Goal: Entertainment & Leisure: Browse casually

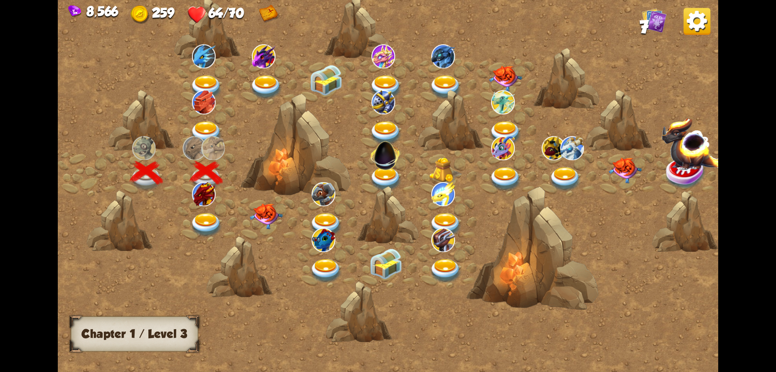
click at [205, 214] on img at bounding box center [206, 225] width 33 height 24
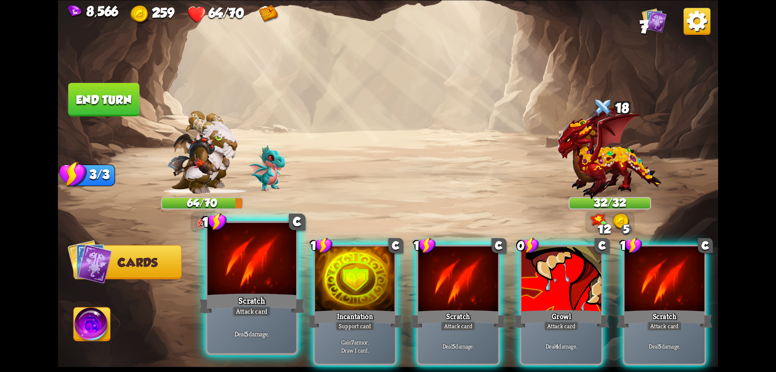
click at [258, 285] on div at bounding box center [251, 259] width 89 height 75
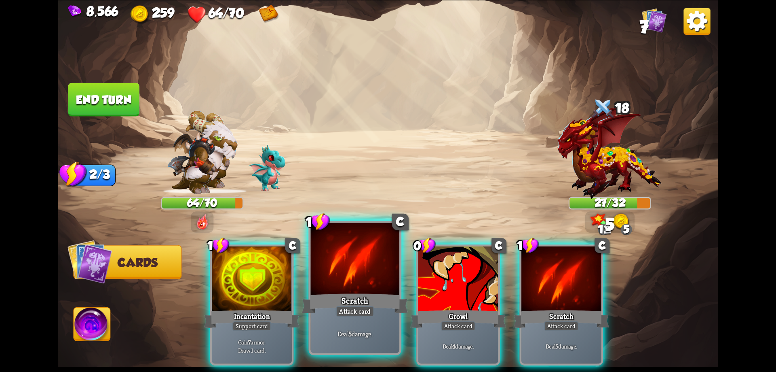
click at [328, 286] on div at bounding box center [355, 259] width 89 height 75
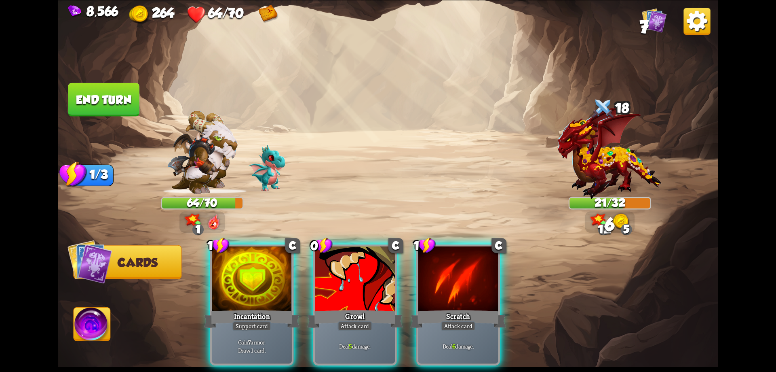
click at [328, 286] on div at bounding box center [355, 280] width 80 height 68
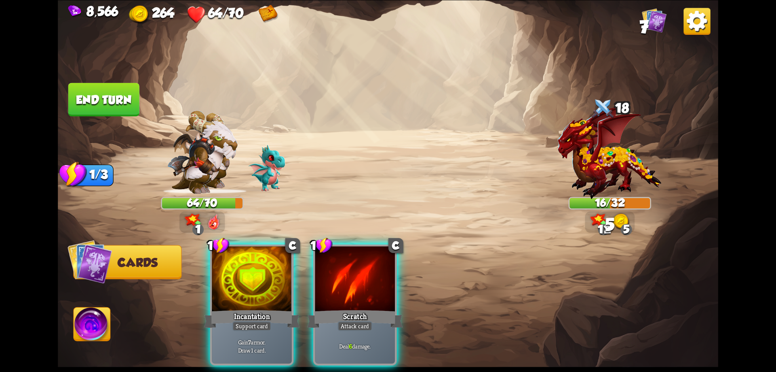
click at [328, 286] on div at bounding box center [355, 280] width 80 height 68
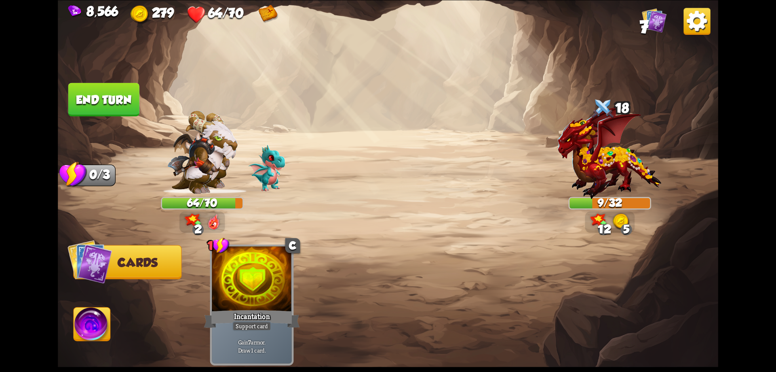
click at [103, 321] on img at bounding box center [92, 325] width 37 height 37
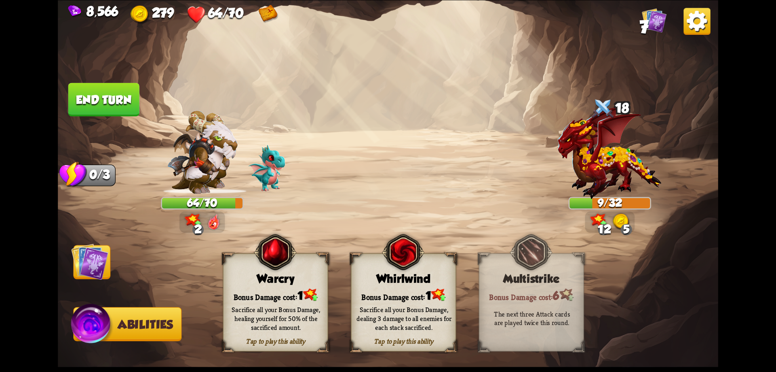
click at [285, 307] on div "Sacrifice all your Bonus Damage, healing yourself for 50% of the sacrificed amo…" at bounding box center [276, 318] width 95 height 26
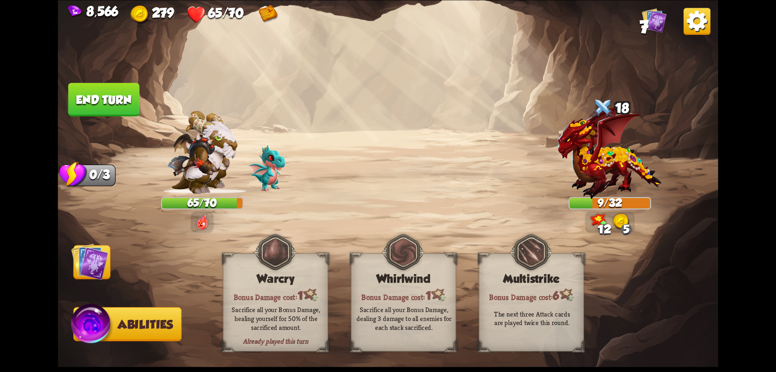
click at [130, 101] on button "End turn" at bounding box center [103, 99] width 71 height 34
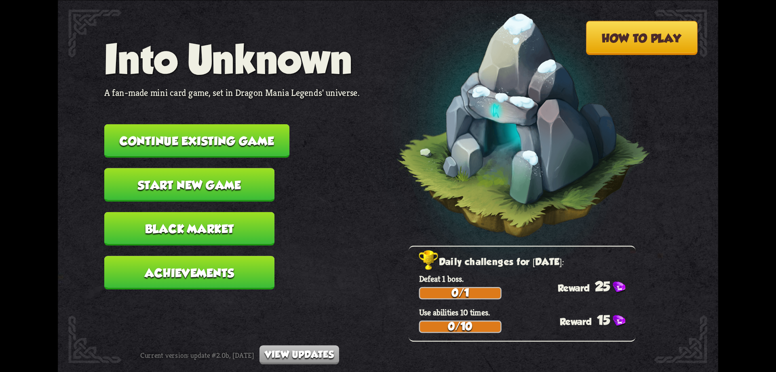
click at [186, 141] on button "Continue existing game" at bounding box center [196, 141] width 185 height 34
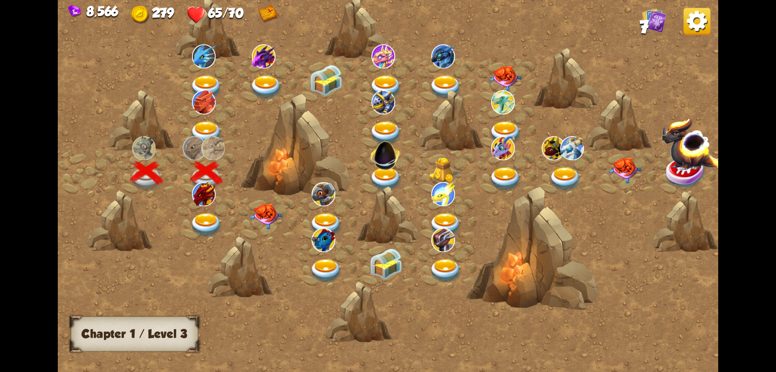
click at [197, 218] on img at bounding box center [206, 225] width 33 height 24
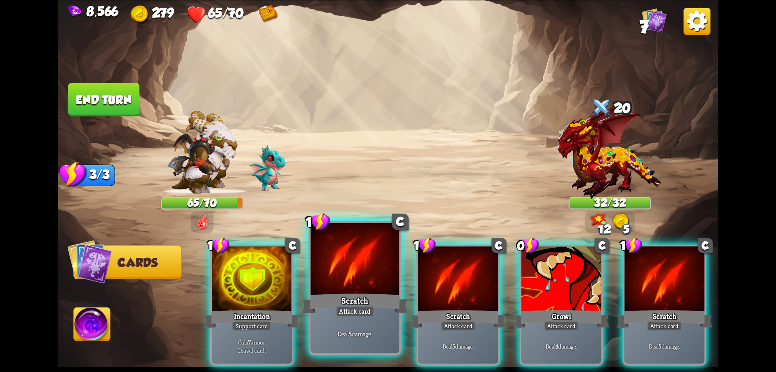
click at [384, 283] on div at bounding box center [355, 259] width 89 height 75
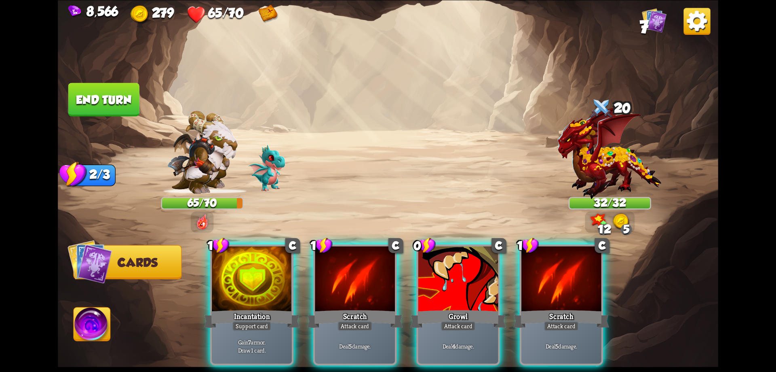
click at [384, 283] on div at bounding box center [355, 280] width 80 height 68
click at [419, 283] on div at bounding box center [459, 280] width 80 height 68
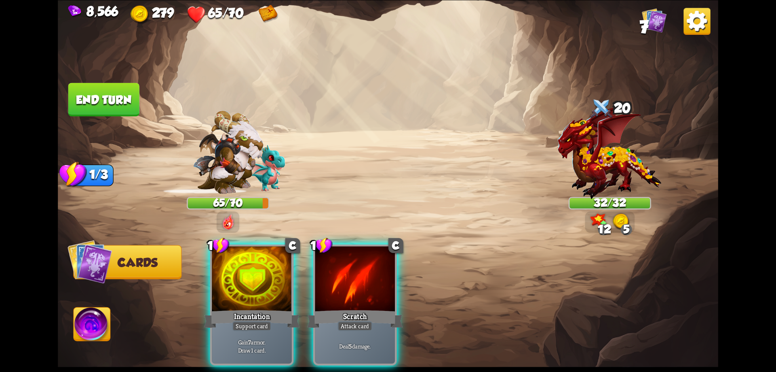
click at [384, 283] on div "1 C Incantation Support card Gain 7 armor. Draw 1 card. 1 C Scratch Attack card…" at bounding box center [454, 289] width 529 height 165
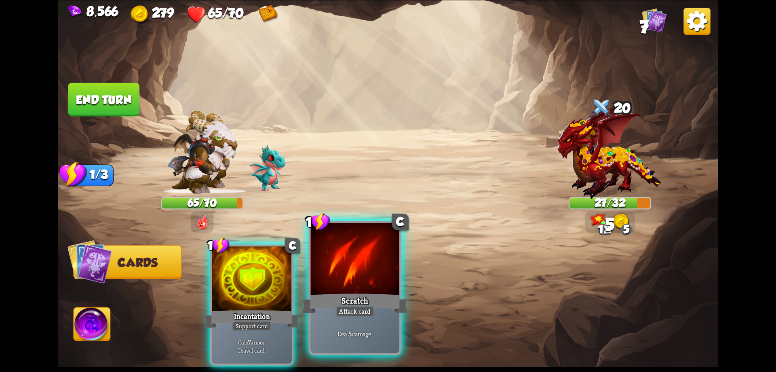
click at [383, 283] on div at bounding box center [355, 259] width 89 height 75
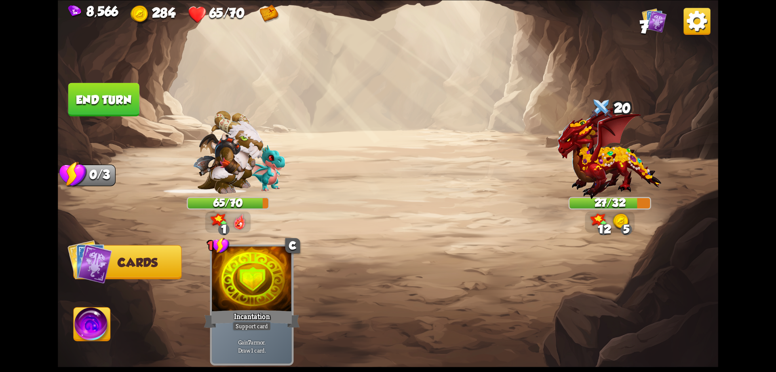
click at [94, 325] on img at bounding box center [92, 325] width 37 height 37
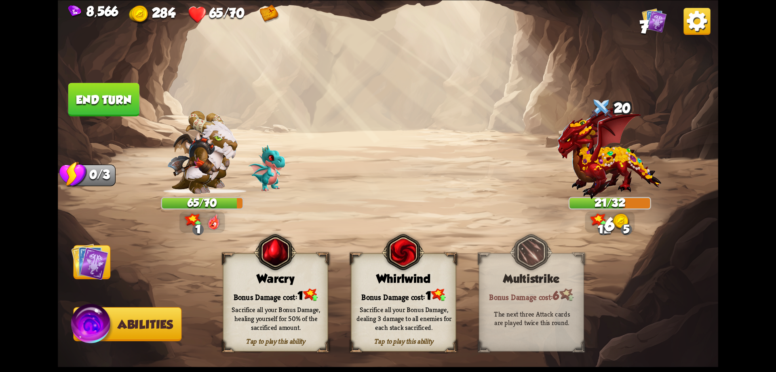
click at [276, 295] on div "Bonus Damage cost: 1" at bounding box center [276, 294] width 104 height 15
click at [91, 264] on img at bounding box center [89, 261] width 37 height 37
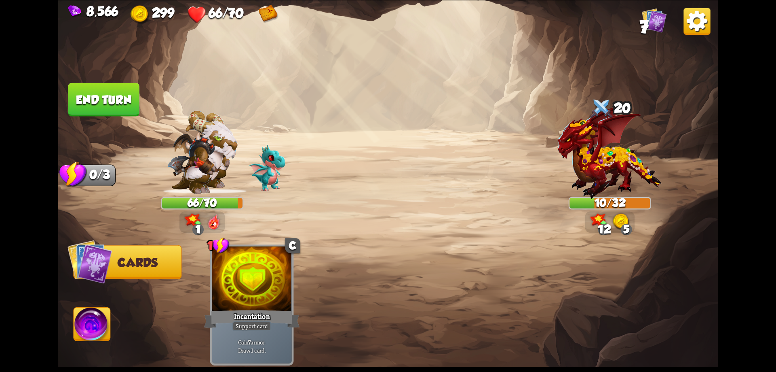
click at [125, 97] on button "End turn" at bounding box center [103, 99] width 71 height 34
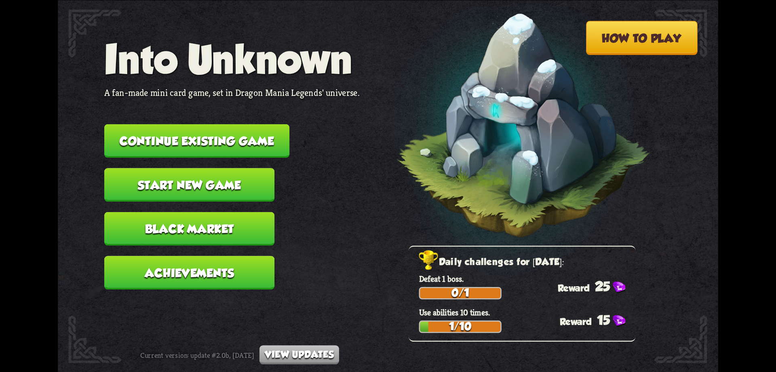
click at [230, 144] on button "Continue existing game" at bounding box center [196, 141] width 185 height 34
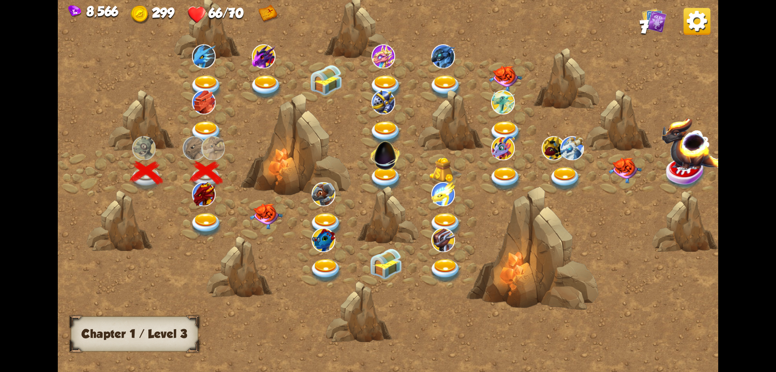
click at [207, 219] on img at bounding box center [206, 225] width 33 height 24
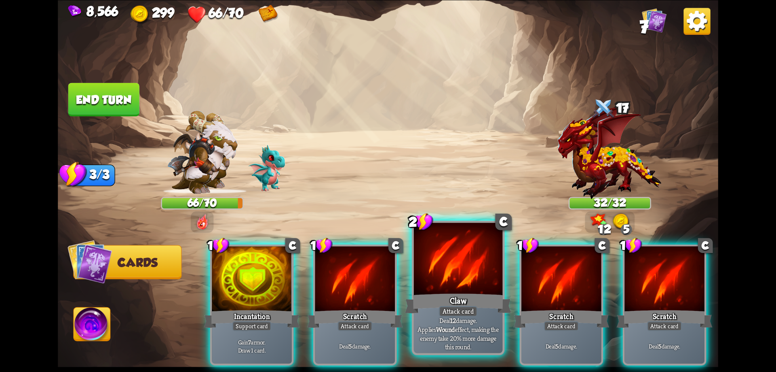
drag, startPoint x: 353, startPoint y: 288, endPoint x: 358, endPoint y: 291, distance: 6.2
click at [352, 288] on div at bounding box center [355, 280] width 80 height 68
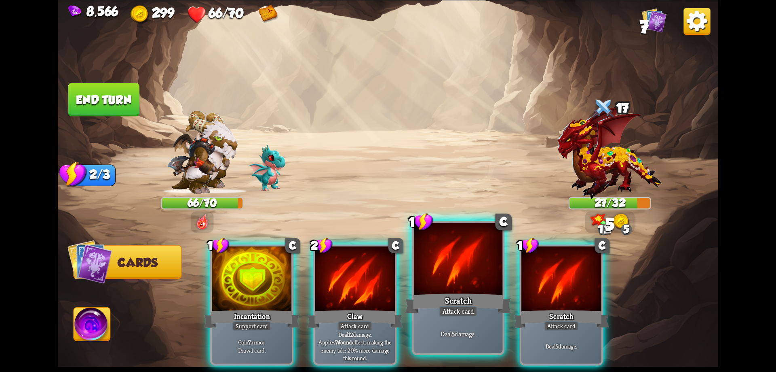
click at [469, 281] on div at bounding box center [458, 259] width 89 height 75
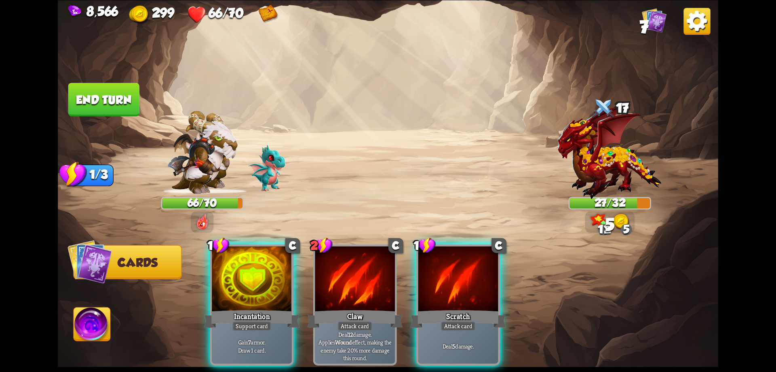
click at [482, 283] on div at bounding box center [459, 280] width 80 height 68
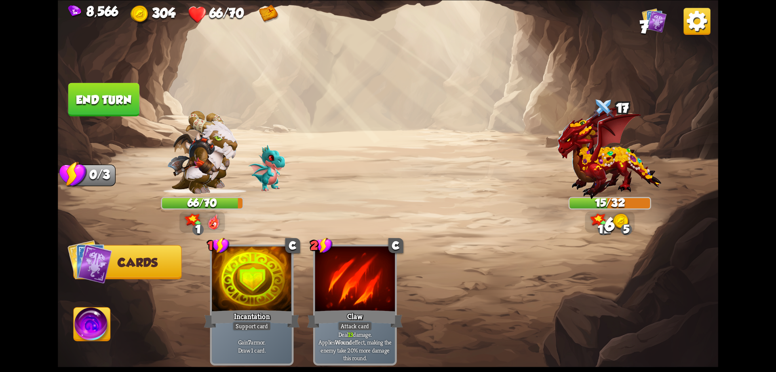
click at [92, 330] on img at bounding box center [92, 325] width 37 height 37
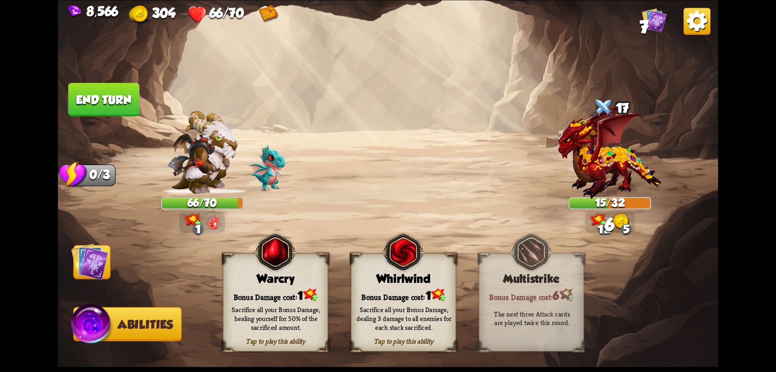
click at [250, 297] on div "Bonus Damage cost: 1" at bounding box center [276, 294] width 104 height 15
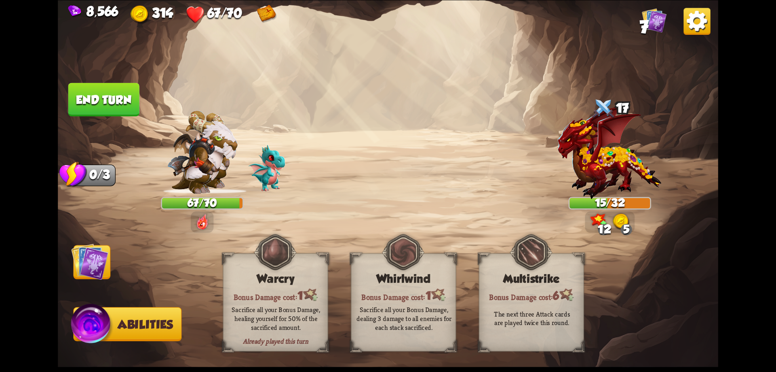
click at [105, 99] on button "End turn" at bounding box center [103, 99] width 71 height 34
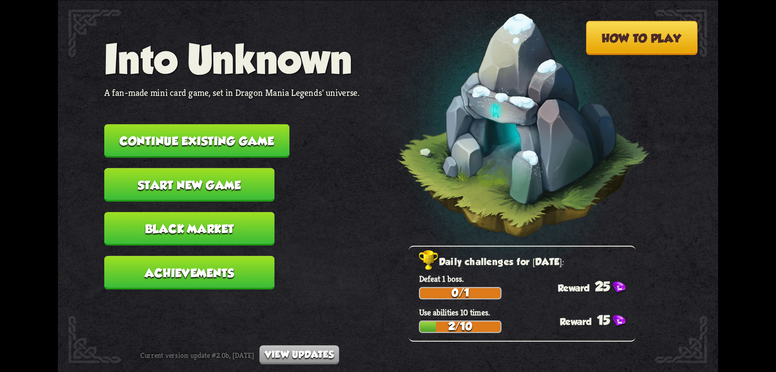
click at [181, 134] on button "Continue existing game" at bounding box center [196, 141] width 185 height 34
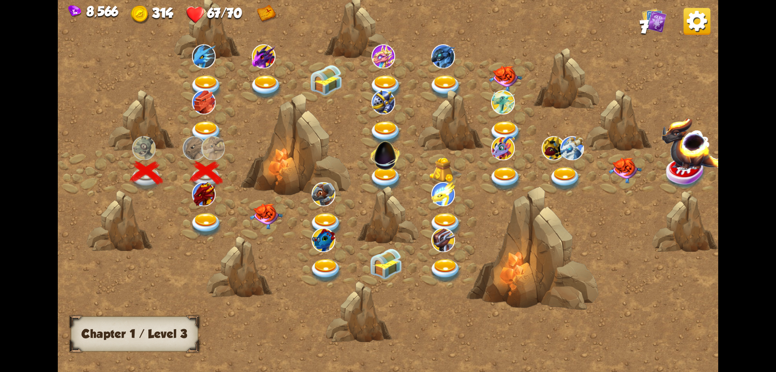
click at [208, 214] on img at bounding box center [206, 225] width 33 height 24
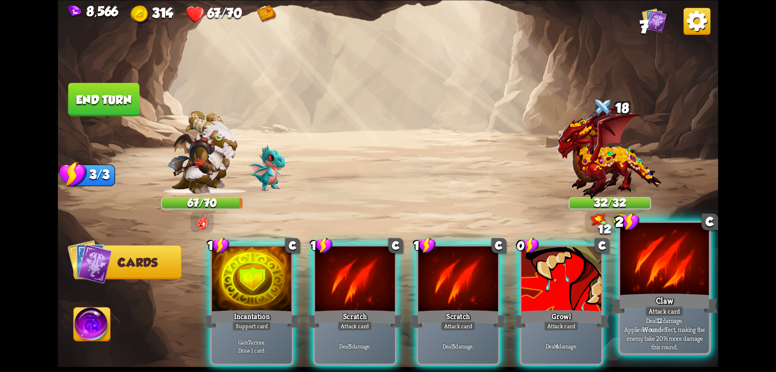
click at [641, 291] on div at bounding box center [664, 259] width 89 height 75
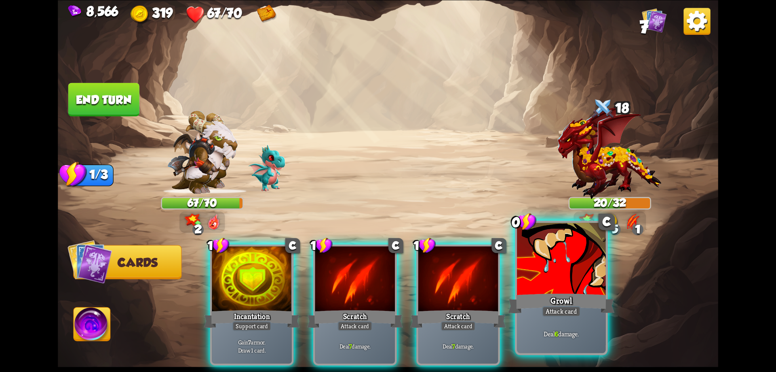
click at [564, 294] on div "Growl" at bounding box center [561, 303] width 106 height 24
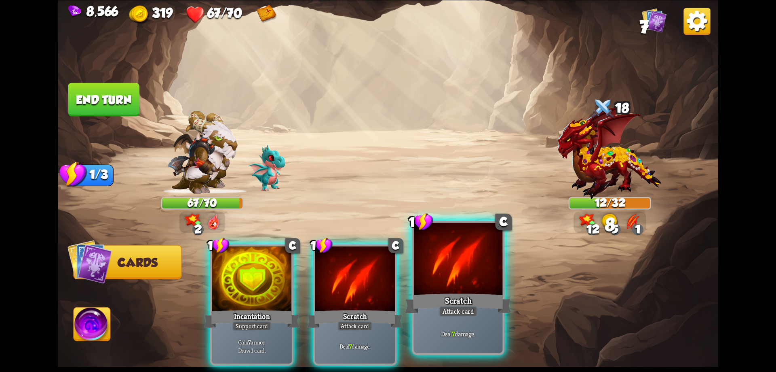
click at [476, 302] on div "Scratch" at bounding box center [458, 303] width 106 height 24
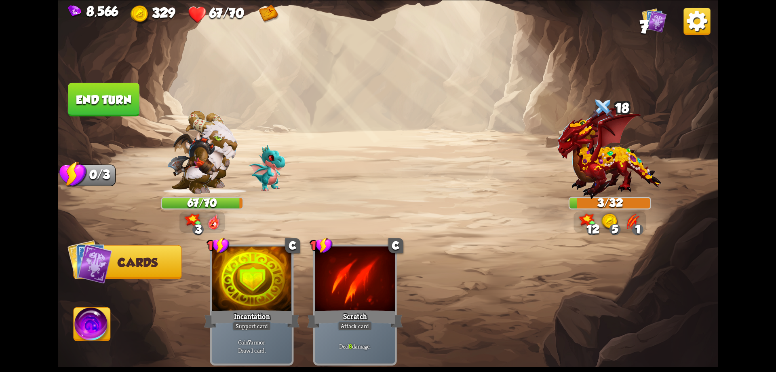
click at [103, 324] on img at bounding box center [92, 325] width 37 height 37
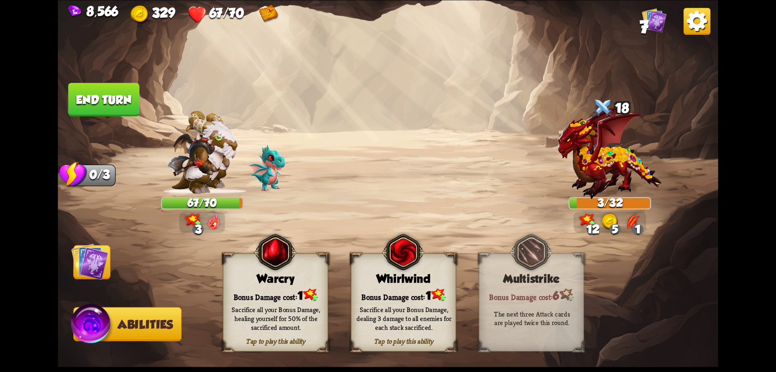
click at [263, 291] on div "Bonus Damage cost: 1" at bounding box center [276, 294] width 104 height 15
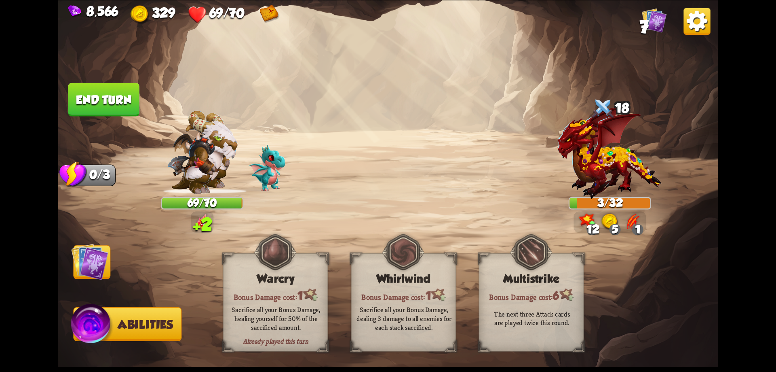
click at [102, 261] on img at bounding box center [89, 261] width 37 height 37
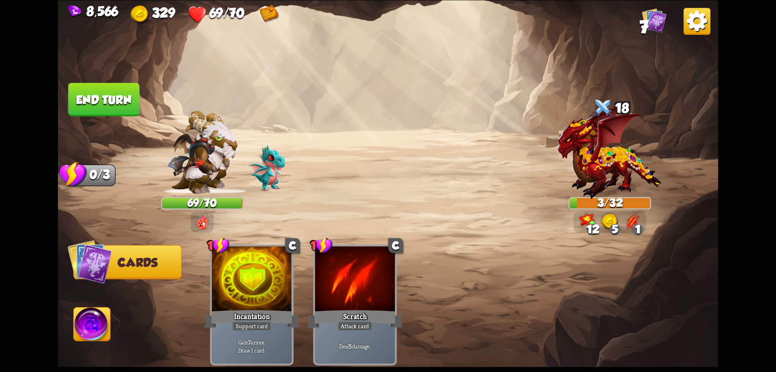
click at [128, 100] on button "End turn" at bounding box center [103, 99] width 71 height 34
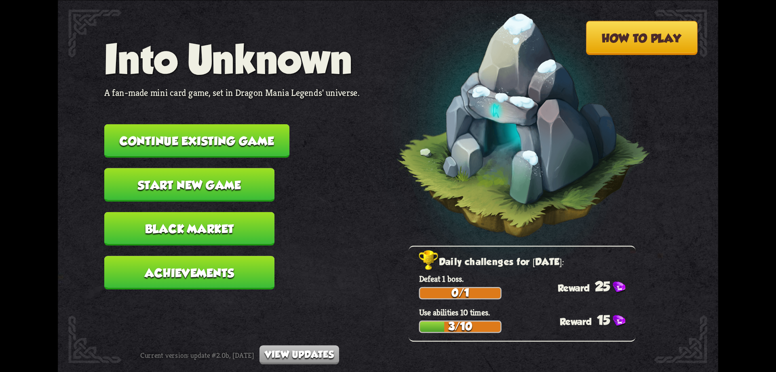
click at [176, 138] on button "Continue existing game" at bounding box center [196, 141] width 185 height 34
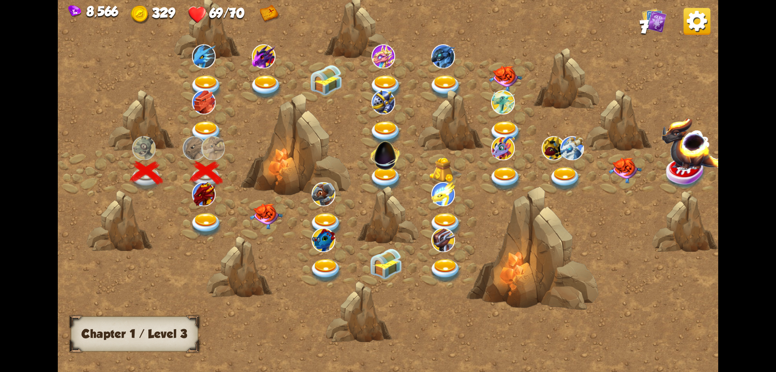
click at [211, 220] on img at bounding box center [206, 225] width 33 height 24
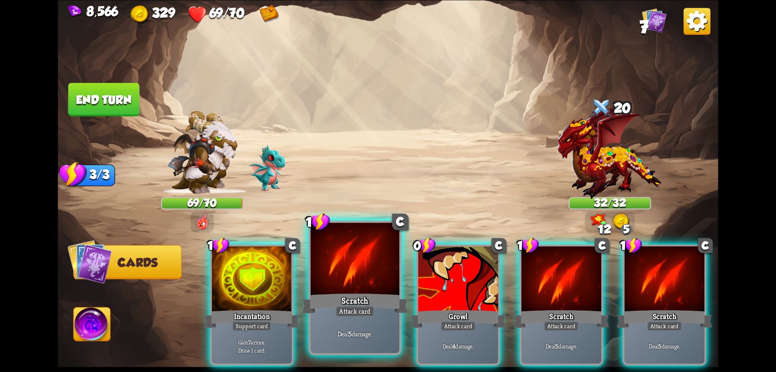
click at [380, 304] on div "Scratch" at bounding box center [355, 303] width 106 height 24
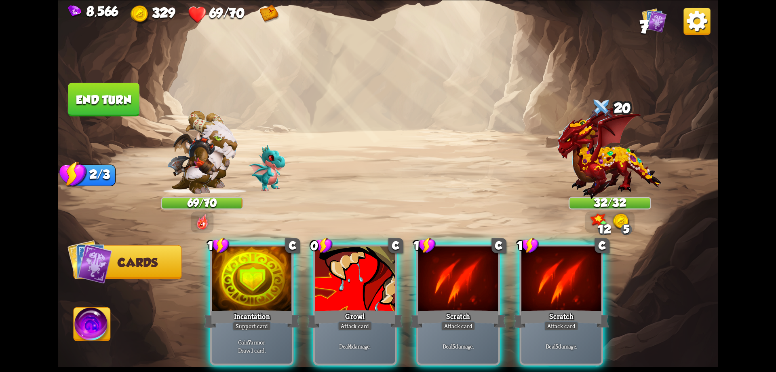
click at [380, 308] on div "Growl" at bounding box center [355, 318] width 96 height 21
click at [380, 304] on div "1 C Incantation Support card Gain 7 armor. Draw 1 card. 0 C Growl Attack card D…" at bounding box center [454, 289] width 529 height 165
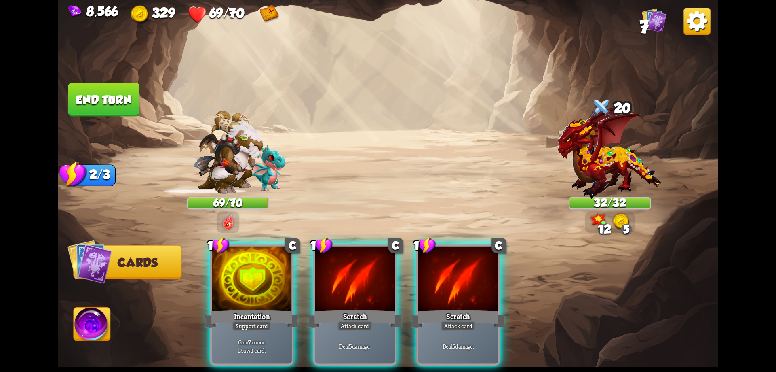
click at [380, 308] on div "Scratch" at bounding box center [355, 318] width 96 height 21
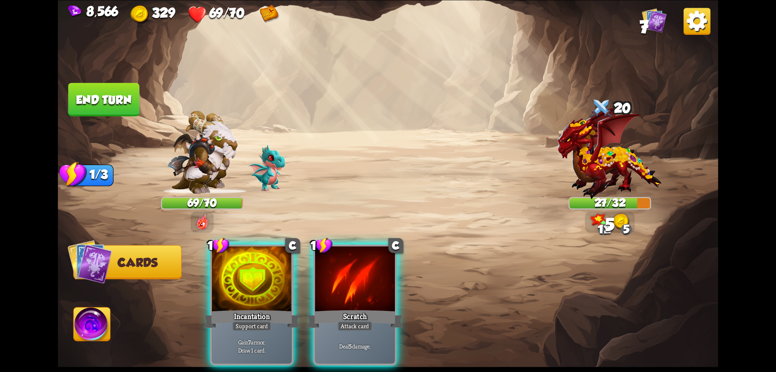
click at [379, 304] on div "1 C Incantation Support card Gain 7 armor. Draw 1 card. 1 C Scratch Attack card…" at bounding box center [454, 289] width 529 height 165
click at [379, 308] on div "Scratch" at bounding box center [355, 318] width 96 height 21
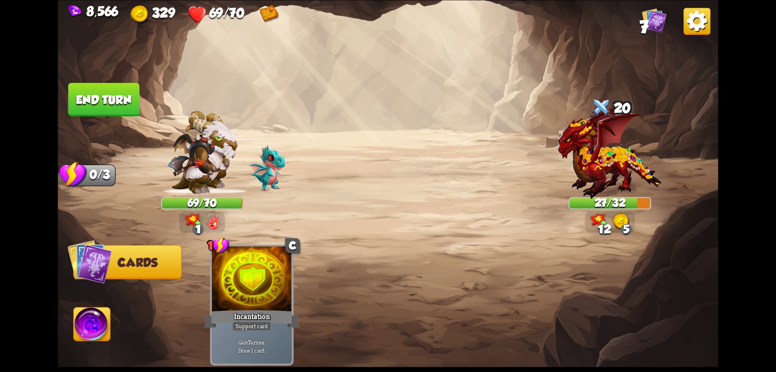
click at [105, 324] on img at bounding box center [92, 325] width 37 height 37
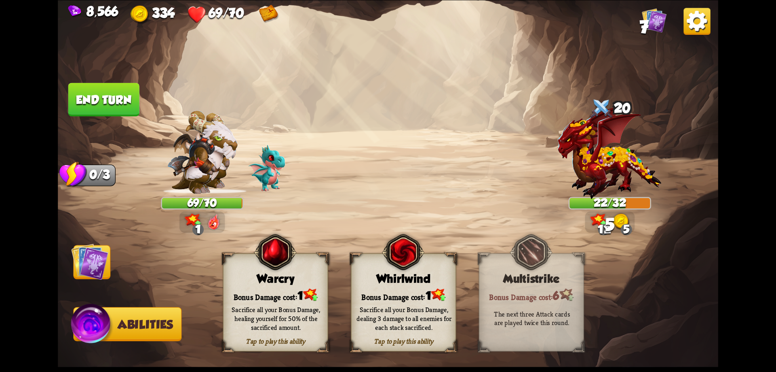
click at [292, 271] on img at bounding box center [275, 251] width 42 height 43
click at [85, 275] on img at bounding box center [89, 261] width 37 height 37
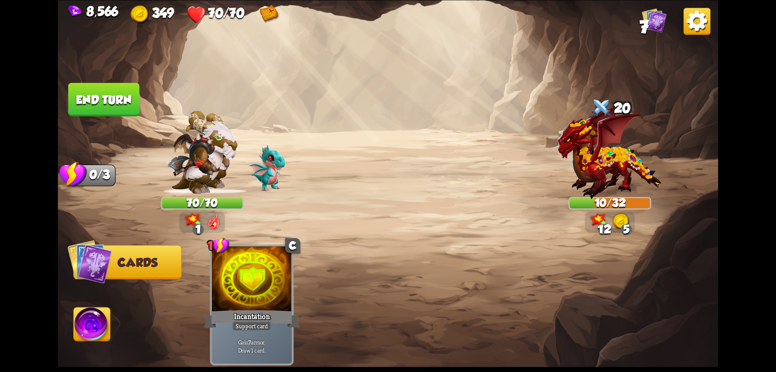
click at [124, 106] on button "End turn" at bounding box center [103, 99] width 71 height 34
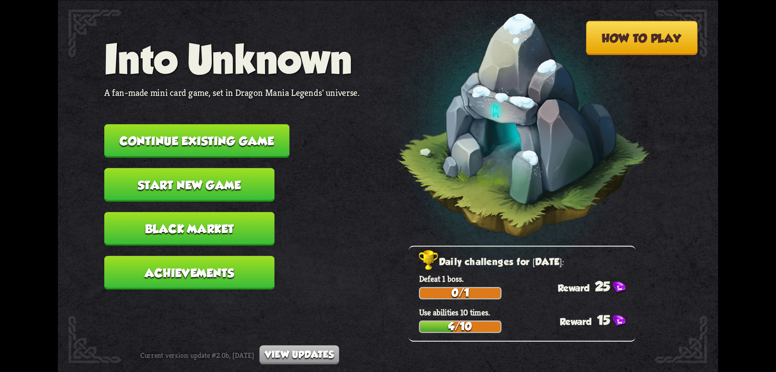
click at [214, 138] on button "Continue existing game" at bounding box center [196, 141] width 185 height 34
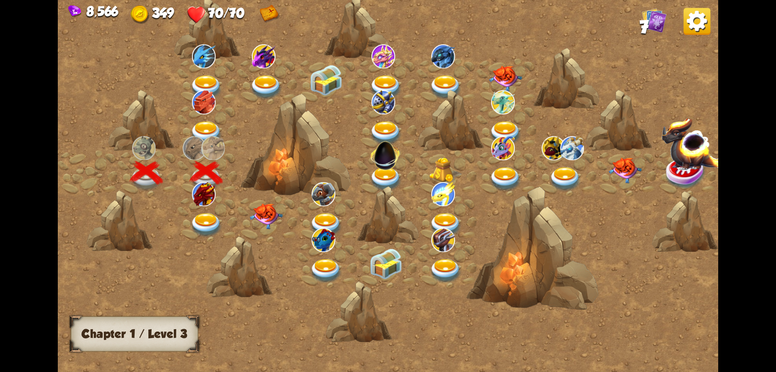
click at [210, 224] on img at bounding box center [206, 225] width 33 height 24
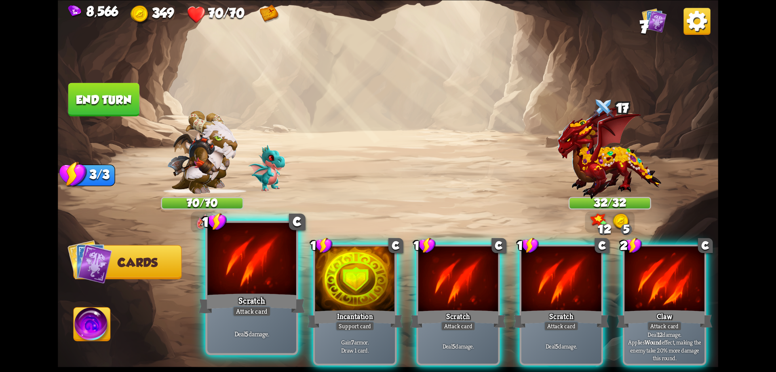
click at [241, 290] on div at bounding box center [251, 259] width 89 height 75
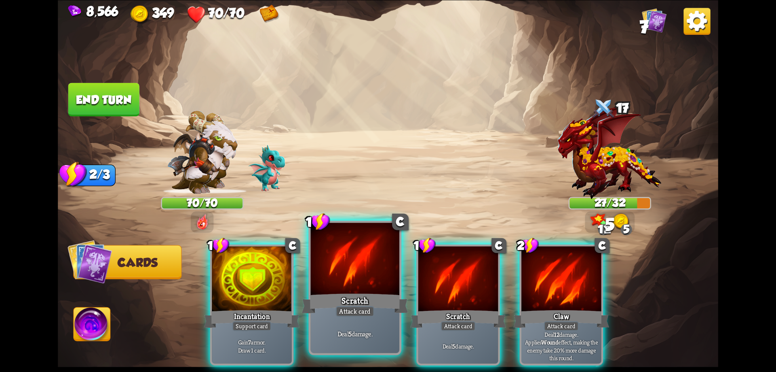
click at [367, 289] on div at bounding box center [355, 259] width 89 height 75
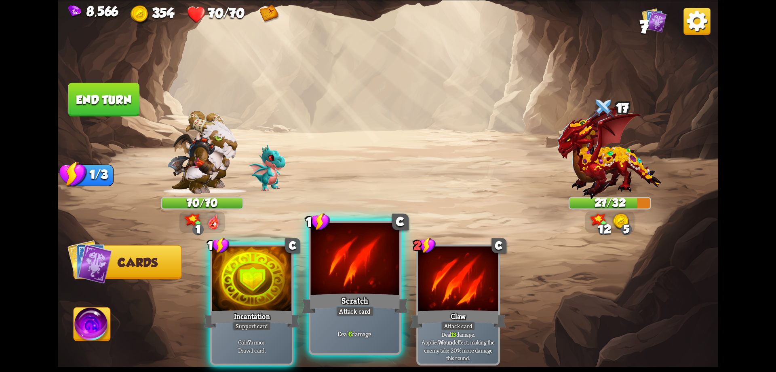
click at [359, 290] on div at bounding box center [355, 259] width 89 height 75
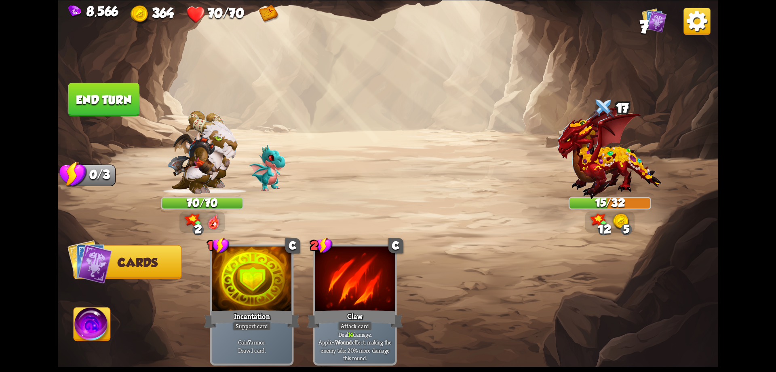
click at [125, 102] on button "End turn" at bounding box center [103, 99] width 73 height 34
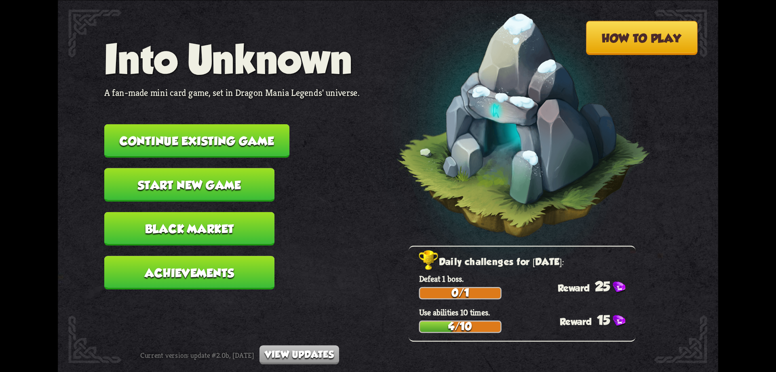
click at [245, 142] on button "Continue existing game" at bounding box center [196, 141] width 185 height 34
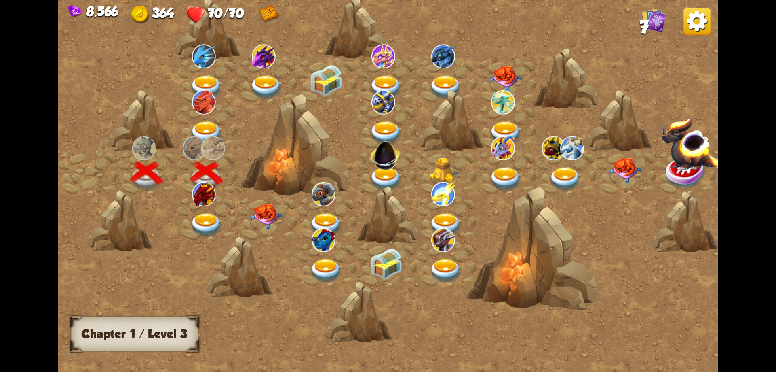
click at [691, 21] on img at bounding box center [697, 21] width 27 height 27
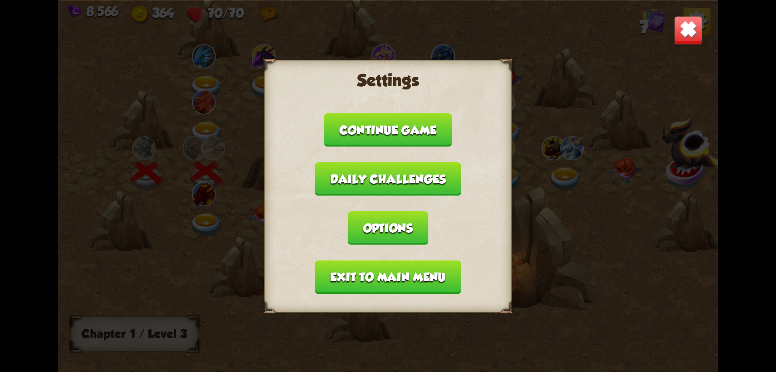
click at [423, 284] on button "Exit to main menu" at bounding box center [388, 277] width 146 height 34
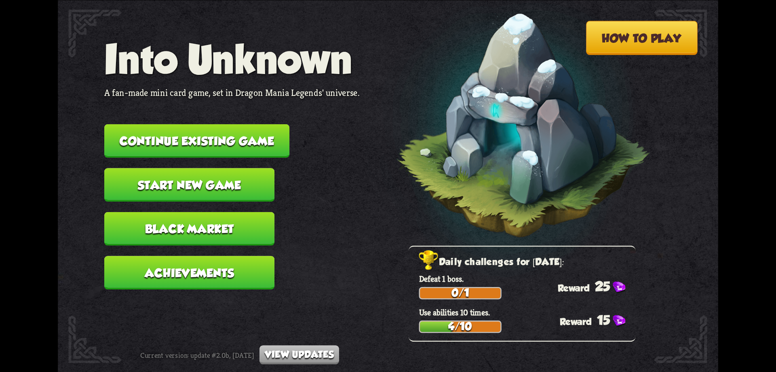
click at [171, 236] on button "Black Market" at bounding box center [189, 228] width 170 height 34
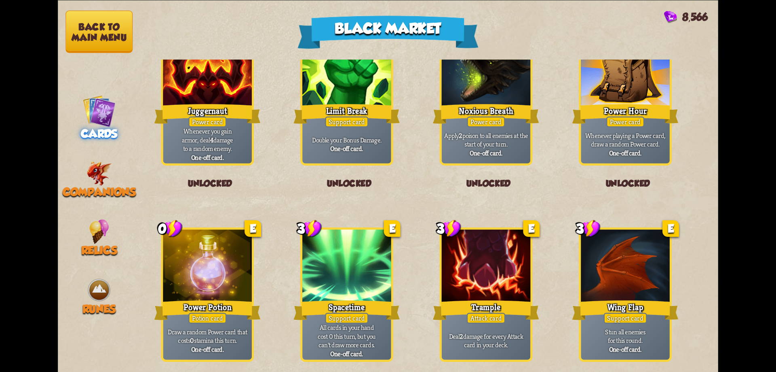
scroll to position [841, 0]
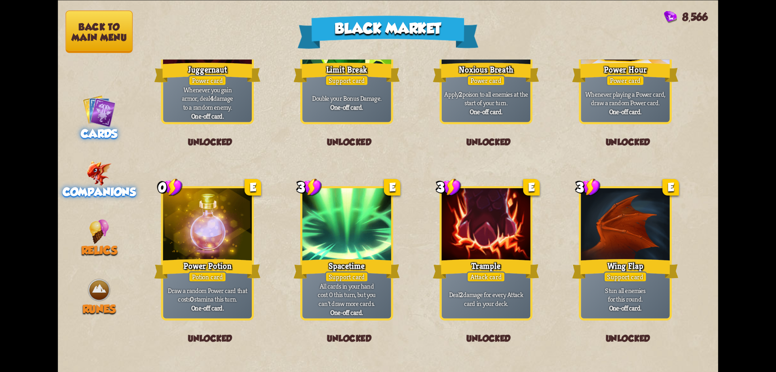
click at [110, 175] on img at bounding box center [99, 173] width 25 height 25
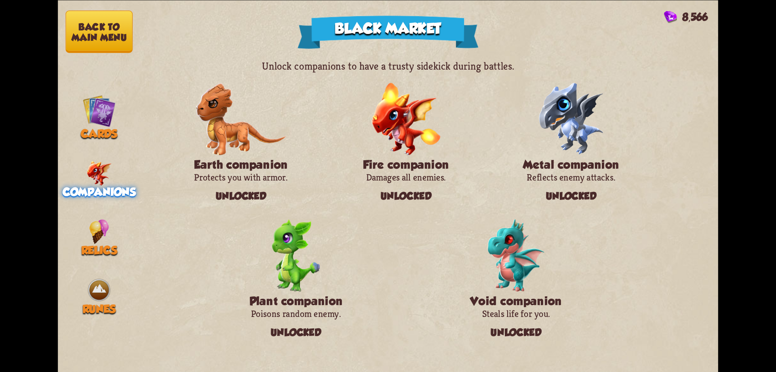
click at [573, 138] on img at bounding box center [571, 118] width 65 height 72
click at [118, 243] on div "Relics" at bounding box center [99, 238] width 82 height 38
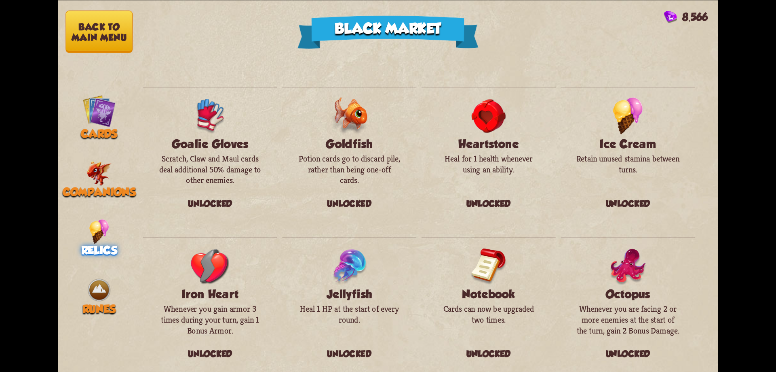
scroll to position [382, 0]
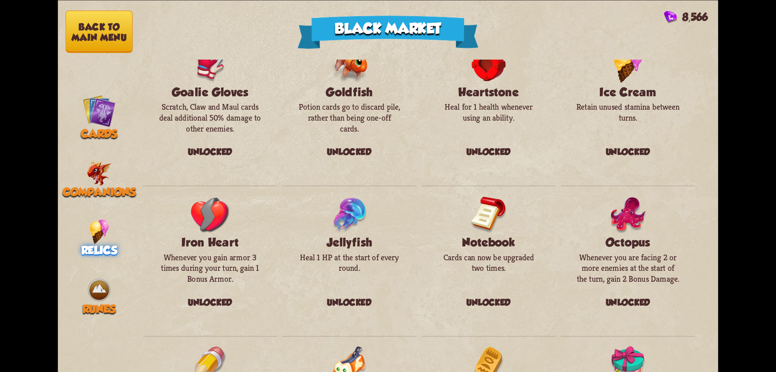
click at [105, 22] on button "Back to main menu" at bounding box center [99, 32] width 67 height 42
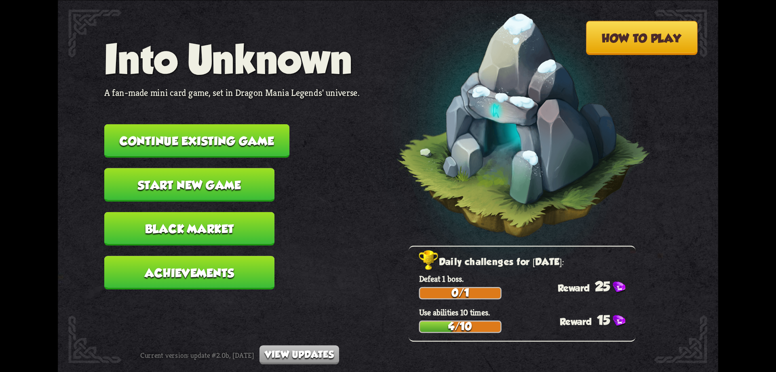
click at [313, 358] on button "View updates" at bounding box center [300, 354] width 80 height 19
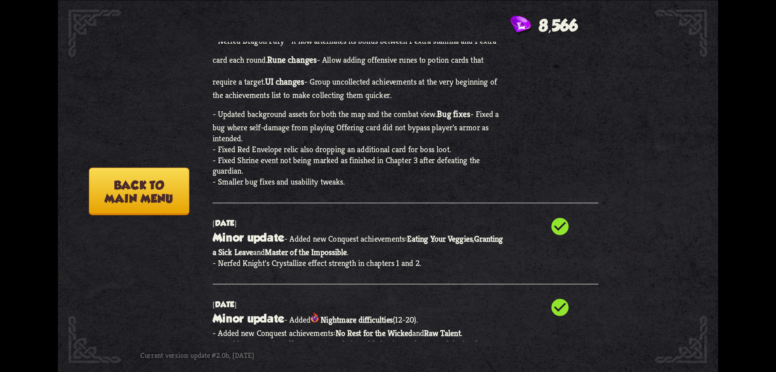
scroll to position [324, 0]
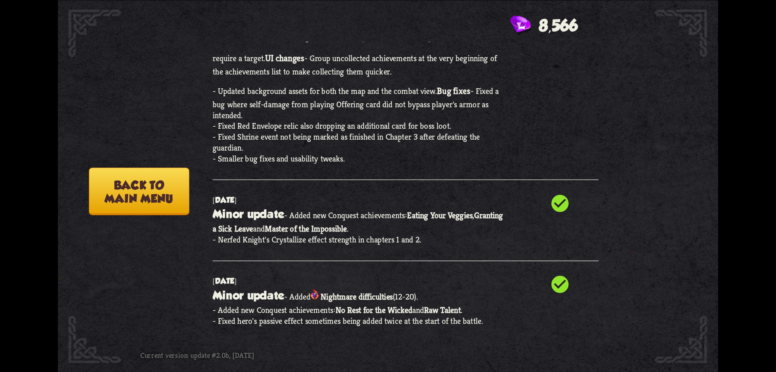
click at [164, 190] on button "Back to main menu" at bounding box center [139, 190] width 100 height 47
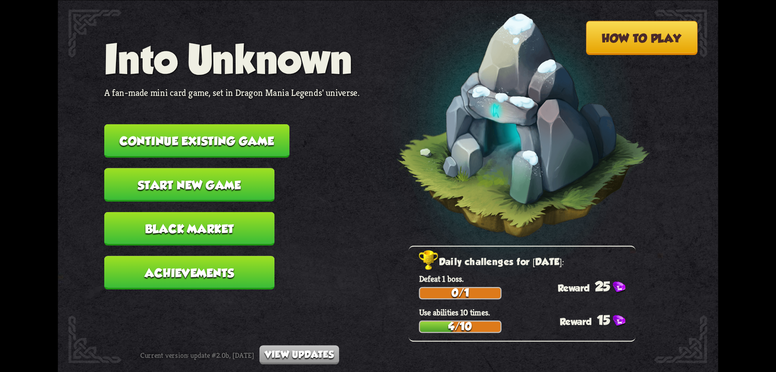
click at [207, 140] on button "Continue existing game" at bounding box center [196, 141] width 185 height 34
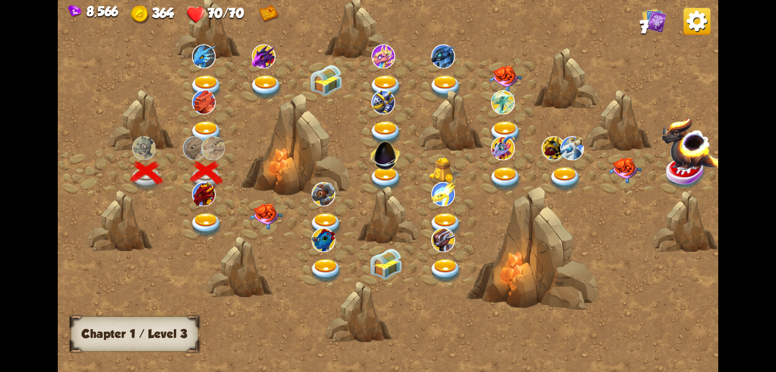
click at [209, 222] on img at bounding box center [206, 225] width 33 height 24
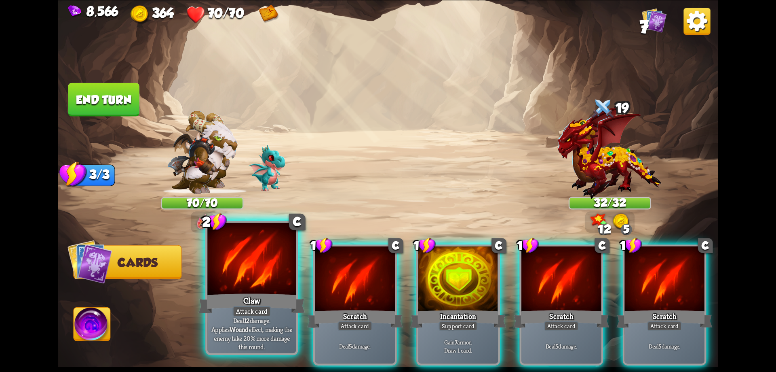
click at [262, 296] on div "Claw" at bounding box center [252, 303] width 106 height 24
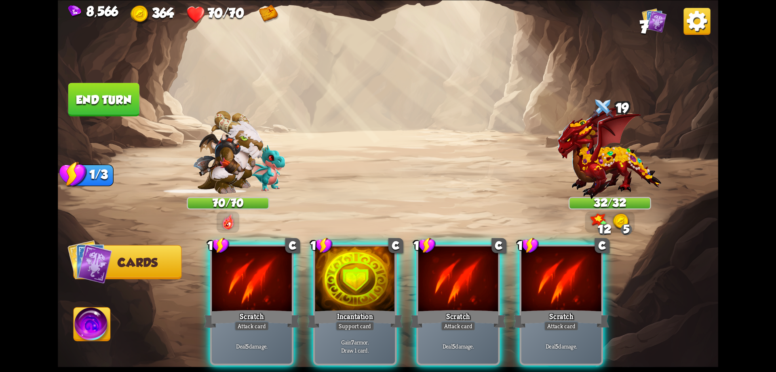
click at [262, 308] on div "Scratch" at bounding box center [252, 318] width 96 height 21
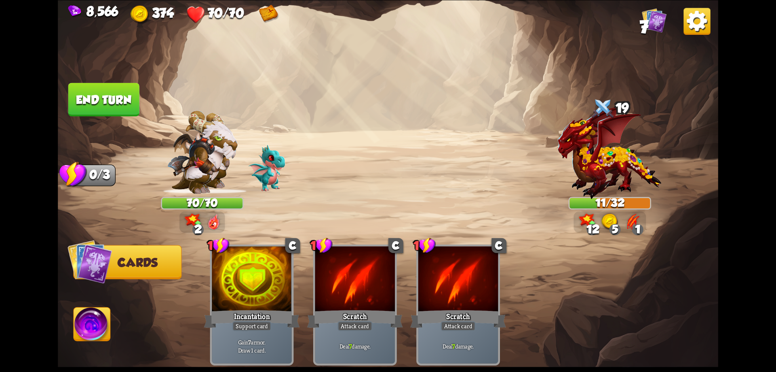
click at [108, 105] on button "End turn" at bounding box center [103, 99] width 71 height 34
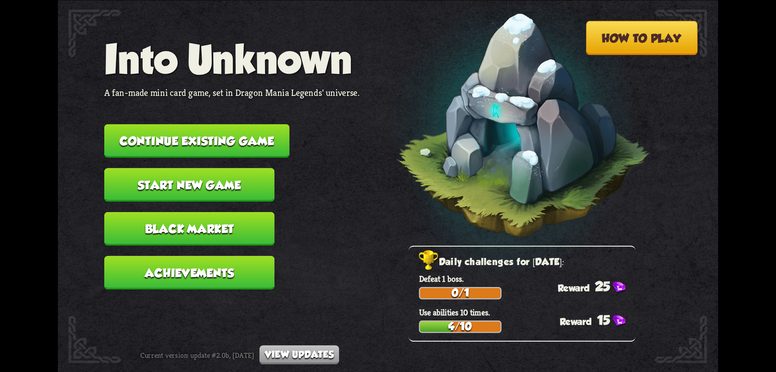
click at [187, 137] on button "Continue existing game" at bounding box center [196, 141] width 185 height 34
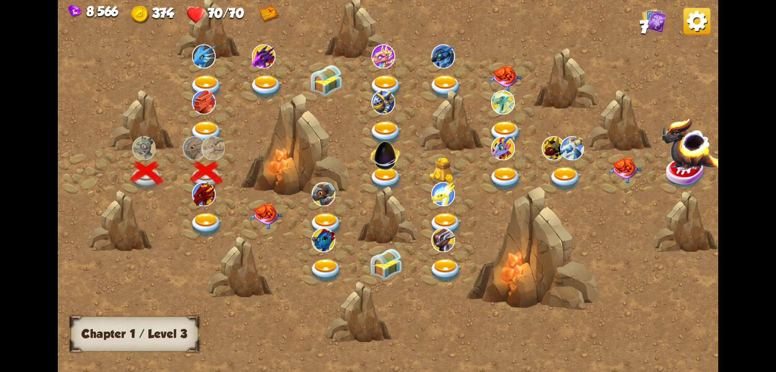
click at [211, 226] on img at bounding box center [206, 225] width 33 height 24
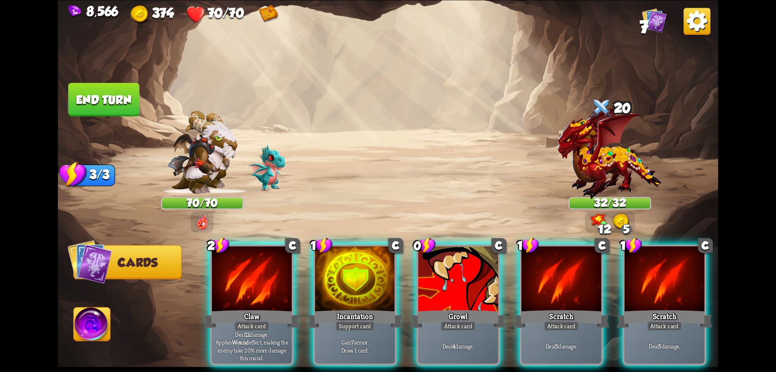
click at [235, 290] on div at bounding box center [252, 280] width 80 height 68
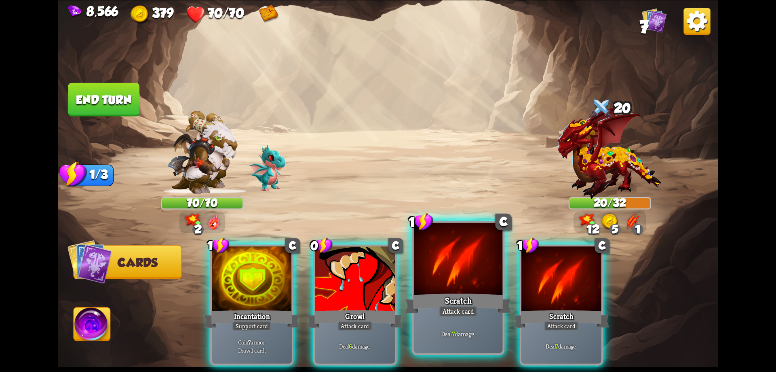
click at [436, 288] on div at bounding box center [458, 259] width 89 height 75
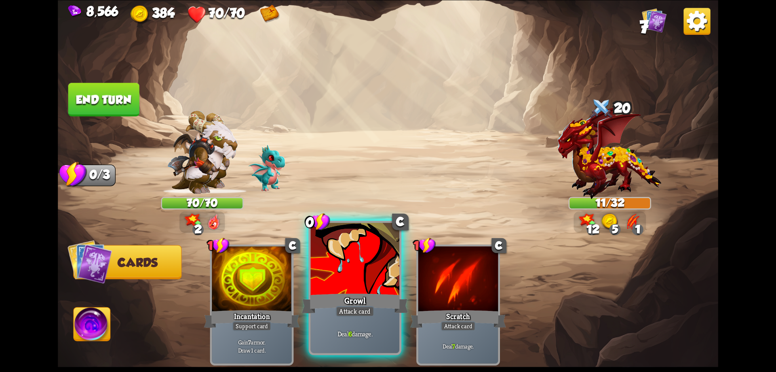
click at [362, 288] on div at bounding box center [355, 259] width 89 height 75
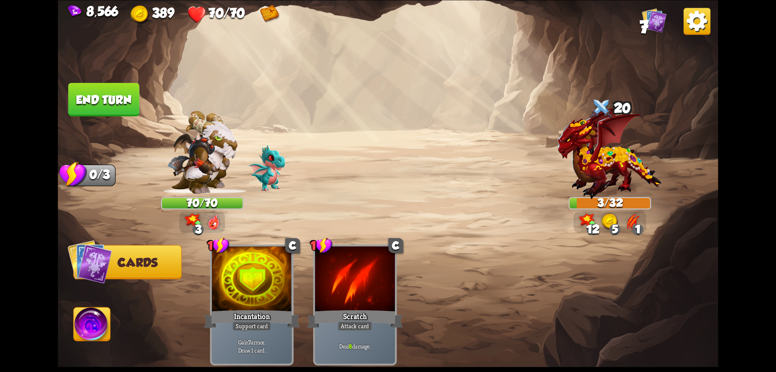
click at [108, 97] on button "End turn" at bounding box center [103, 99] width 71 height 34
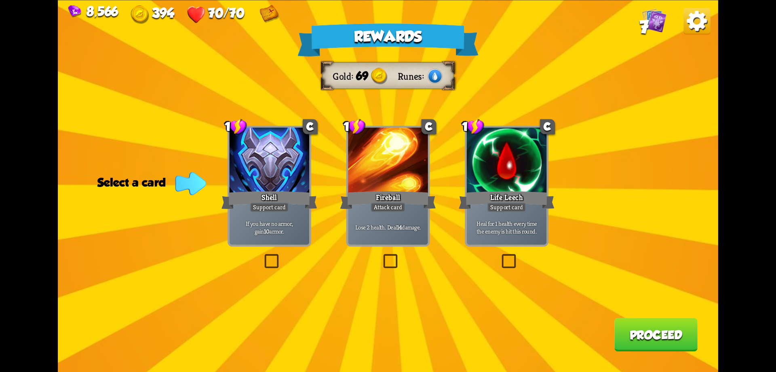
click at [500, 256] on label at bounding box center [500, 256] width 0 height 0
click at [0, 0] on input "checkbox" at bounding box center [0, 0] width 0 height 0
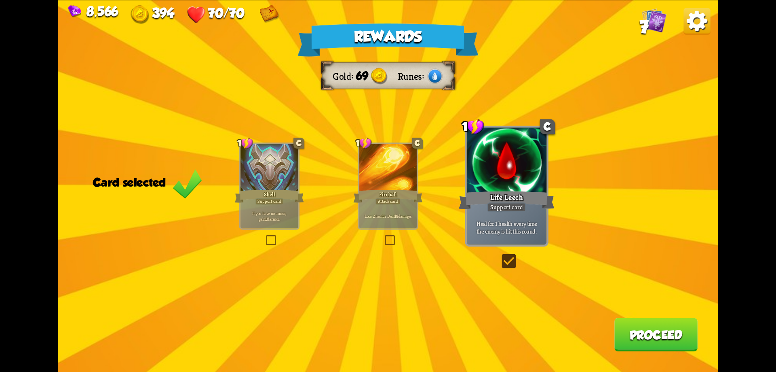
click at [645, 335] on button "Proceed" at bounding box center [656, 334] width 83 height 34
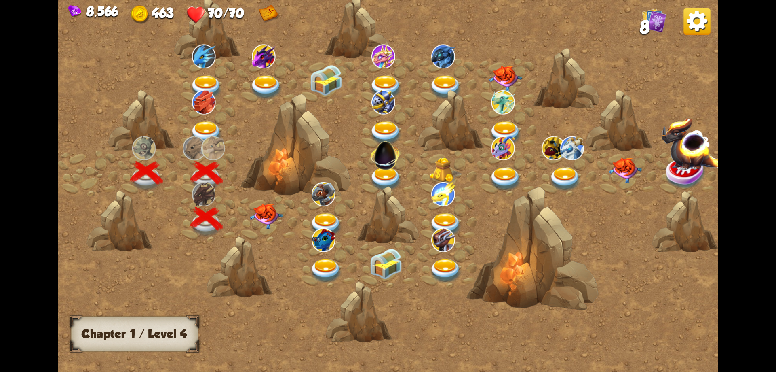
click at [260, 217] on img at bounding box center [266, 216] width 33 height 26
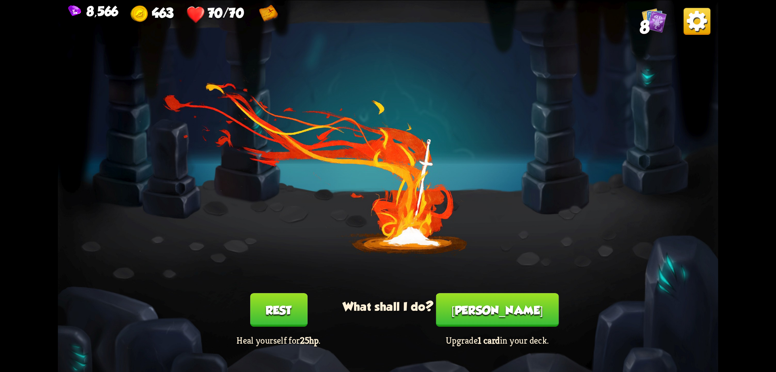
click at [480, 309] on button "Smith" at bounding box center [497, 310] width 123 height 34
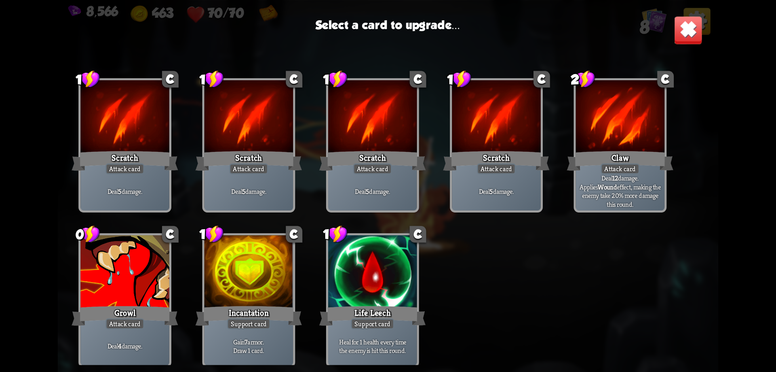
scroll to position [12, 0]
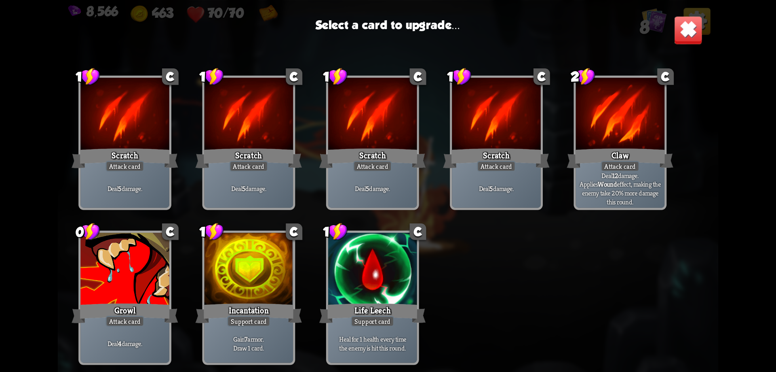
click at [117, 273] on div at bounding box center [124, 270] width 89 height 75
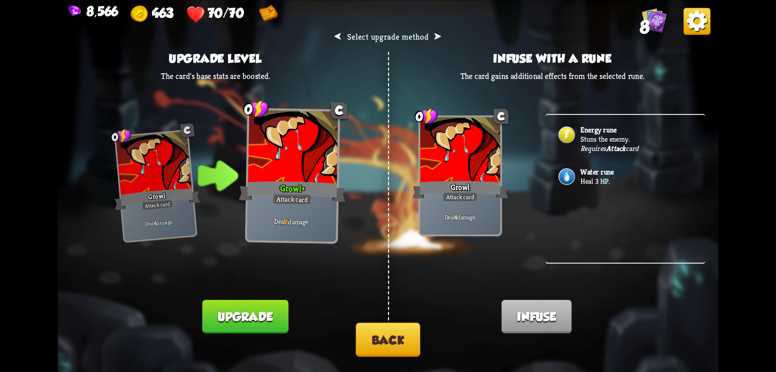
click at [578, 135] on div "Energy rune Stuns the enemy. Requires Attack card" at bounding box center [626, 135] width 160 height 42
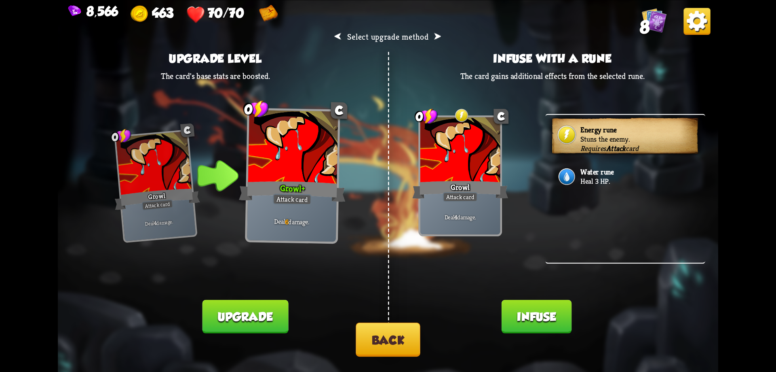
click at [539, 317] on button "Infuse" at bounding box center [537, 316] width 70 height 34
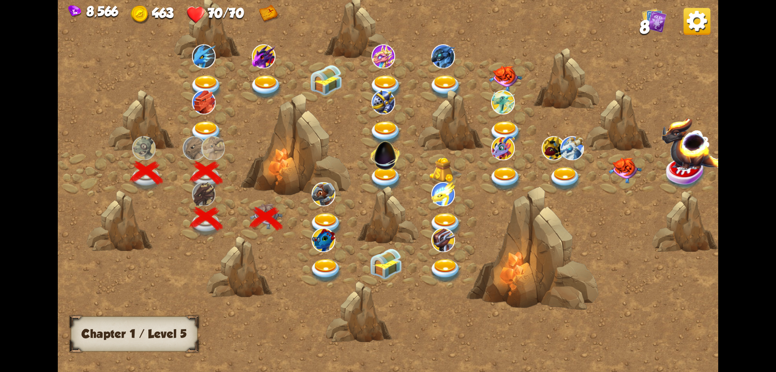
click at [333, 218] on img at bounding box center [326, 225] width 33 height 24
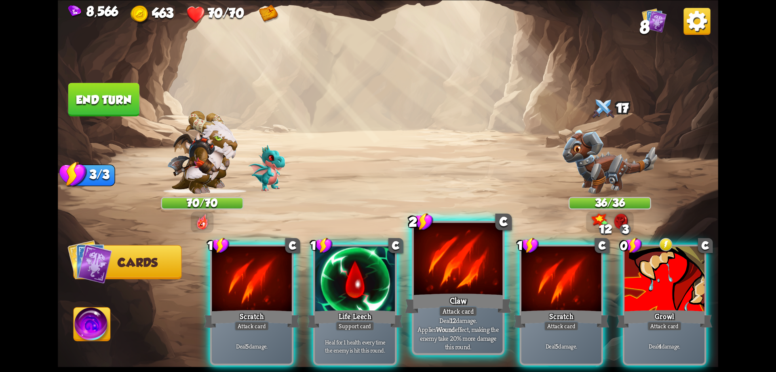
click at [465, 294] on div "Claw" at bounding box center [458, 303] width 106 height 24
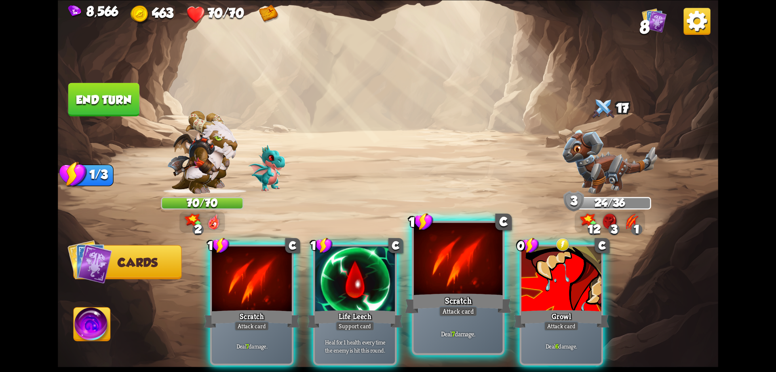
click at [465, 293] on div "Scratch" at bounding box center [458, 303] width 106 height 24
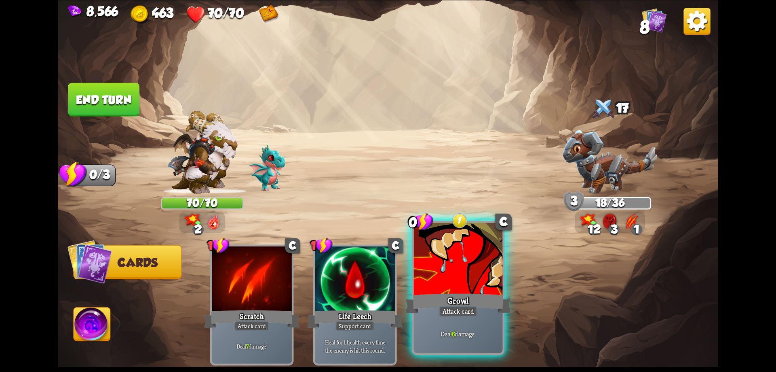
click at [461, 283] on div at bounding box center [458, 259] width 89 height 75
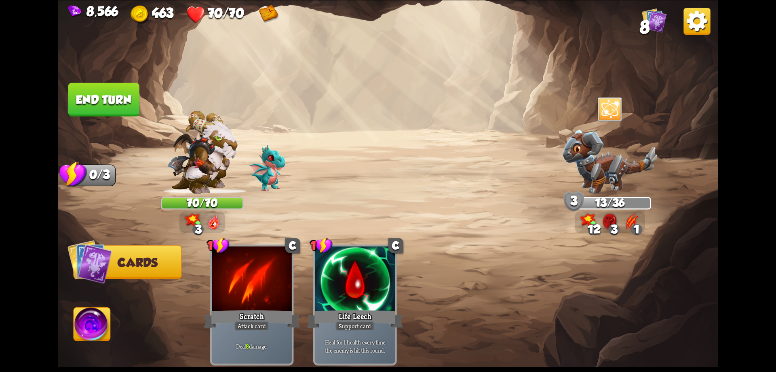
click at [117, 95] on button "End turn" at bounding box center [103, 99] width 71 height 34
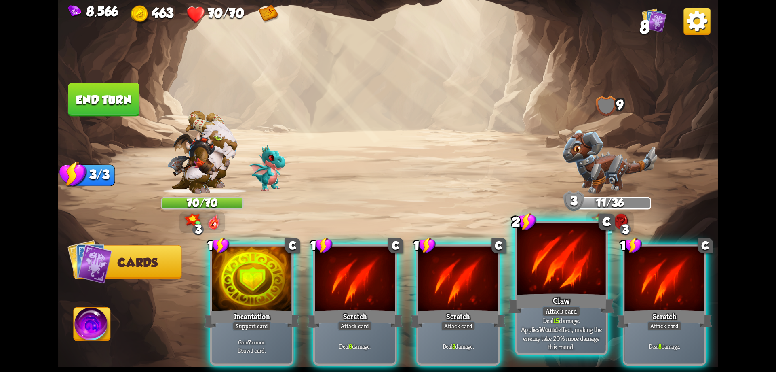
click at [564, 287] on div at bounding box center [561, 259] width 89 height 75
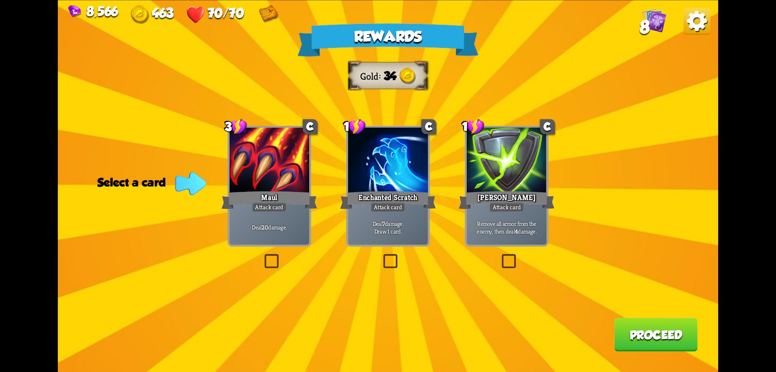
click at [517, 217] on div "Remove all armor from the enemy, then deal 4 damage." at bounding box center [507, 226] width 80 height 35
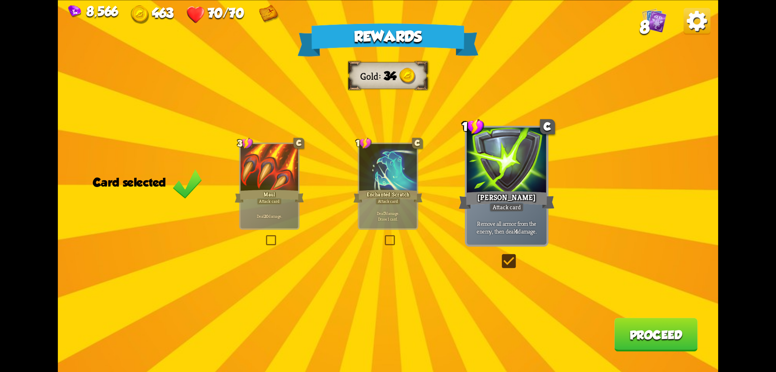
click at [641, 334] on button "Proceed" at bounding box center [656, 334] width 83 height 34
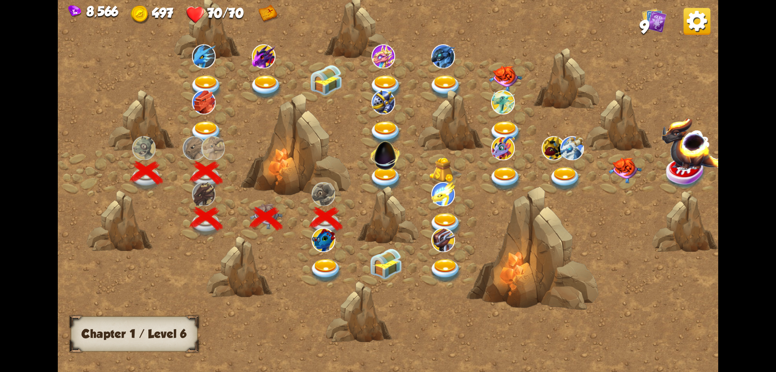
click at [320, 263] on img at bounding box center [326, 271] width 33 height 24
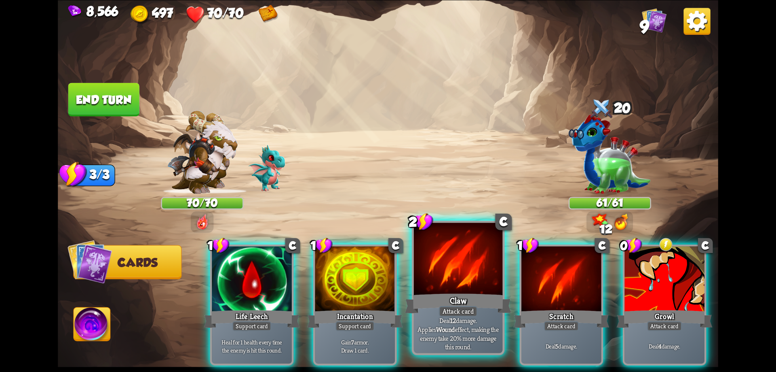
click at [464, 274] on div at bounding box center [458, 259] width 89 height 75
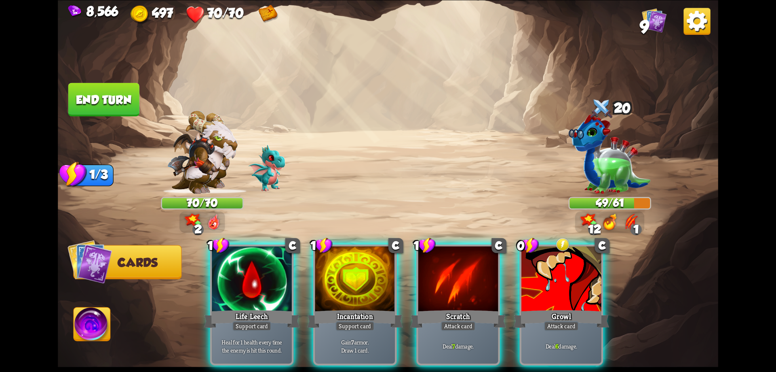
click at [464, 274] on div at bounding box center [459, 280] width 80 height 68
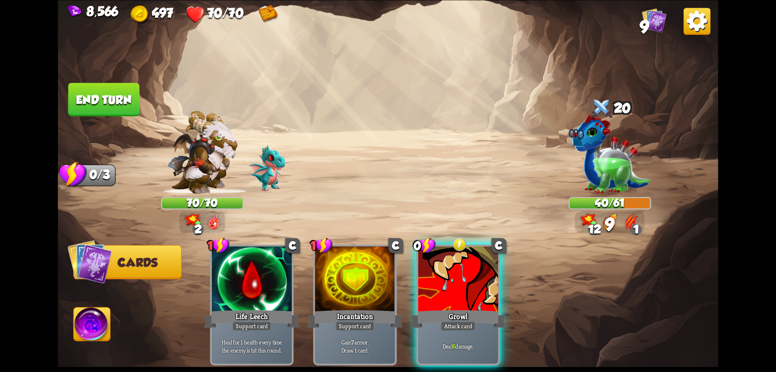
click at [464, 274] on div at bounding box center [459, 280] width 80 height 68
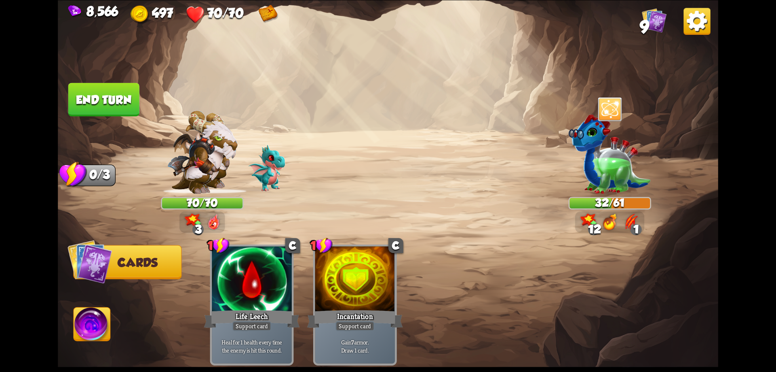
click at [122, 100] on button "End turn" at bounding box center [103, 99] width 71 height 34
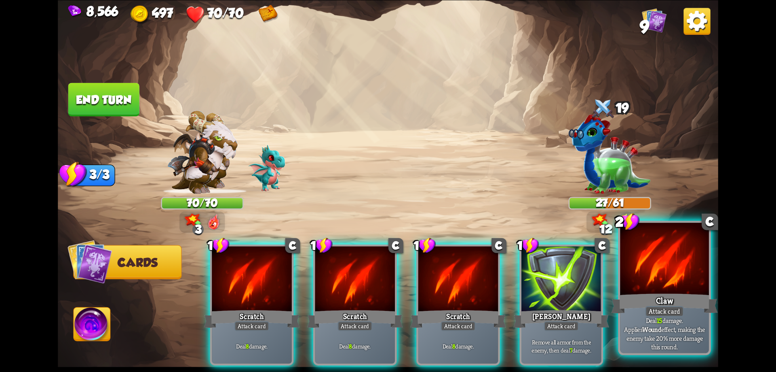
click at [649, 280] on div at bounding box center [664, 259] width 89 height 75
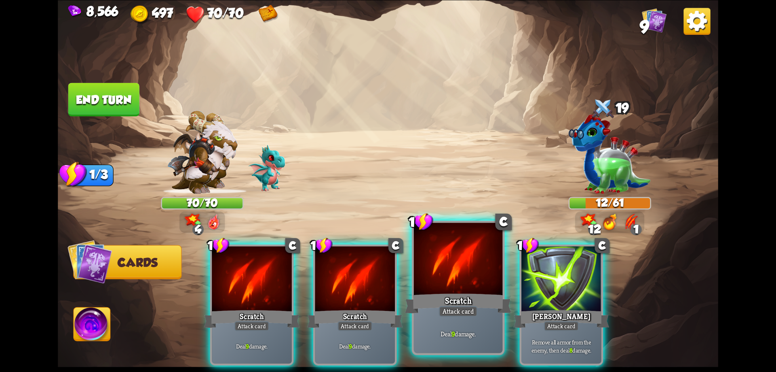
click at [453, 284] on div at bounding box center [458, 259] width 89 height 75
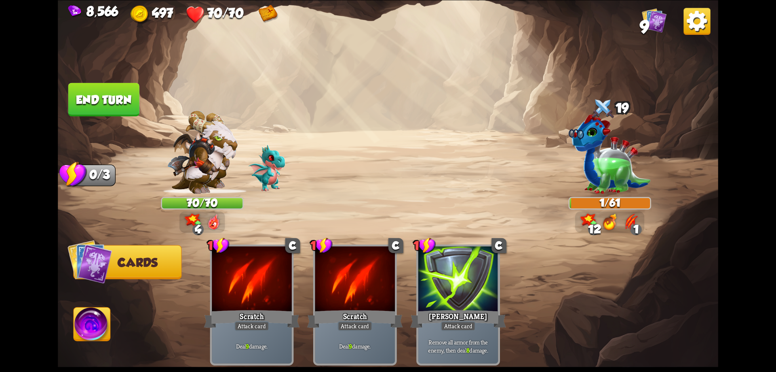
click at [107, 106] on button "End turn" at bounding box center [103, 99] width 71 height 34
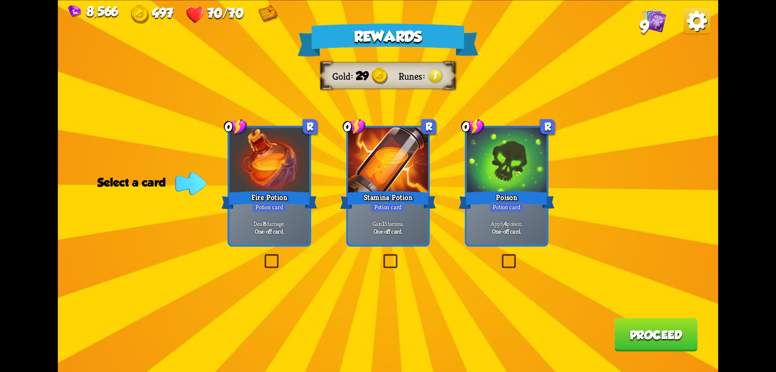
click at [400, 231] on b "One-off card." at bounding box center [389, 231] width 30 height 8
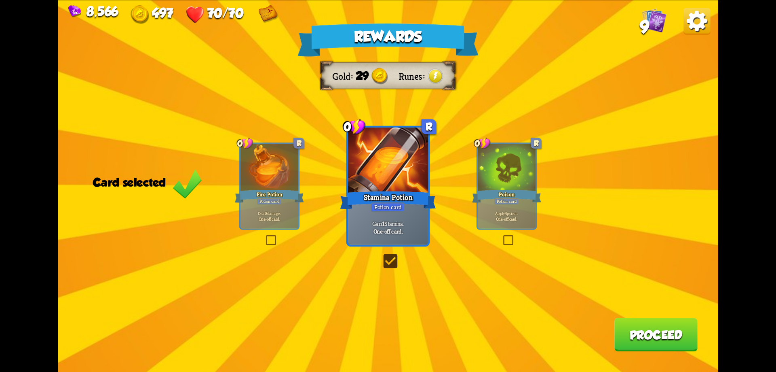
click at [621, 326] on button "Proceed" at bounding box center [656, 334] width 83 height 34
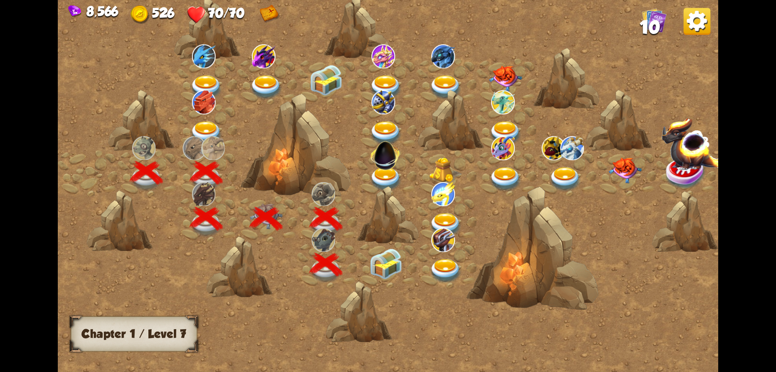
click at [395, 265] on img at bounding box center [386, 263] width 33 height 31
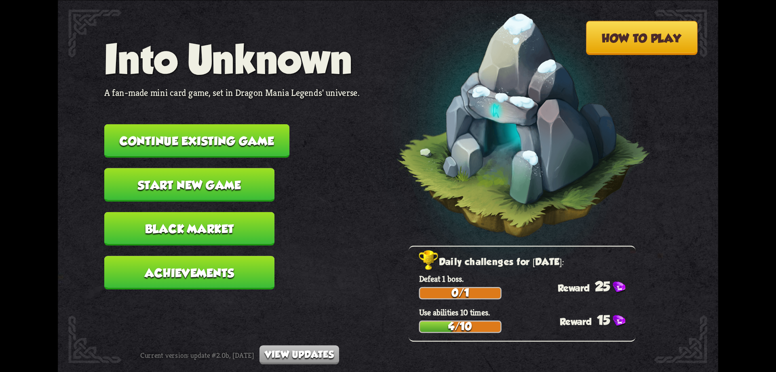
click at [240, 137] on button "Continue existing game" at bounding box center [196, 141] width 185 height 34
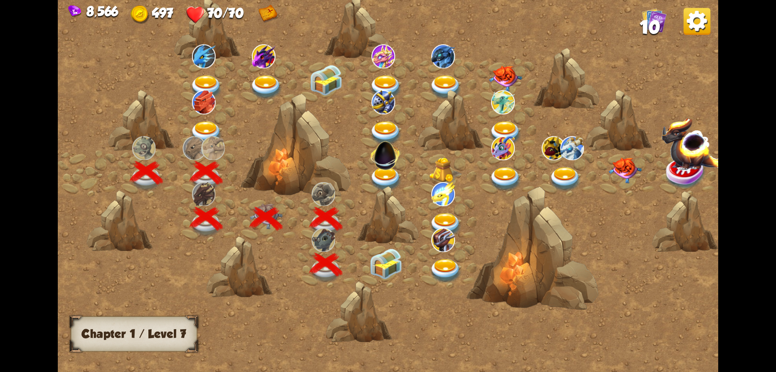
click at [382, 264] on img at bounding box center [386, 263] width 33 height 31
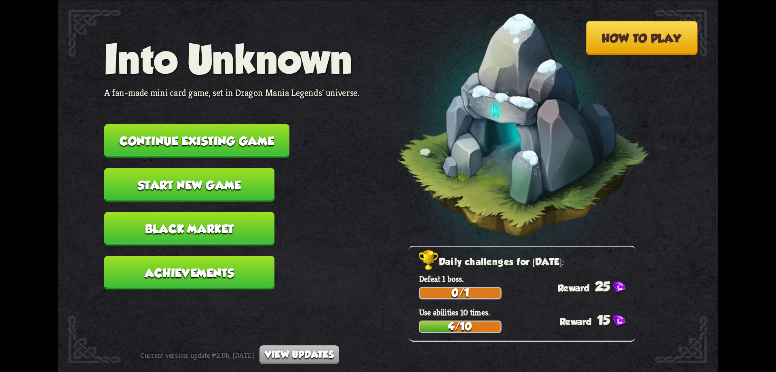
click at [233, 143] on button "Continue existing game" at bounding box center [196, 141] width 185 height 34
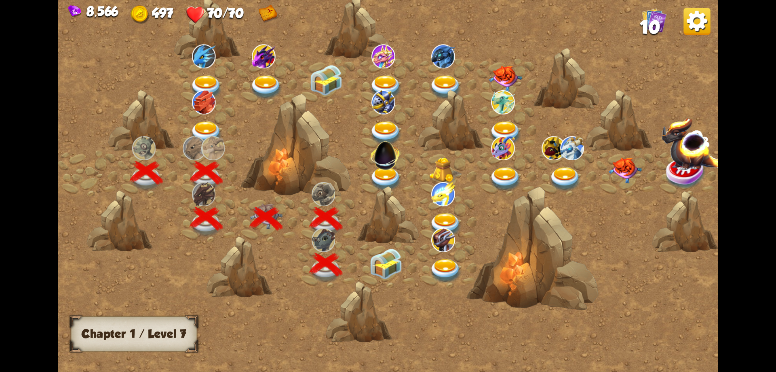
click at [399, 272] on img at bounding box center [386, 263] width 33 height 31
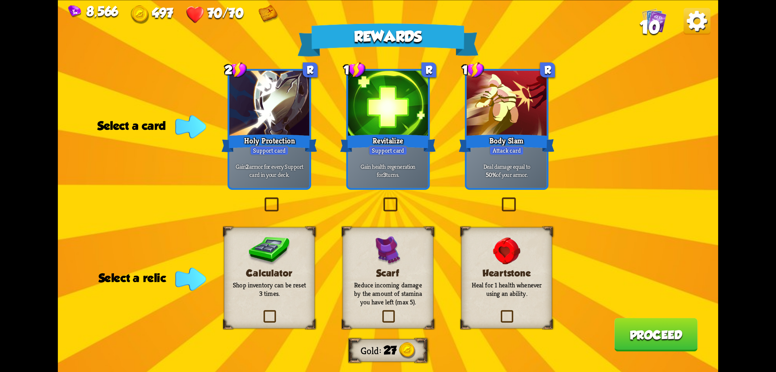
click at [405, 168] on p "Gain health regeneration for 3 turns." at bounding box center [388, 170] width 76 height 16
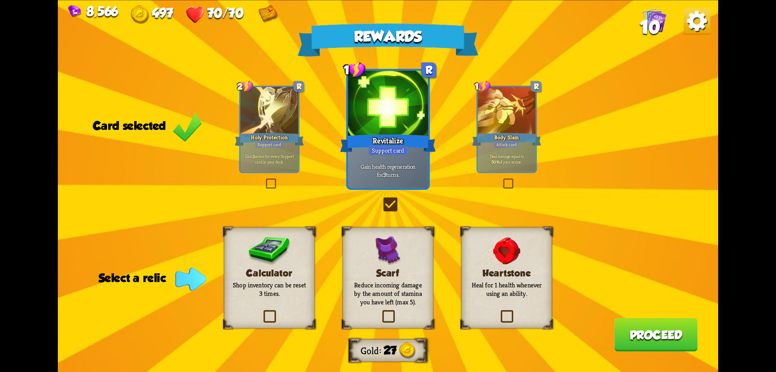
click at [290, 261] on div "Calculator Shop inventory can be reset 3 times." at bounding box center [269, 277] width 91 height 101
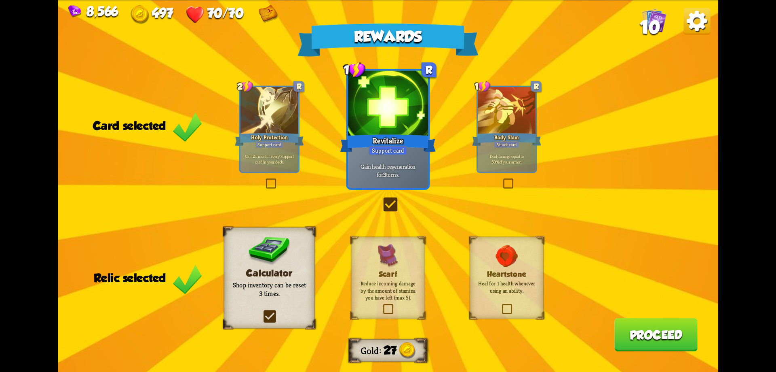
click at [632, 334] on button "Proceed" at bounding box center [656, 334] width 83 height 34
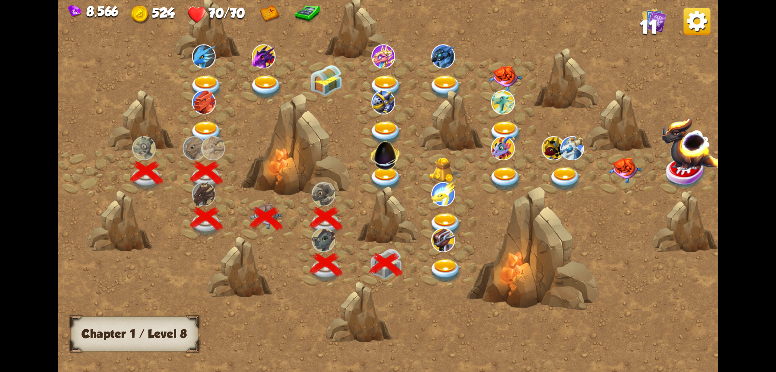
click at [444, 260] on img at bounding box center [445, 271] width 33 height 24
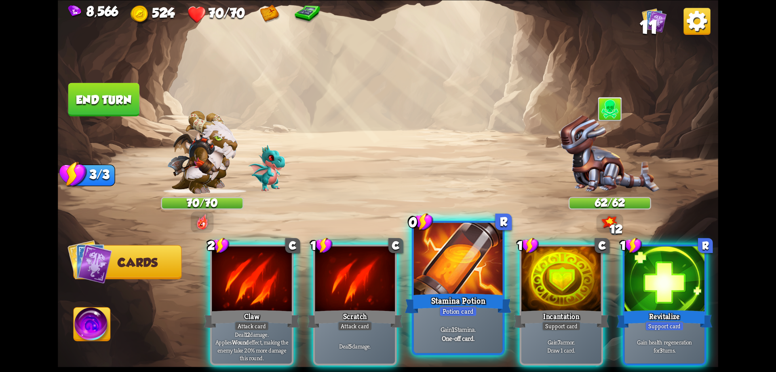
click at [467, 266] on div at bounding box center [458, 259] width 89 height 75
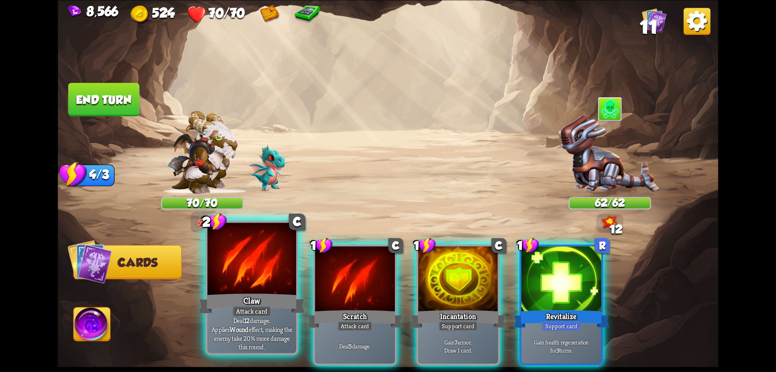
click at [282, 280] on div at bounding box center [251, 259] width 89 height 75
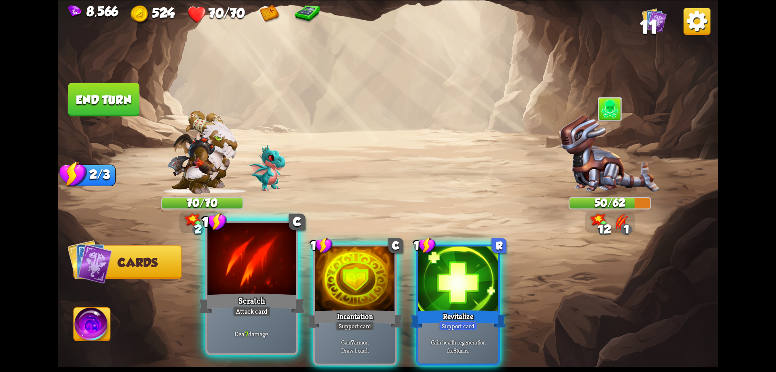
click at [281, 280] on div at bounding box center [251, 259] width 89 height 75
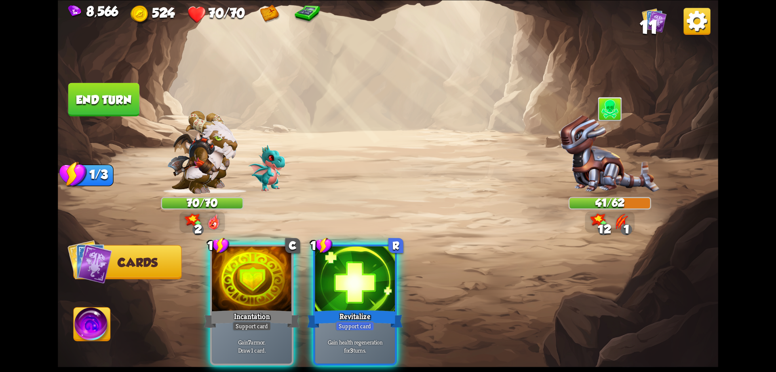
click at [281, 280] on div at bounding box center [252, 280] width 80 height 68
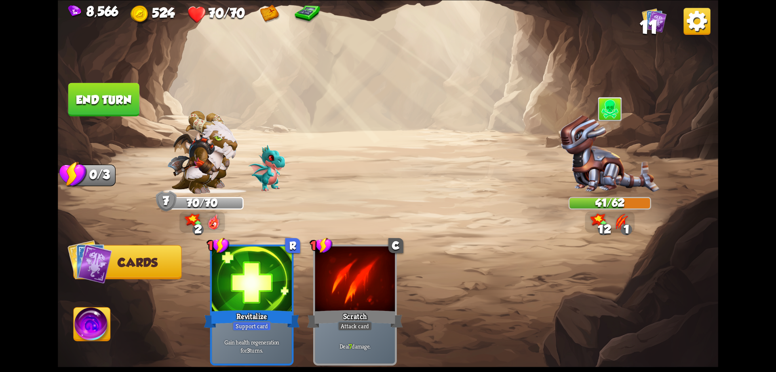
click at [129, 99] on button "End turn" at bounding box center [104, 99] width 72 height 34
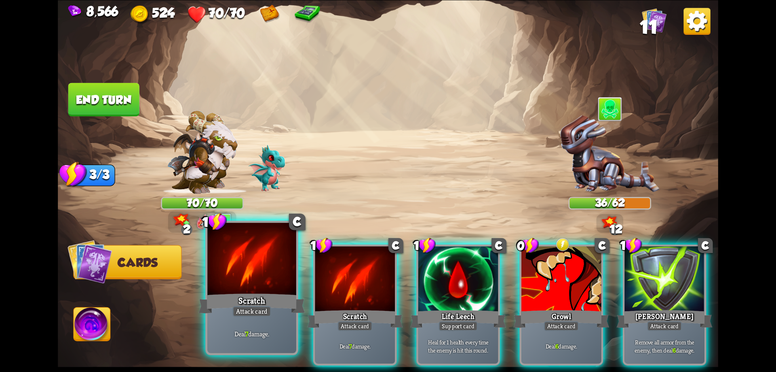
click at [280, 313] on div "Scratch" at bounding box center [252, 303] width 106 height 24
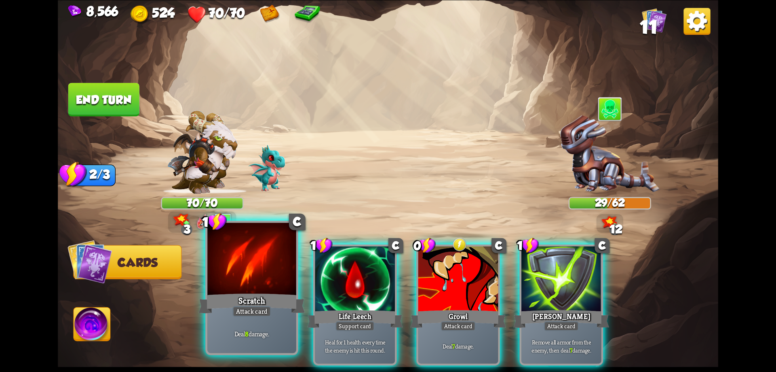
click at [271, 309] on div "Scratch" at bounding box center [252, 303] width 106 height 24
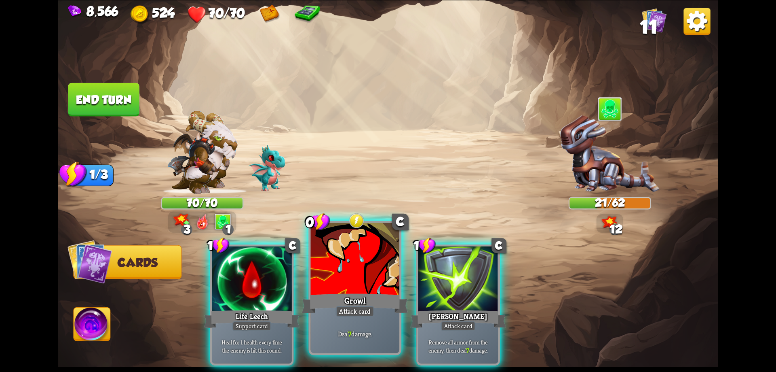
click at [346, 296] on div "Growl" at bounding box center [355, 303] width 106 height 24
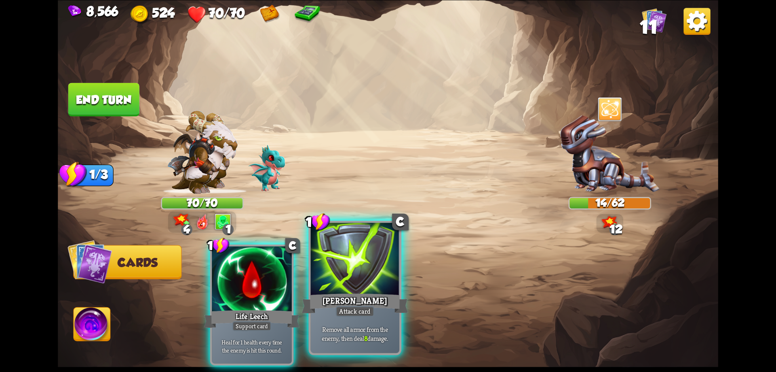
click at [366, 294] on div "Pierce" at bounding box center [355, 303] width 106 height 24
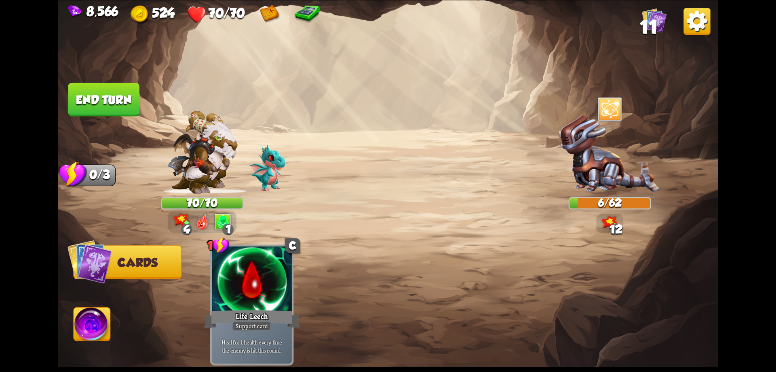
click at [123, 107] on button "End turn" at bounding box center [104, 99] width 72 height 34
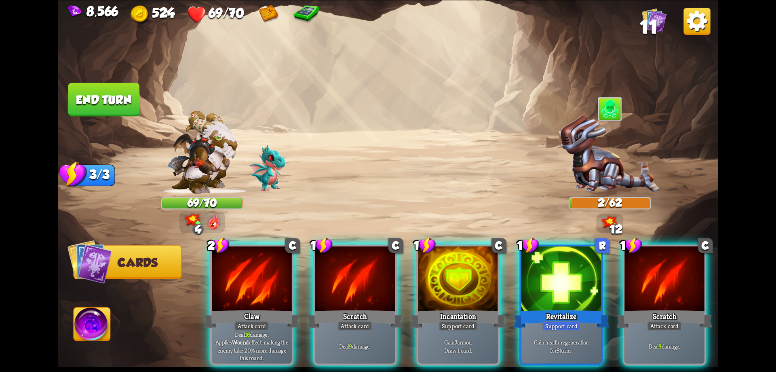
click at [100, 324] on img at bounding box center [92, 325] width 37 height 37
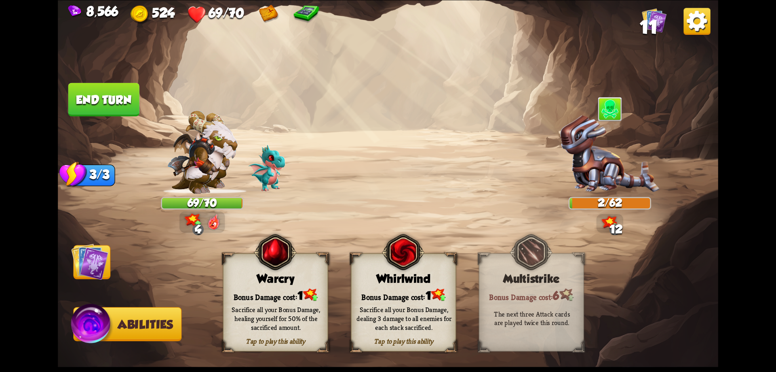
click at [269, 303] on div "Sacrifice all your Bonus Damage, healing yourself for 50% of the sacrificed amo…" at bounding box center [276, 317] width 105 height 41
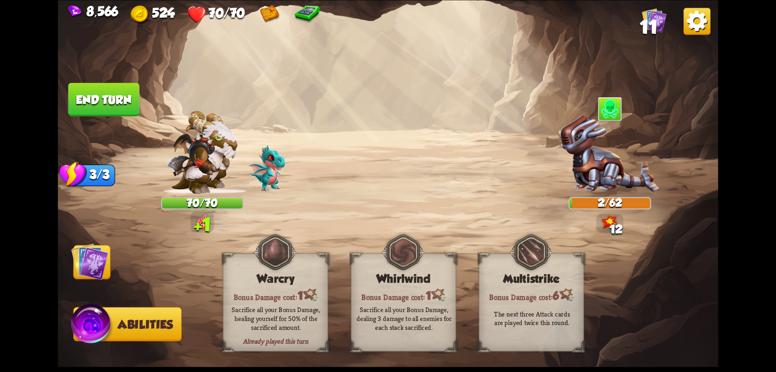
click at [97, 259] on img at bounding box center [89, 261] width 37 height 37
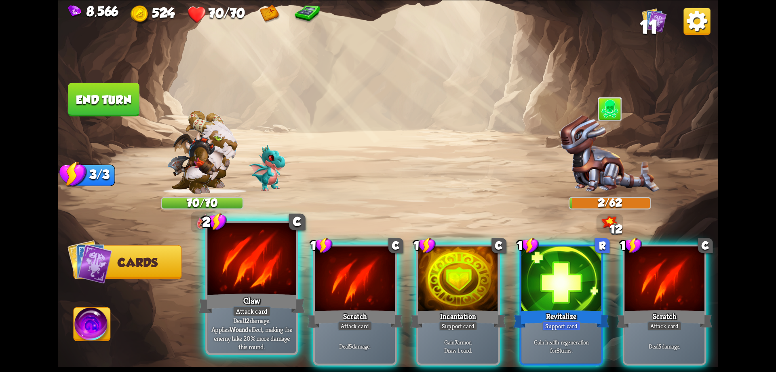
click at [273, 280] on div at bounding box center [251, 259] width 89 height 75
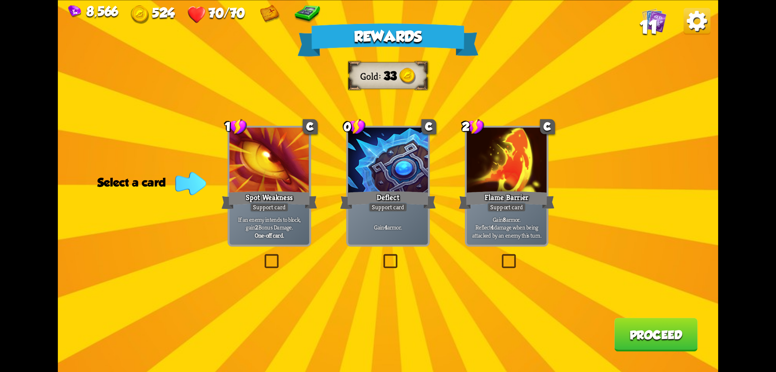
click at [381, 256] on label at bounding box center [381, 256] width 0 height 0
click at [0, 0] on input "checkbox" at bounding box center [0, 0] width 0 height 0
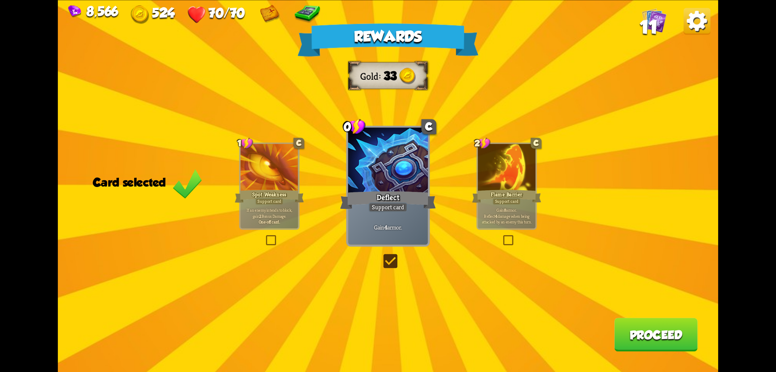
click at [655, 332] on button "Proceed" at bounding box center [656, 334] width 83 height 34
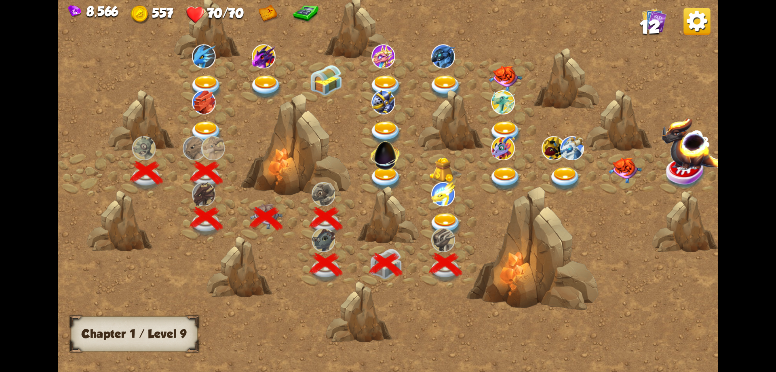
click at [455, 216] on img at bounding box center [445, 225] width 33 height 24
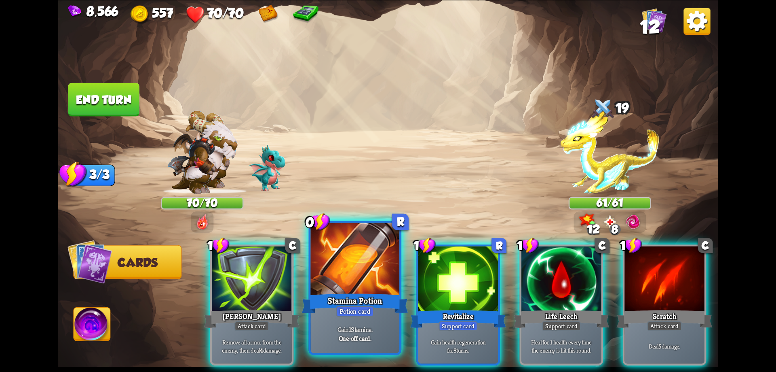
click at [364, 286] on div at bounding box center [355, 259] width 89 height 75
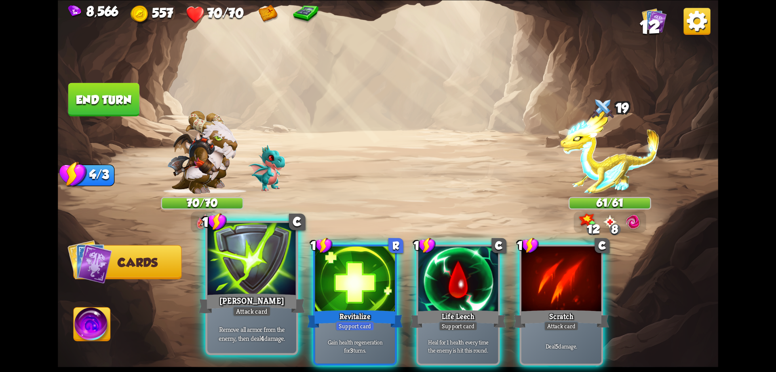
click at [271, 289] on div at bounding box center [251, 259] width 89 height 75
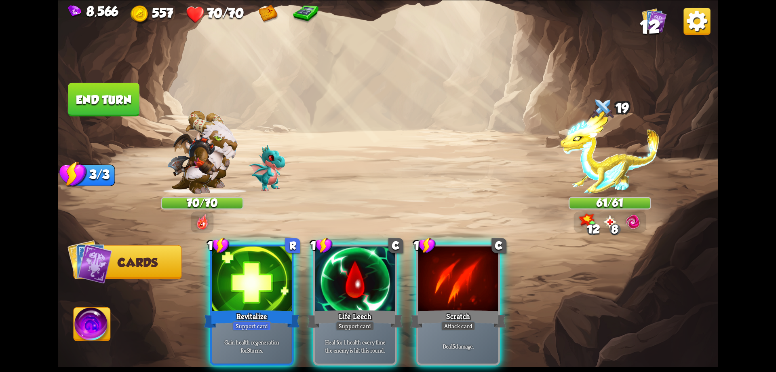
click at [271, 289] on div at bounding box center [252, 280] width 80 height 68
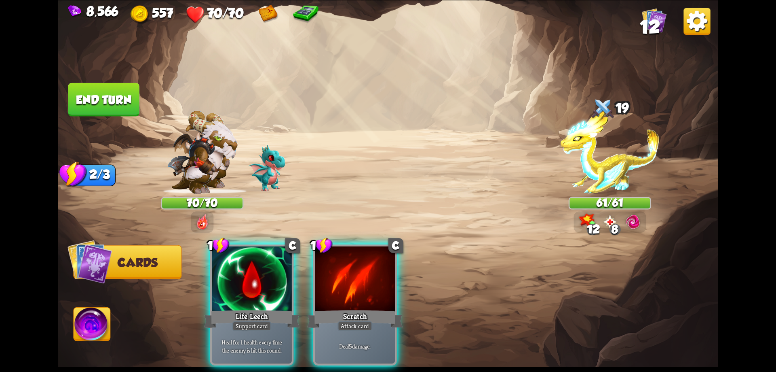
click at [271, 289] on div "1 C Life Leech Support card Heal for 1 health every time the enemy is hit this …" at bounding box center [454, 289] width 529 height 165
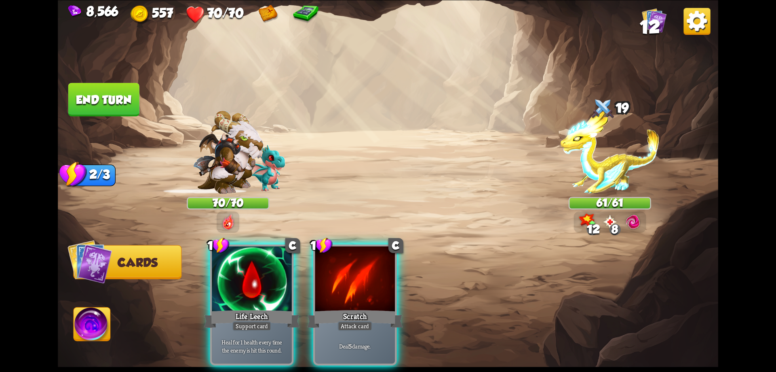
click at [271, 289] on div at bounding box center [252, 280] width 80 height 68
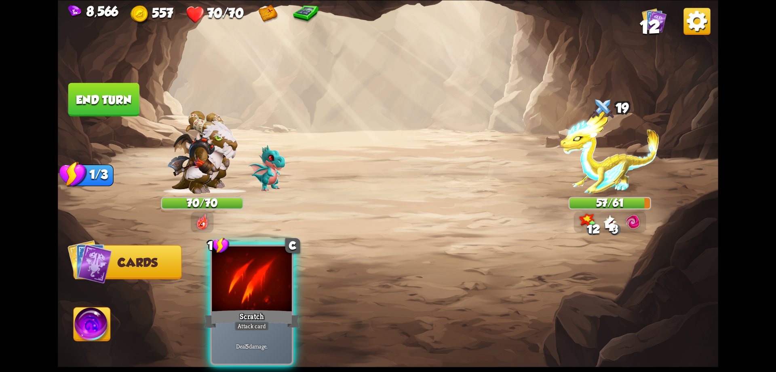
click at [271, 289] on div "1 C Scratch Attack card Deal 5 damage." at bounding box center [252, 304] width 84 height 121
click at [271, 289] on div "1 C Scratch Attack card Deal 5 damage." at bounding box center [454, 289] width 529 height 165
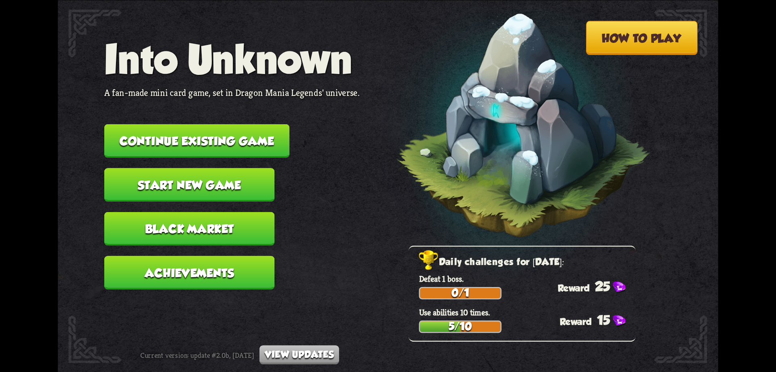
click at [209, 144] on button "Continue existing game" at bounding box center [196, 141] width 185 height 34
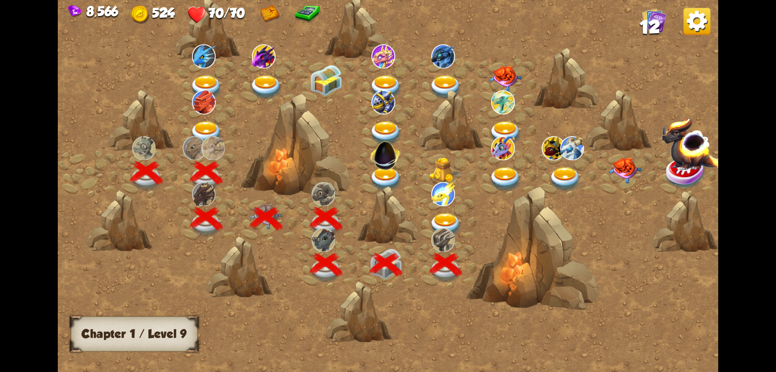
click at [447, 217] on img at bounding box center [445, 225] width 33 height 24
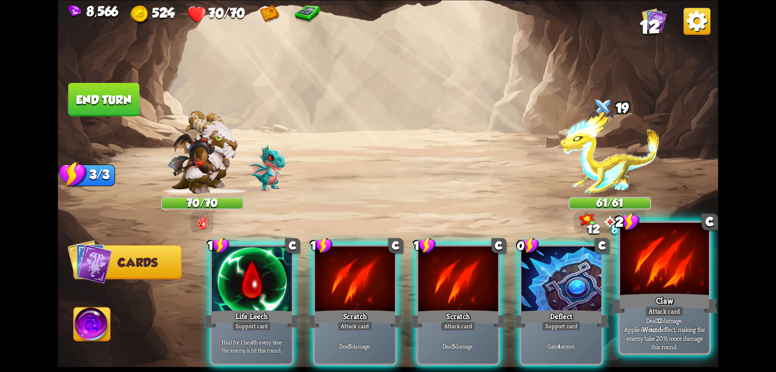
click at [657, 292] on div "Claw" at bounding box center [664, 303] width 106 height 24
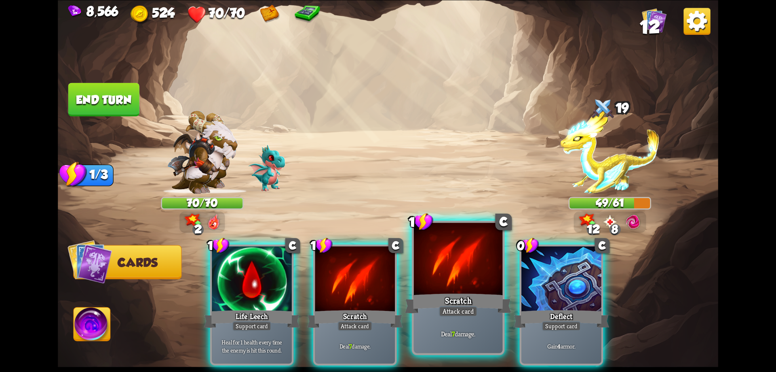
click at [484, 284] on div at bounding box center [458, 259] width 89 height 75
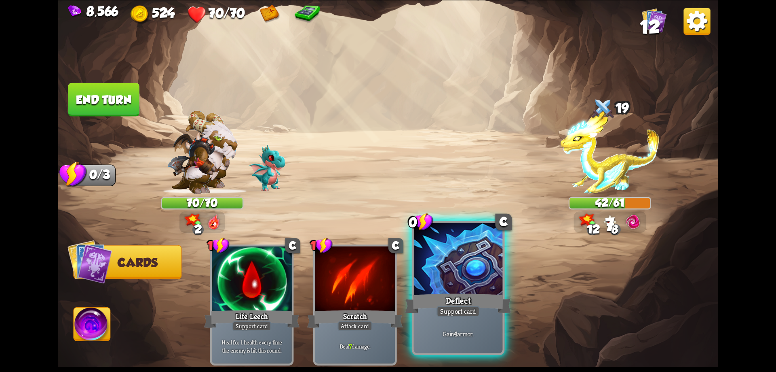
click at [471, 284] on div at bounding box center [458, 259] width 89 height 75
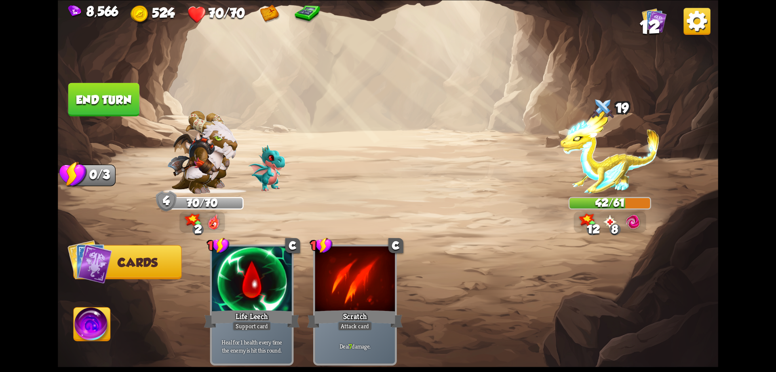
click at [126, 101] on button "End turn" at bounding box center [103, 99] width 71 height 34
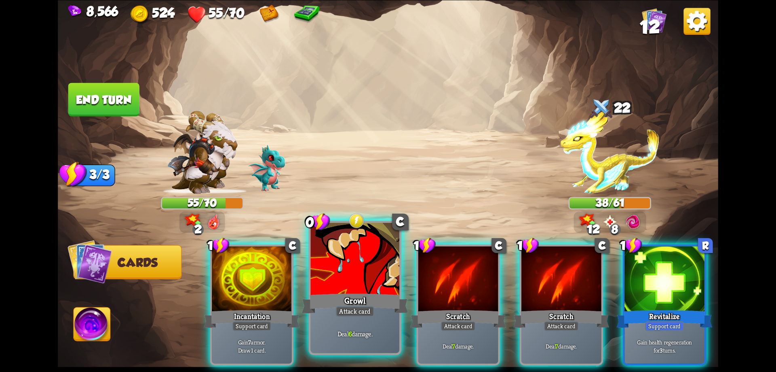
click at [386, 293] on div "Growl" at bounding box center [355, 303] width 106 height 24
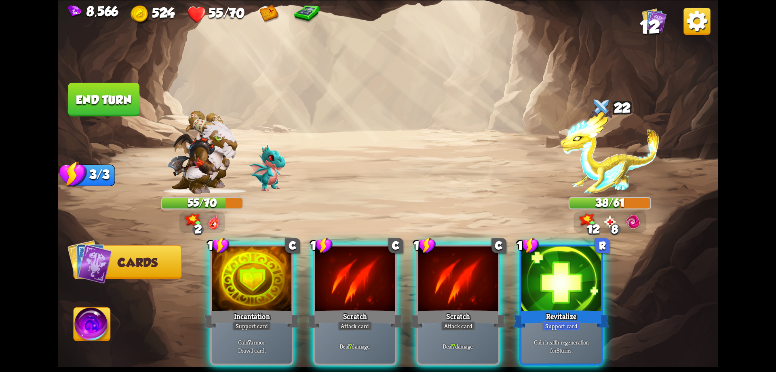
click at [386, 308] on div "Scratch" at bounding box center [355, 318] width 96 height 21
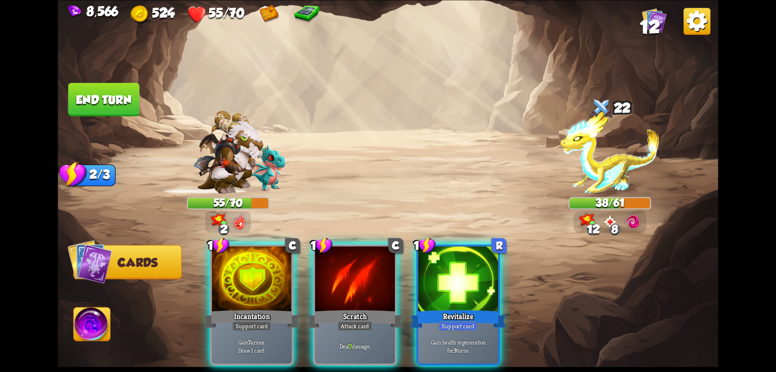
click at [386, 308] on div "Scratch" at bounding box center [355, 318] width 96 height 21
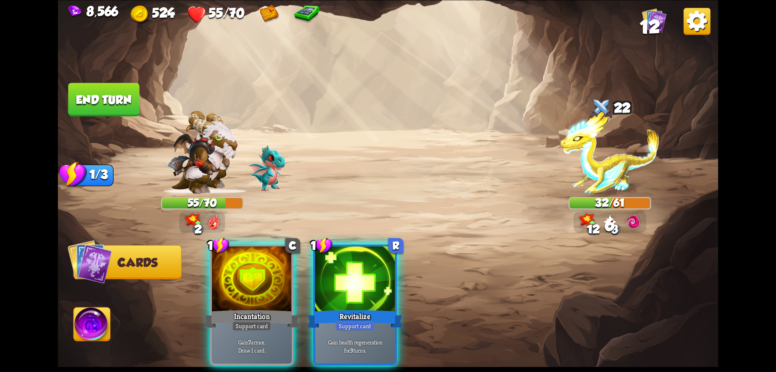
click at [386, 293] on div "1 C Incantation Support card Gain 7 armor. Draw 1 card. 1 R Revitalize Support …" at bounding box center [454, 289] width 529 height 165
click at [386, 308] on div "Revitalize" at bounding box center [355, 318] width 96 height 21
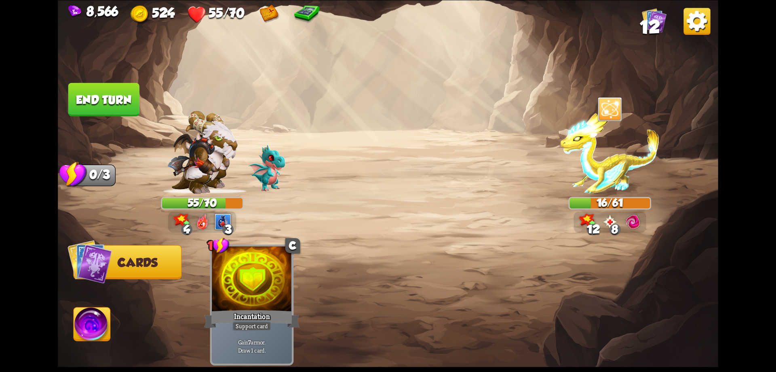
click at [129, 99] on button "End turn" at bounding box center [103, 99] width 71 height 34
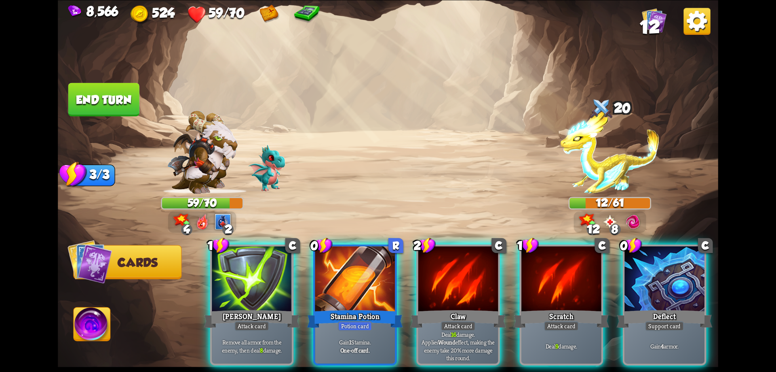
click at [88, 328] on img at bounding box center [92, 325] width 37 height 37
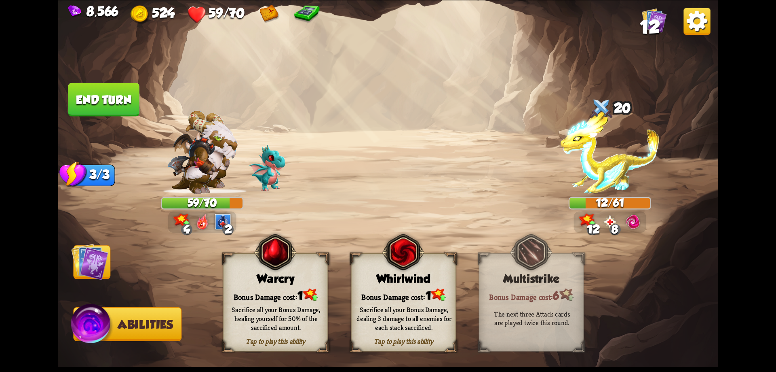
click at [275, 296] on div "Bonus Damage cost: 1" at bounding box center [276, 294] width 104 height 15
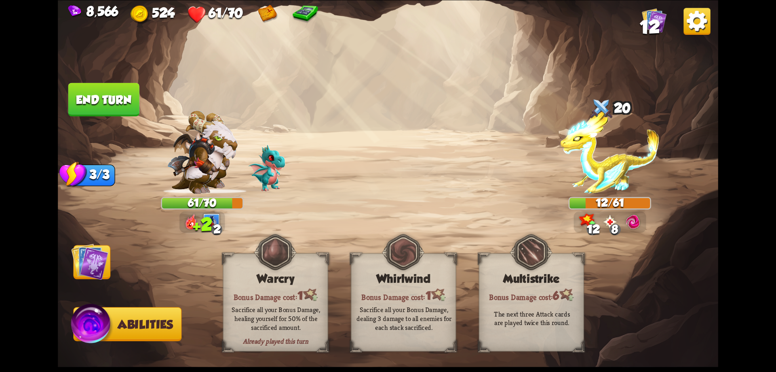
click at [94, 261] on img at bounding box center [89, 261] width 37 height 37
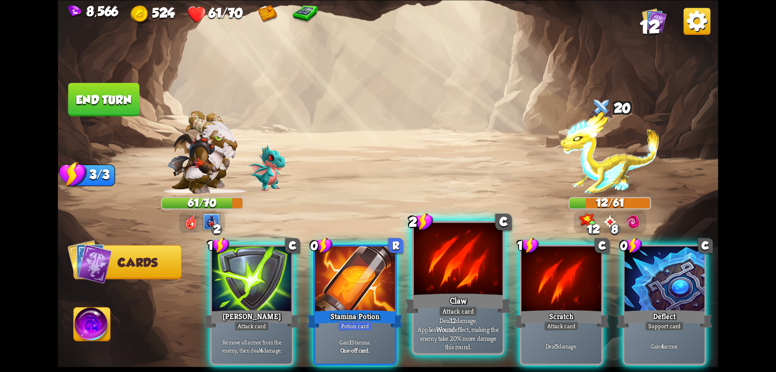
click at [447, 276] on div at bounding box center [458, 259] width 89 height 75
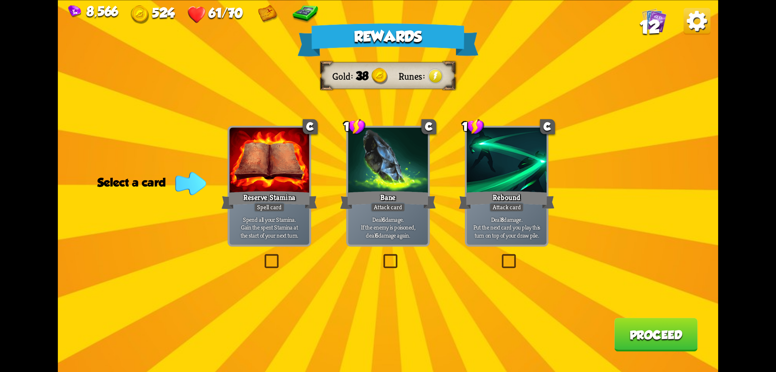
click at [644, 343] on button "Proceed" at bounding box center [656, 334] width 83 height 34
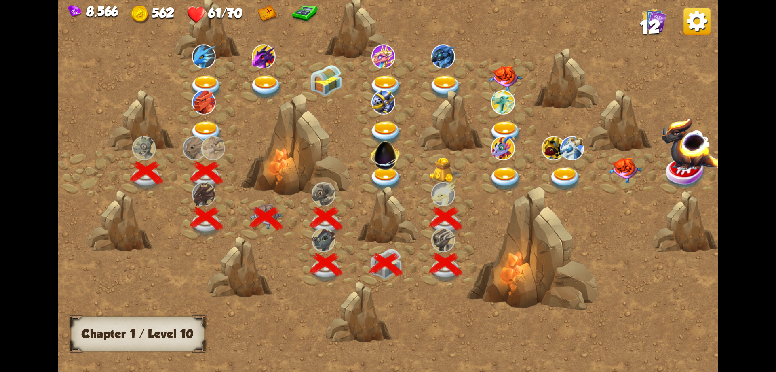
click at [444, 171] on img at bounding box center [445, 169] width 33 height 25
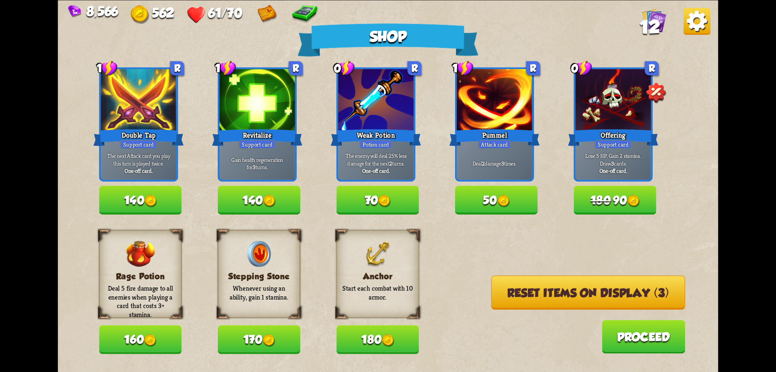
click at [539, 295] on button "Reset items on display (3)" at bounding box center [588, 292] width 194 height 34
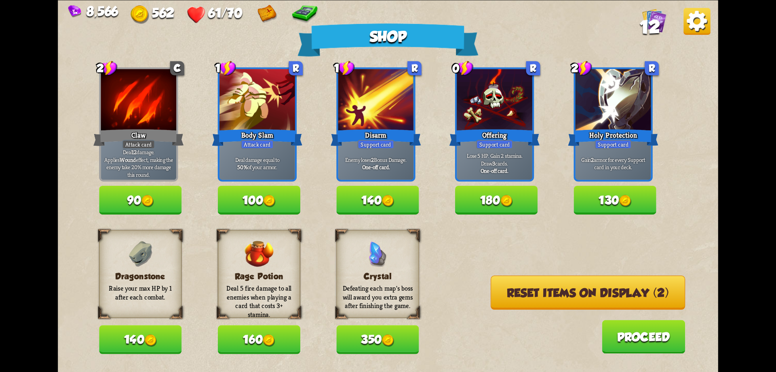
click at [539, 295] on button "Reset items on display (2)" at bounding box center [588, 292] width 195 height 34
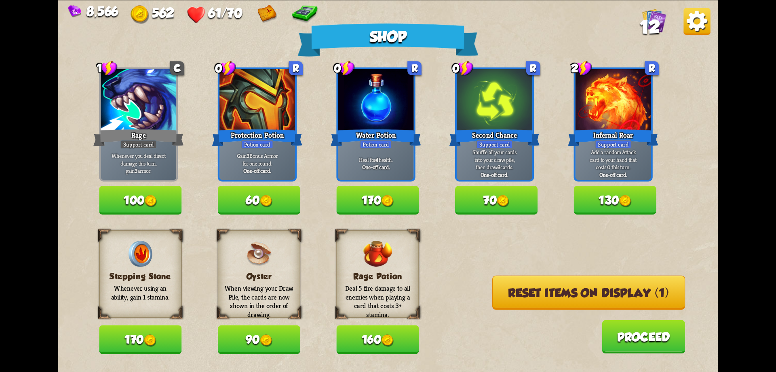
click at [539, 294] on button "Reset items on display (1)" at bounding box center [589, 292] width 193 height 34
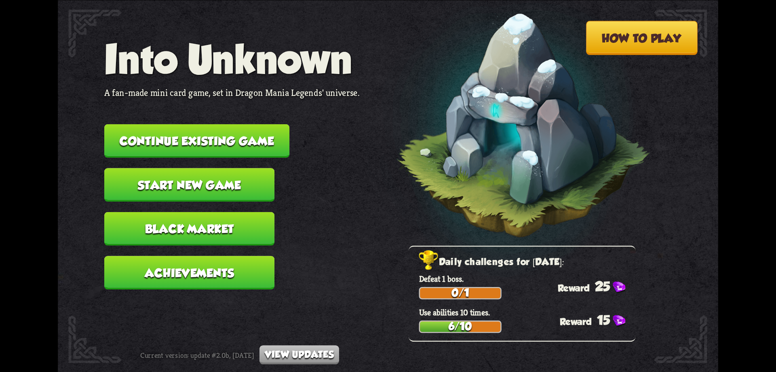
click at [242, 130] on button "Continue existing game" at bounding box center [196, 141] width 185 height 34
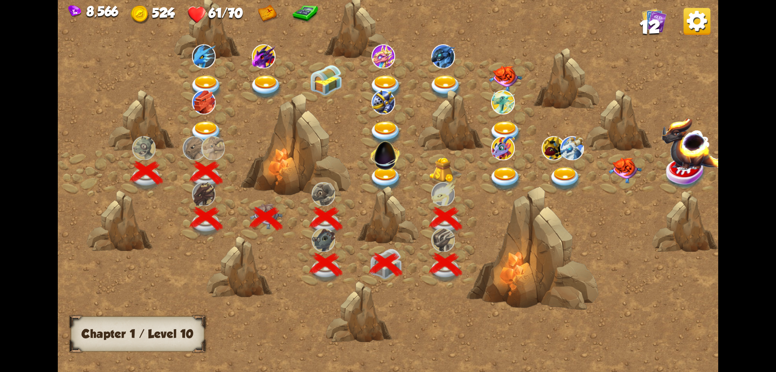
click at [450, 165] on img at bounding box center [445, 169] width 33 height 25
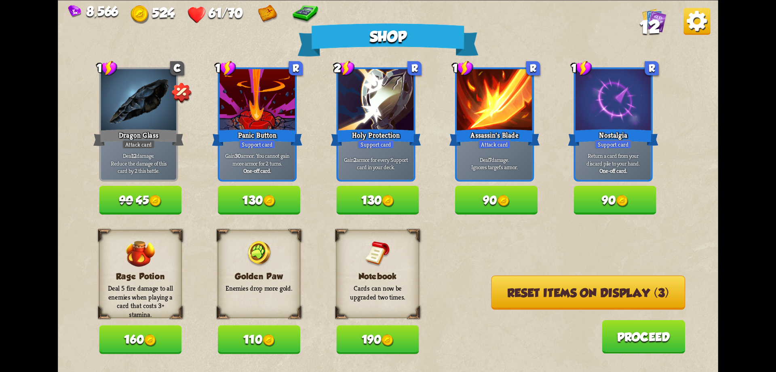
click at [531, 298] on button "Reset items on display (3)" at bounding box center [588, 292] width 194 height 34
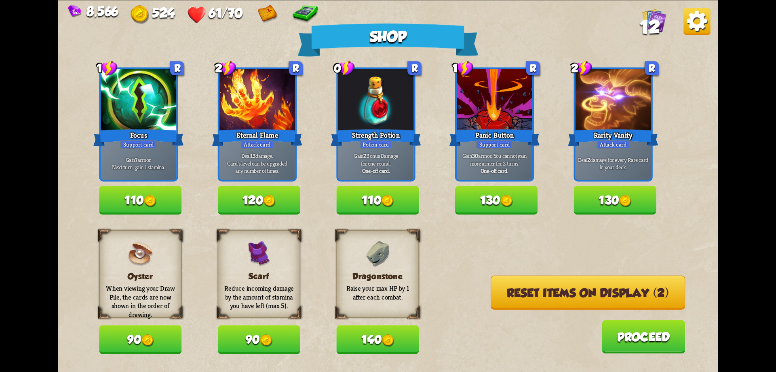
click at [531, 298] on button "Reset items on display (2)" at bounding box center [588, 292] width 195 height 34
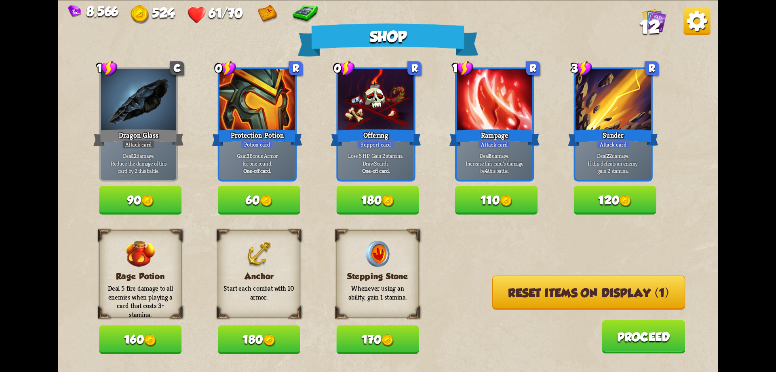
click at [531, 298] on button "Reset items on display (1)" at bounding box center [589, 292] width 193 height 34
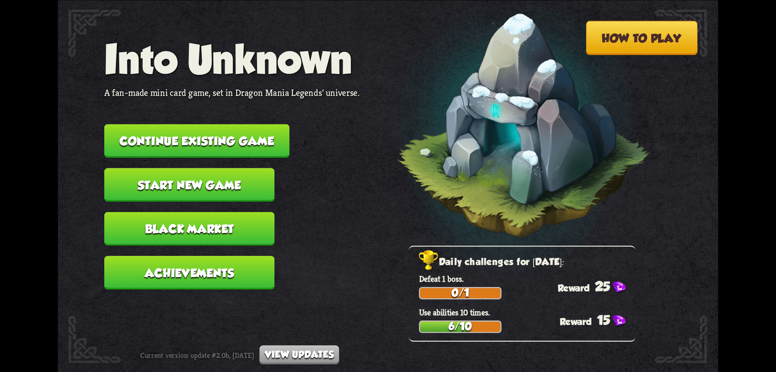
click at [245, 147] on button "Continue existing game" at bounding box center [196, 141] width 185 height 34
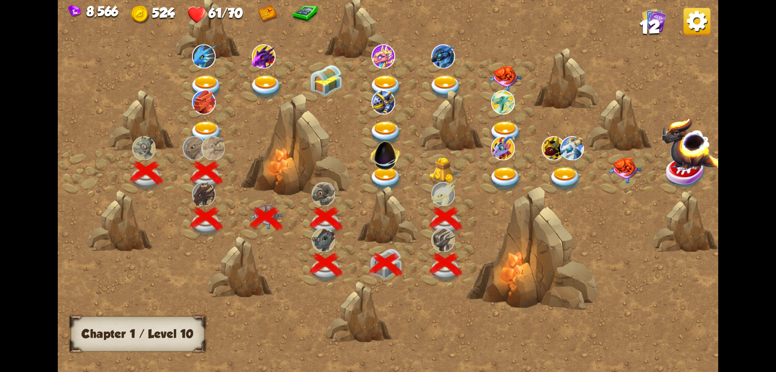
click at [452, 173] on img at bounding box center [445, 169] width 33 height 25
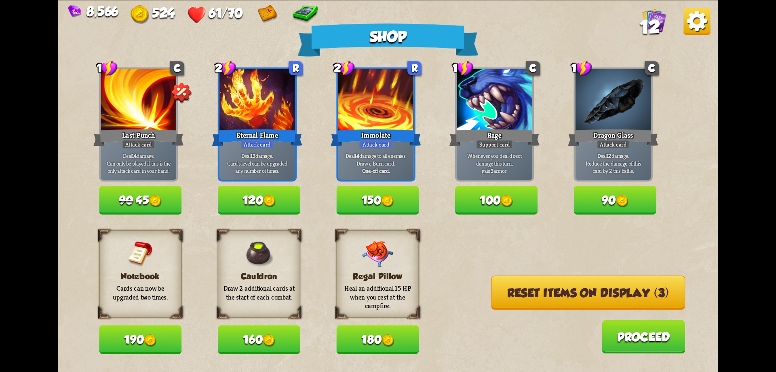
click at [518, 298] on button "Reset items on display (3)" at bounding box center [588, 292] width 194 height 34
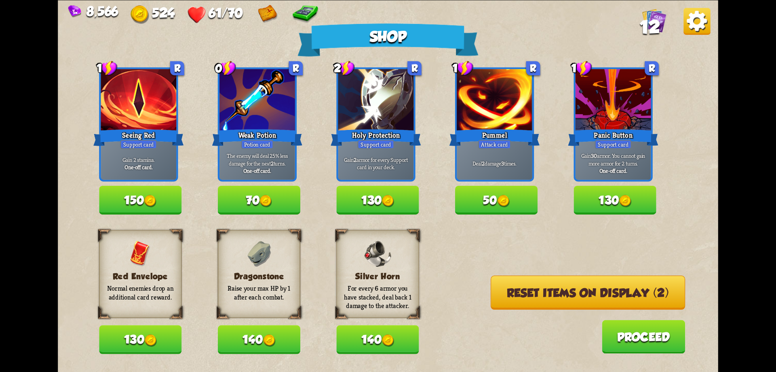
click at [518, 297] on button "Reset items on display (2)" at bounding box center [588, 292] width 195 height 34
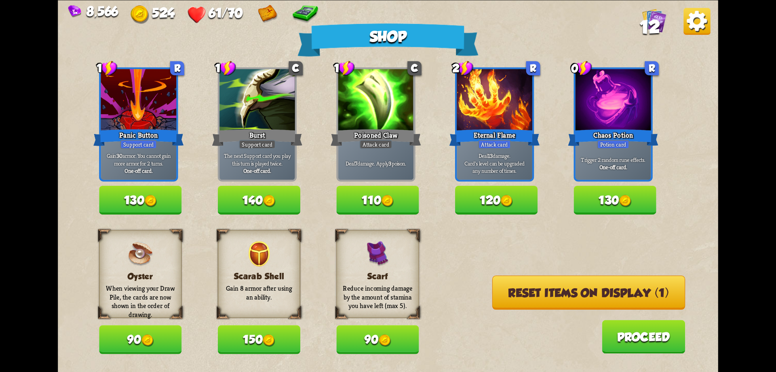
click at [518, 297] on button "Reset items on display (1)" at bounding box center [589, 292] width 193 height 34
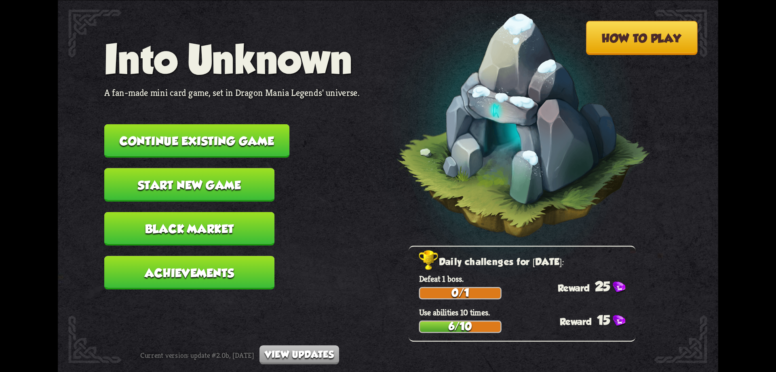
click at [211, 129] on button "Continue existing game" at bounding box center [196, 141] width 185 height 34
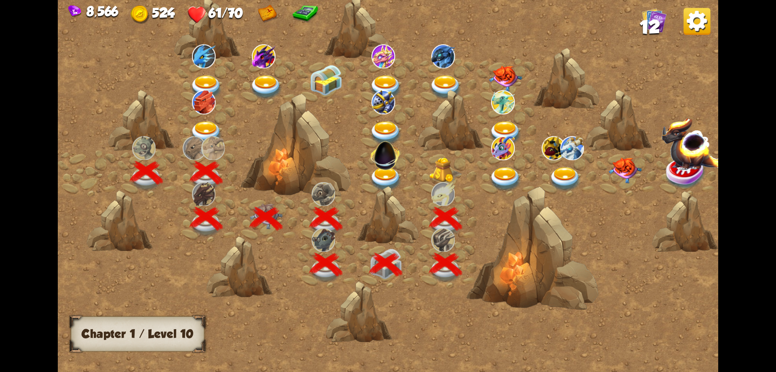
click at [448, 163] on img at bounding box center [445, 169] width 33 height 25
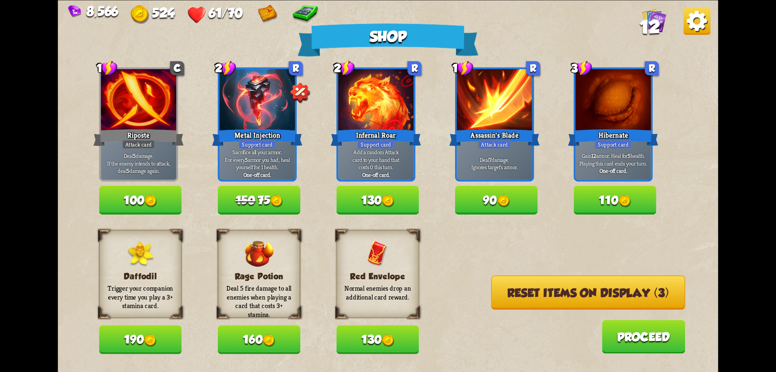
click at [531, 290] on button "Reset items on display (3)" at bounding box center [588, 292] width 194 height 34
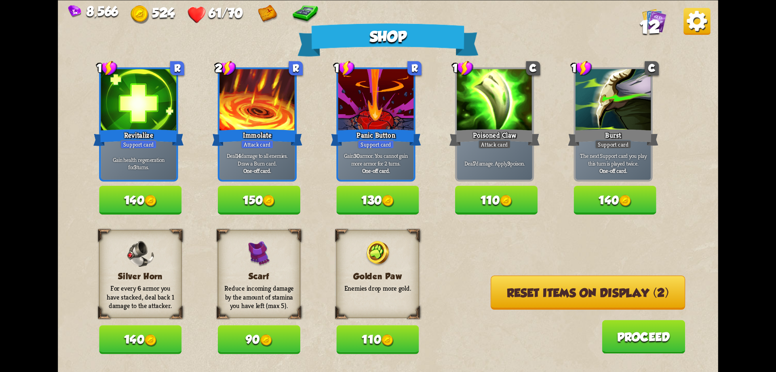
click at [531, 290] on button "Reset items on display (2)" at bounding box center [588, 292] width 195 height 34
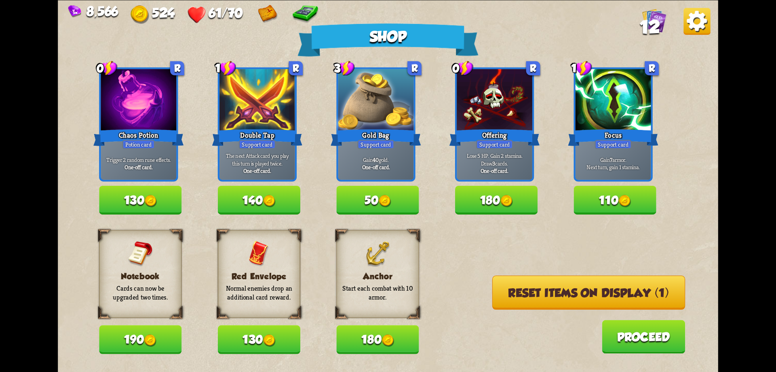
click at [531, 290] on button "Reset items on display (1)" at bounding box center [589, 292] width 193 height 34
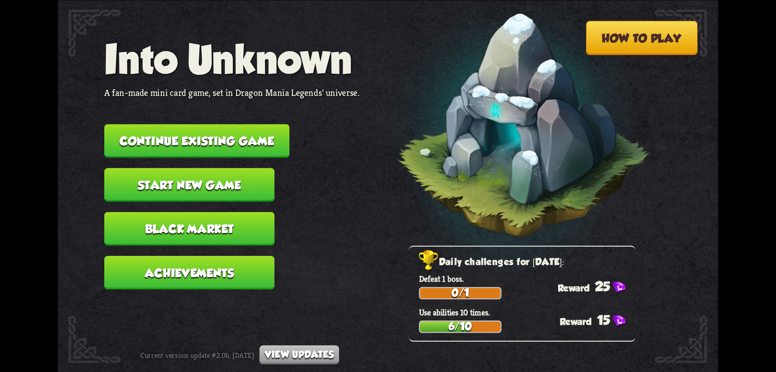
click at [200, 135] on button "Continue existing game" at bounding box center [196, 141] width 185 height 34
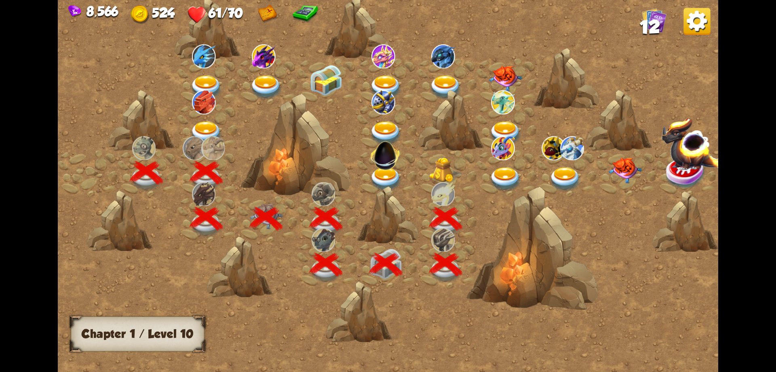
click at [450, 161] on img at bounding box center [445, 169] width 33 height 25
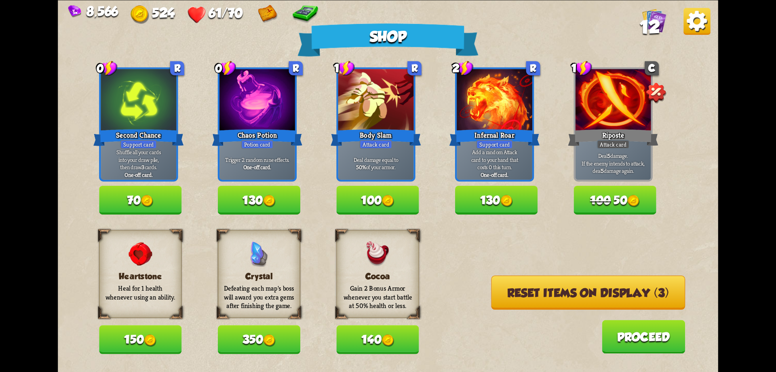
click at [537, 293] on button "Reset items on display (3)" at bounding box center [588, 292] width 194 height 34
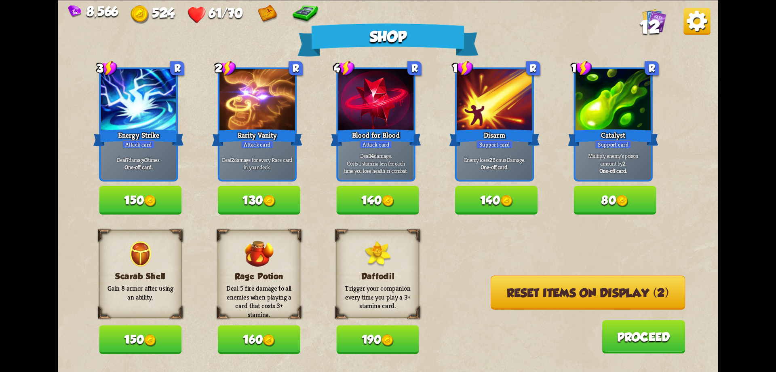
click at [537, 293] on button "Reset items on display (2)" at bounding box center [588, 292] width 195 height 34
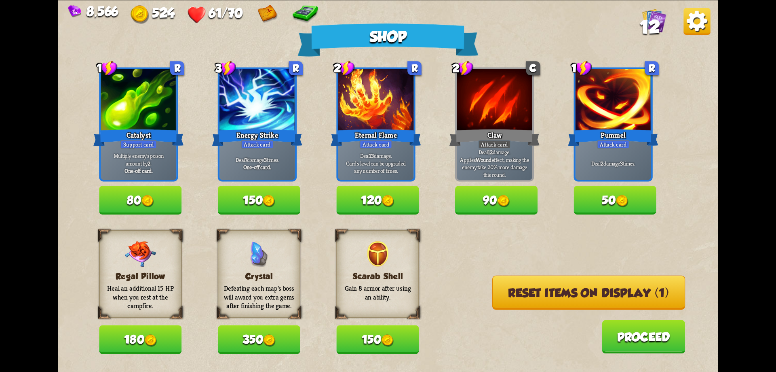
click at [537, 293] on button "Reset items on display (1)" at bounding box center [589, 292] width 193 height 34
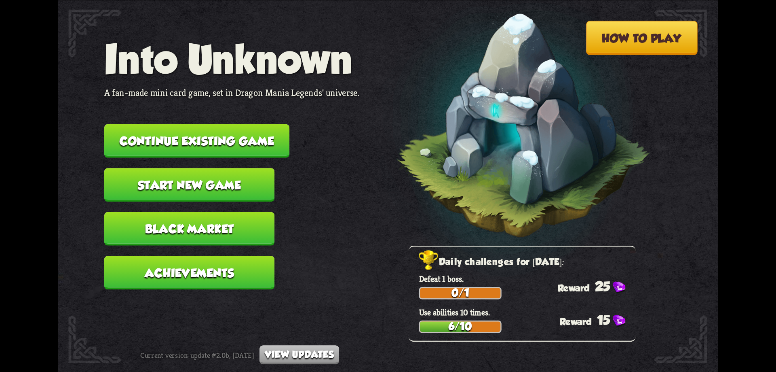
click at [220, 142] on button "Continue existing game" at bounding box center [196, 141] width 185 height 34
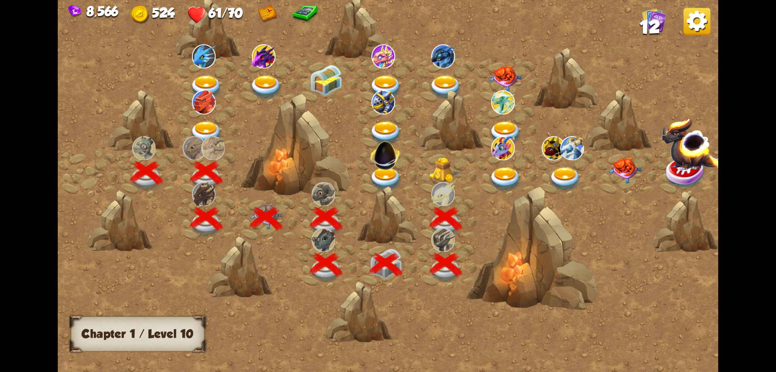
click at [445, 166] on img at bounding box center [445, 169] width 33 height 25
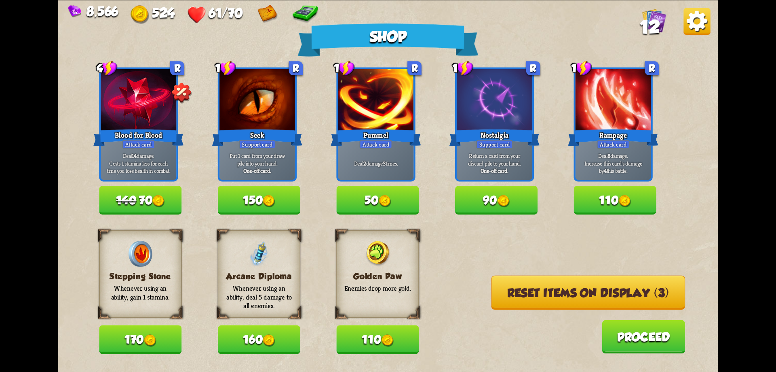
click at [510, 283] on button "Reset items on display (3)" at bounding box center [588, 292] width 194 height 34
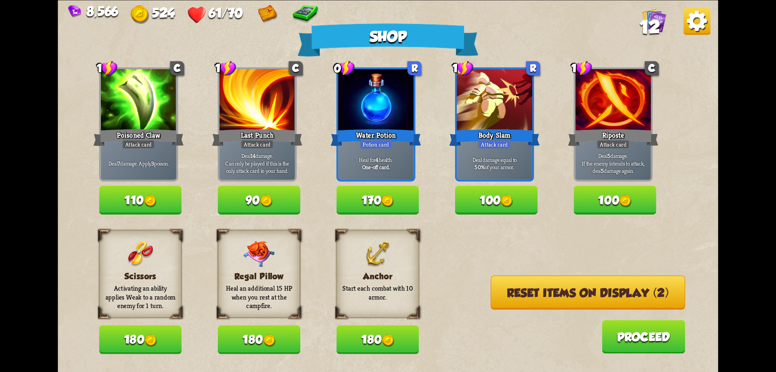
click at [513, 285] on button "Reset items on display (2)" at bounding box center [588, 292] width 195 height 34
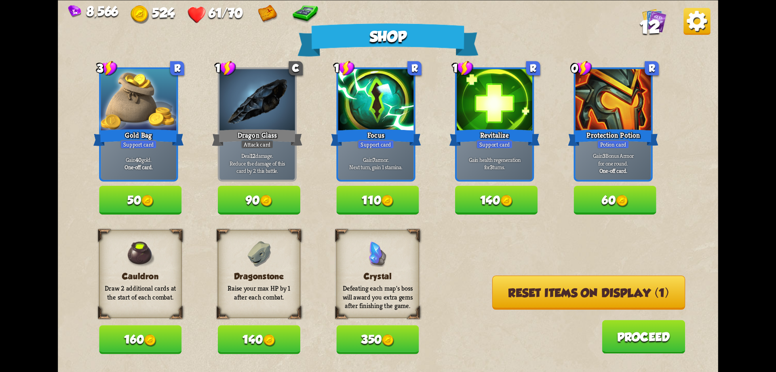
click at [513, 285] on button "Reset items on display (1)" at bounding box center [589, 292] width 193 height 34
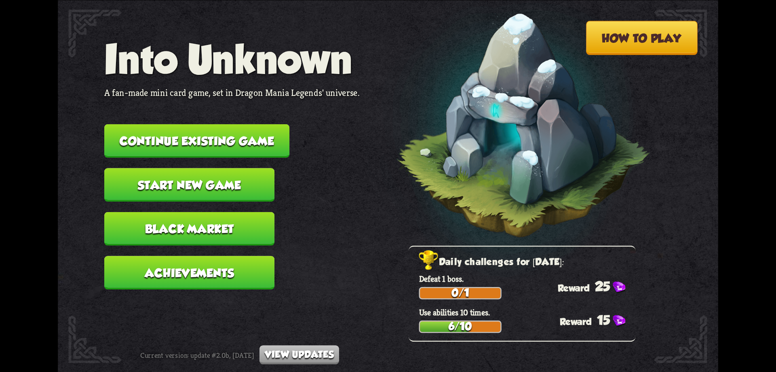
click at [263, 140] on button "Continue existing game" at bounding box center [196, 141] width 185 height 34
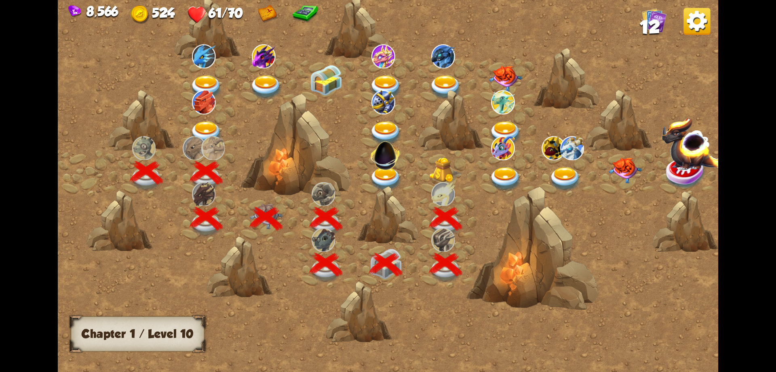
click at [455, 164] on img at bounding box center [445, 169] width 33 height 25
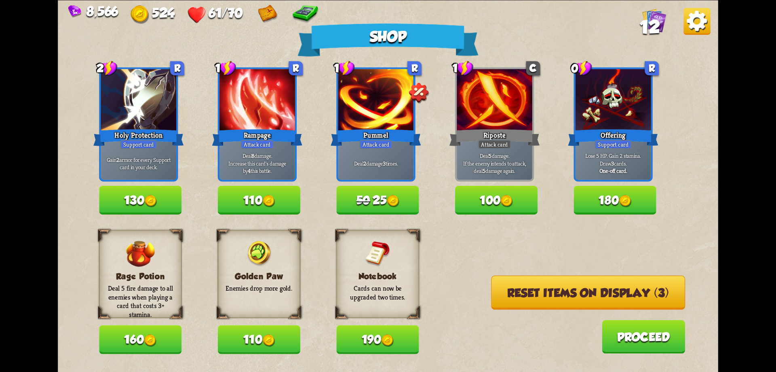
click at [503, 296] on button "Reset items on display (3)" at bounding box center [588, 292] width 194 height 34
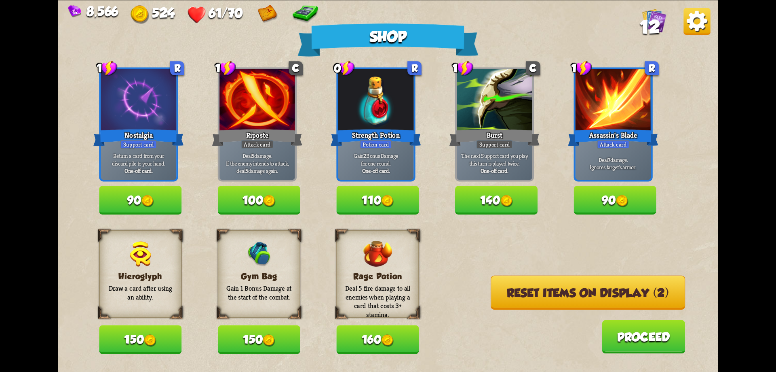
click at [503, 295] on button "Reset items on display (2)" at bounding box center [588, 292] width 195 height 34
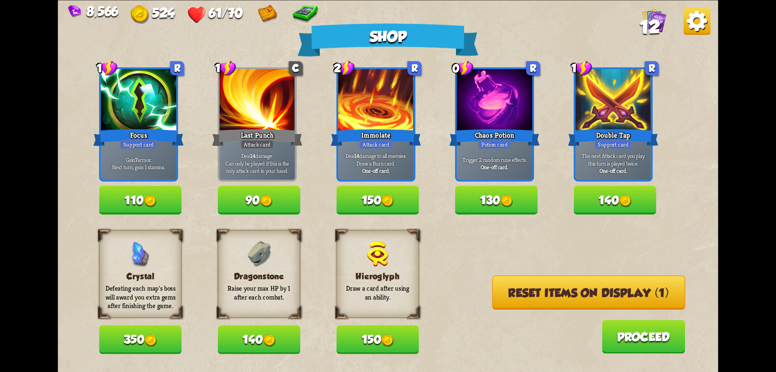
click at [503, 294] on button "Reset items on display (1)" at bounding box center [589, 292] width 193 height 34
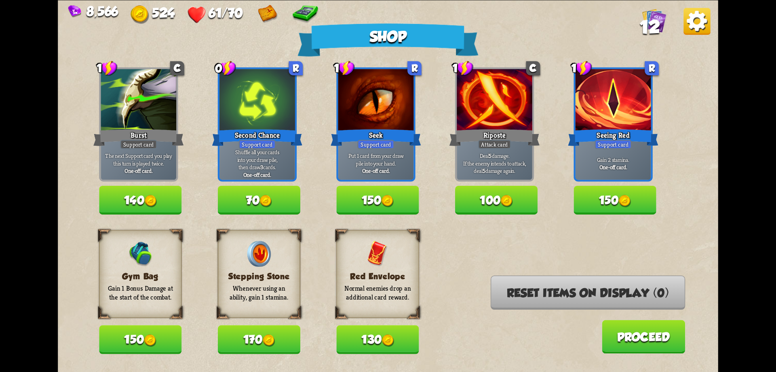
click at [699, 21] on img at bounding box center [697, 21] width 27 height 27
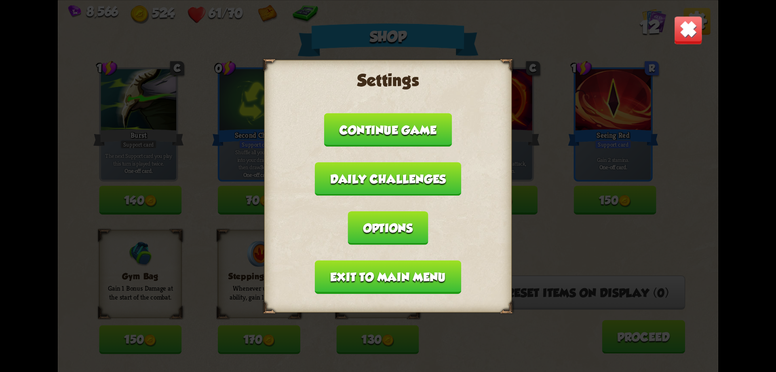
click at [685, 31] on img at bounding box center [688, 29] width 29 height 29
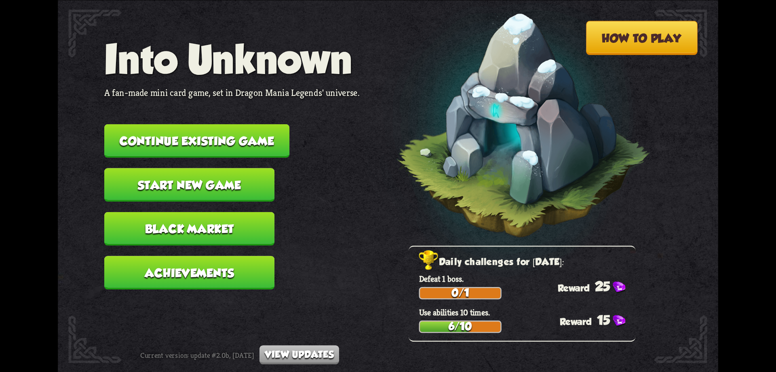
click at [269, 142] on button "Continue existing game" at bounding box center [196, 141] width 185 height 34
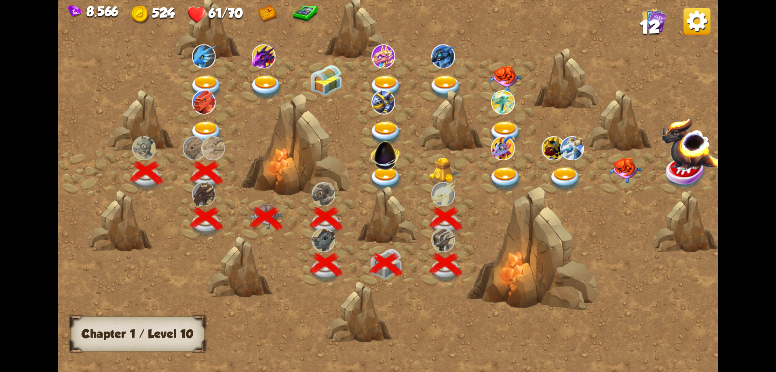
click at [448, 165] on img at bounding box center [445, 169] width 33 height 25
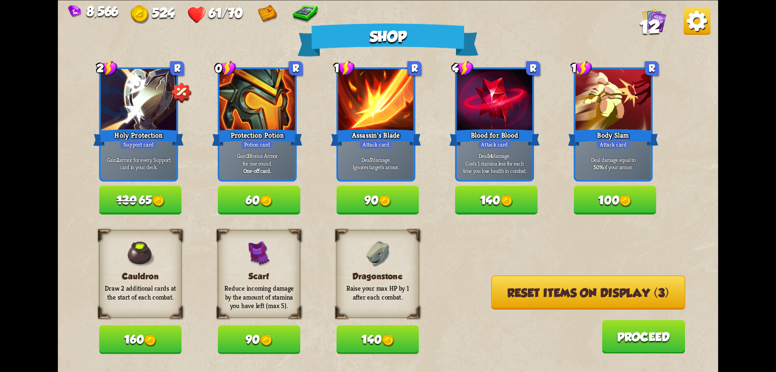
click at [529, 295] on button "Reset items on display (3)" at bounding box center [588, 292] width 194 height 34
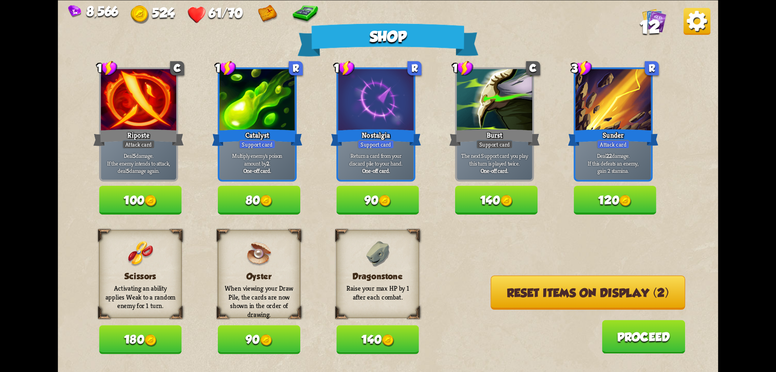
click at [527, 294] on button "Reset items on display (2)" at bounding box center [588, 292] width 195 height 34
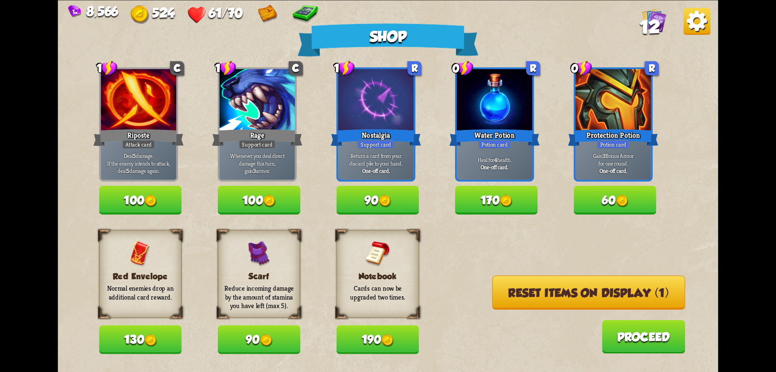
click at [527, 294] on button "Reset items on display (1)" at bounding box center [589, 292] width 193 height 34
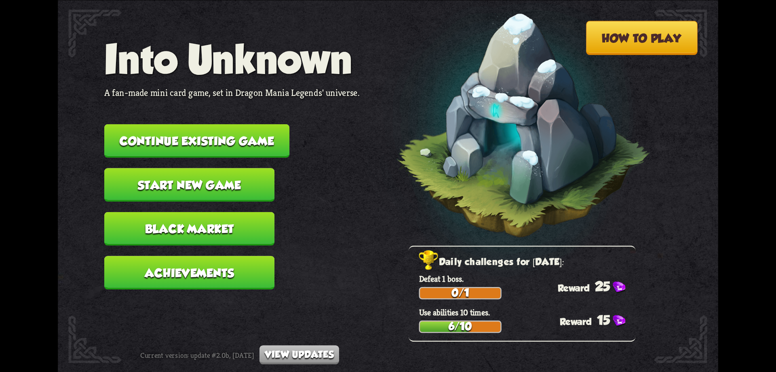
click at [268, 141] on button "Continue existing game" at bounding box center [196, 141] width 185 height 34
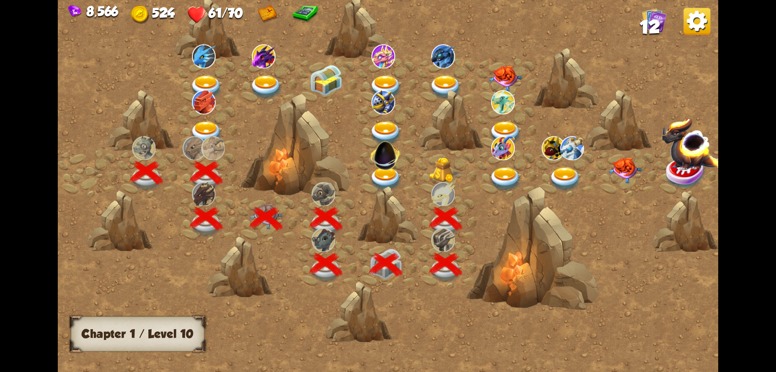
click at [446, 167] on img at bounding box center [445, 169] width 33 height 25
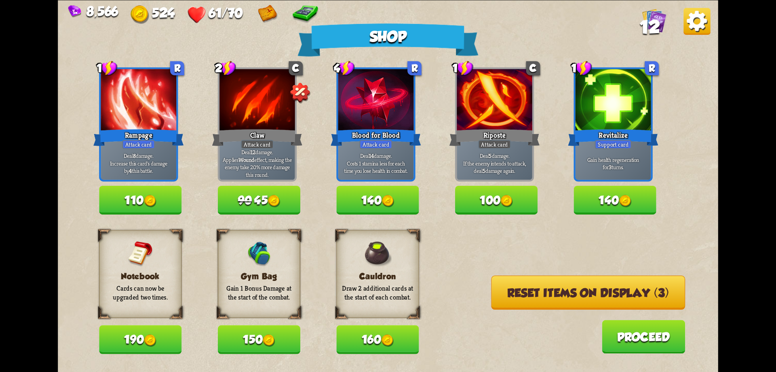
click at [496, 291] on button "Reset items on display (3)" at bounding box center [588, 292] width 194 height 34
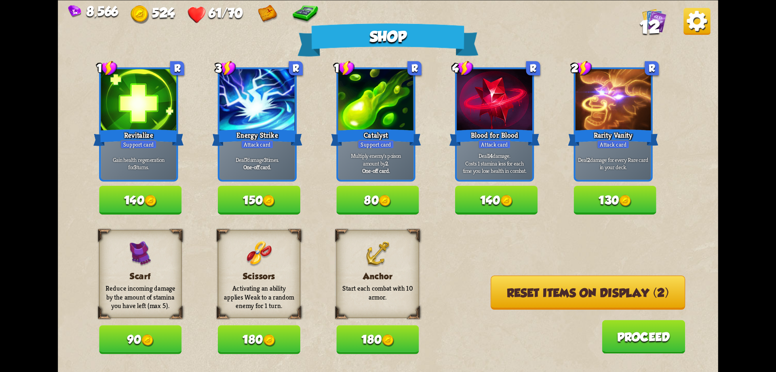
click at [504, 288] on button "Reset items on display (2)" at bounding box center [588, 292] width 195 height 34
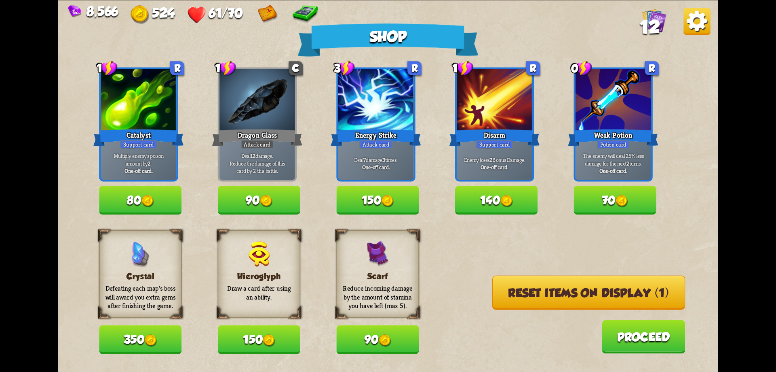
click at [507, 290] on button "Reset items on display (1)" at bounding box center [589, 292] width 193 height 34
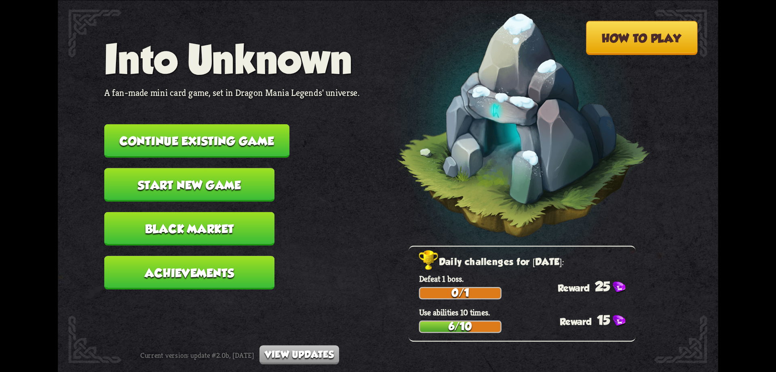
click at [255, 145] on button "Continue existing game" at bounding box center [196, 141] width 185 height 34
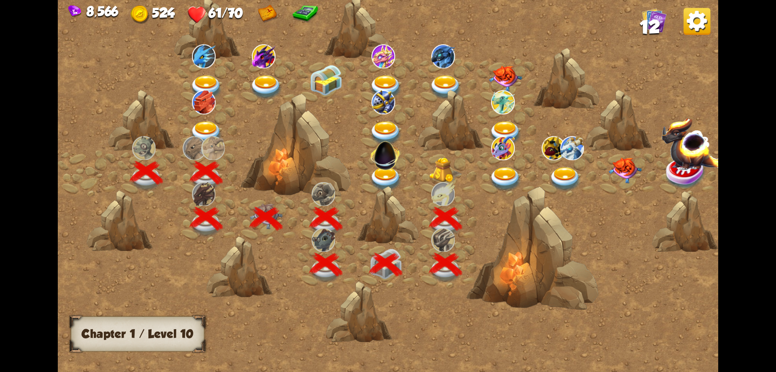
click at [449, 177] on img at bounding box center [445, 169] width 33 height 25
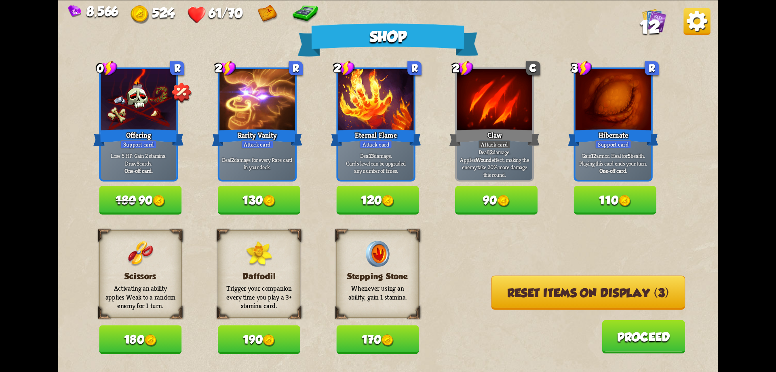
click at [493, 287] on button "Reset items on display (3)" at bounding box center [588, 292] width 194 height 34
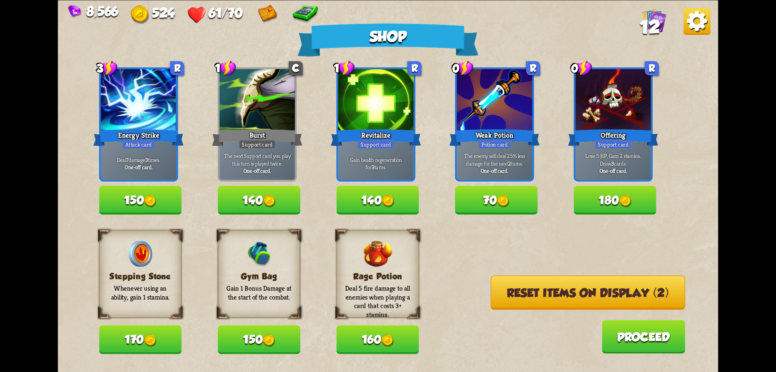
click at [496, 288] on button "Reset items on display (2)" at bounding box center [588, 292] width 195 height 34
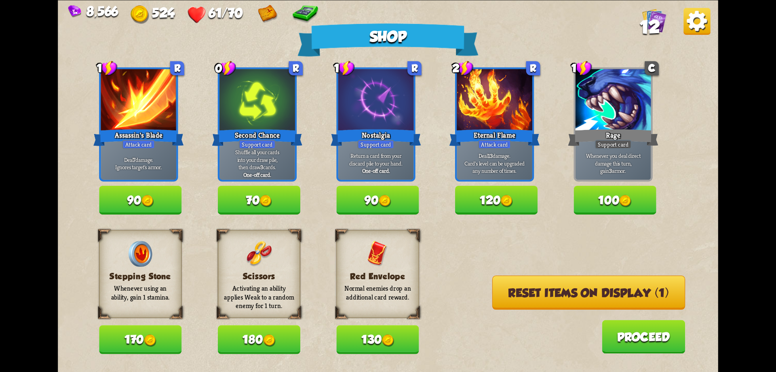
click at [496, 288] on button "Reset items on display (1)" at bounding box center [589, 292] width 193 height 34
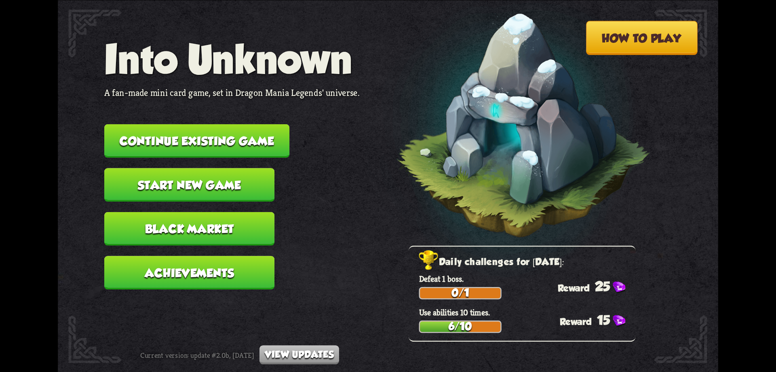
click at [177, 130] on button "Continue existing game" at bounding box center [196, 141] width 185 height 34
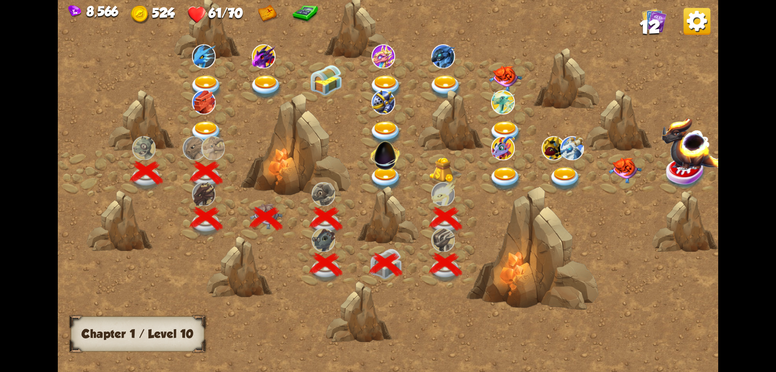
click at [446, 172] on img at bounding box center [445, 169] width 33 height 25
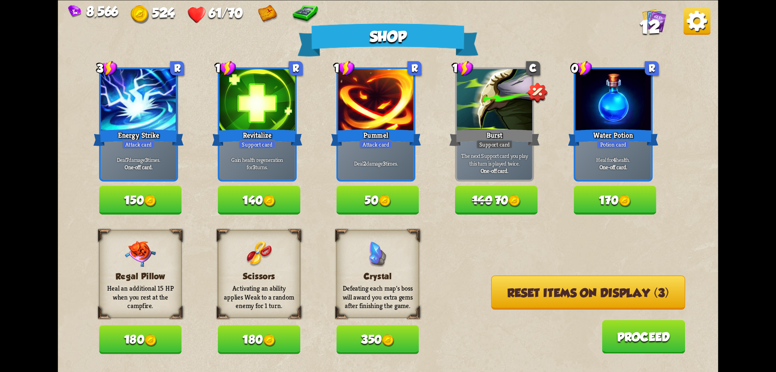
click at [498, 293] on button "Reset items on display (3)" at bounding box center [588, 292] width 194 height 34
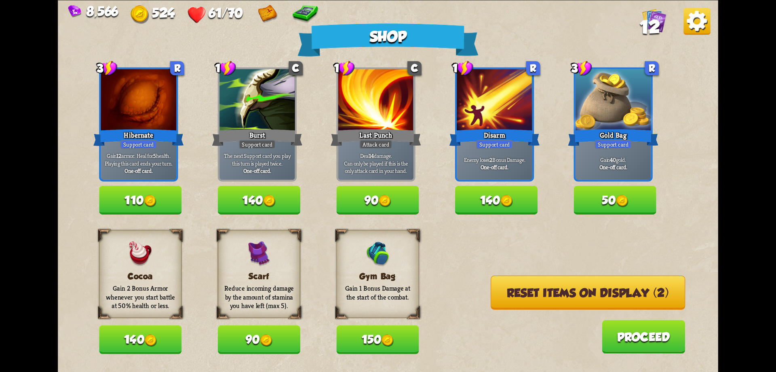
click at [508, 290] on button "Reset items on display (2)" at bounding box center [588, 292] width 195 height 34
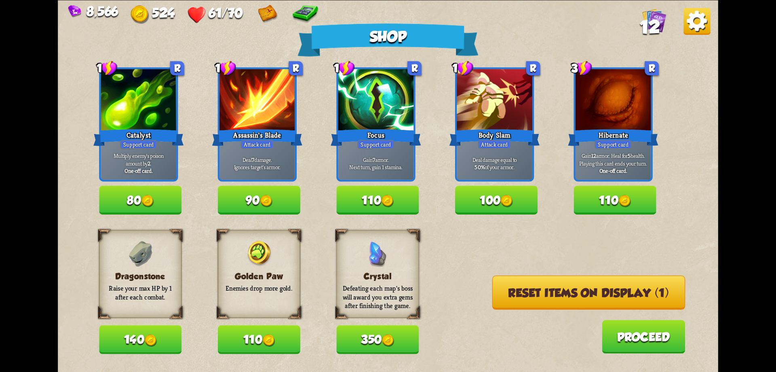
click at [508, 290] on button "Reset items on display (1)" at bounding box center [589, 292] width 193 height 34
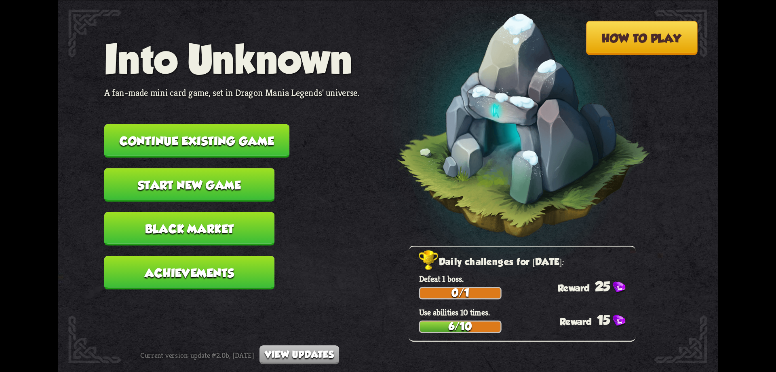
click at [251, 141] on button "Continue existing game" at bounding box center [196, 141] width 185 height 34
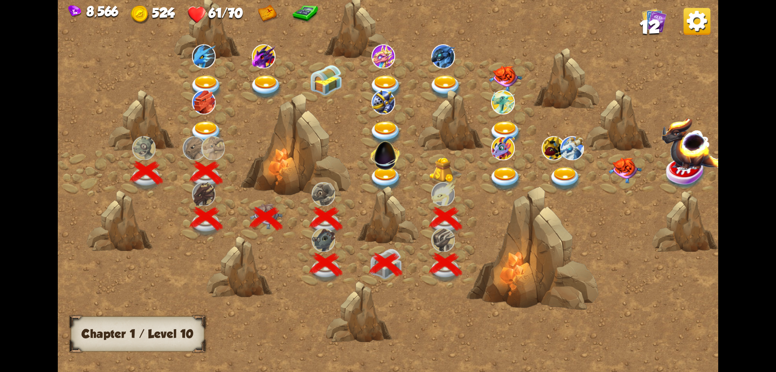
click at [442, 169] on img at bounding box center [445, 169] width 33 height 25
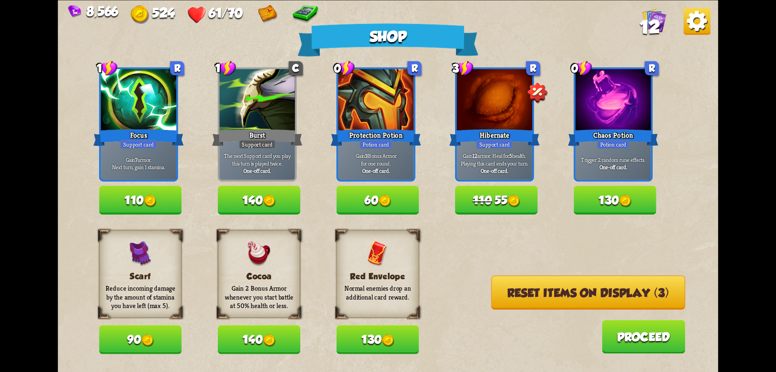
click at [512, 287] on button "Reset items on display (3)" at bounding box center [588, 292] width 194 height 34
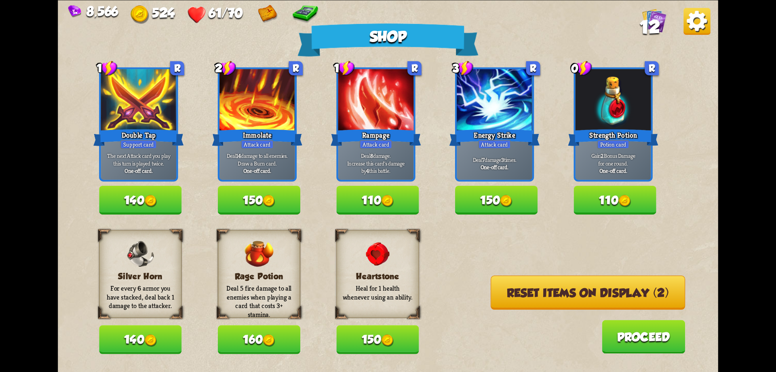
click at [511, 287] on button "Reset items on display (2)" at bounding box center [588, 292] width 195 height 34
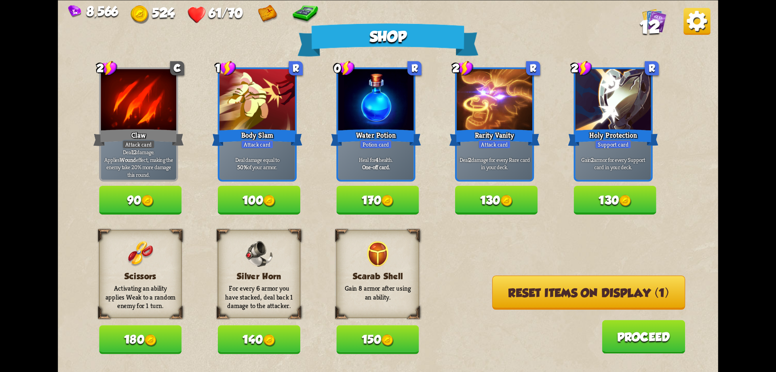
click at [511, 287] on button "Reset items on display (1)" at bounding box center [589, 292] width 193 height 34
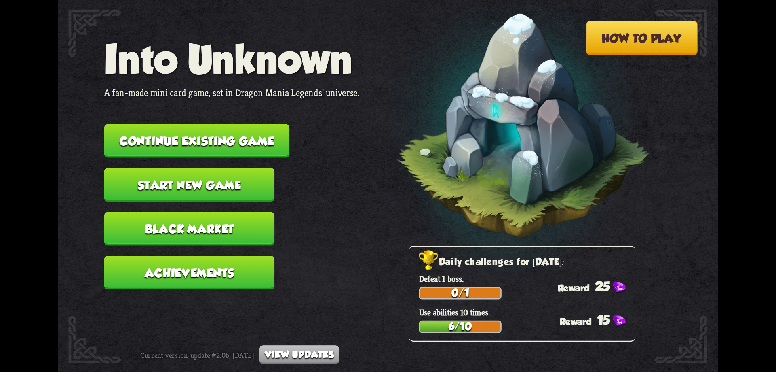
click at [276, 138] on button "Continue existing game" at bounding box center [196, 141] width 185 height 34
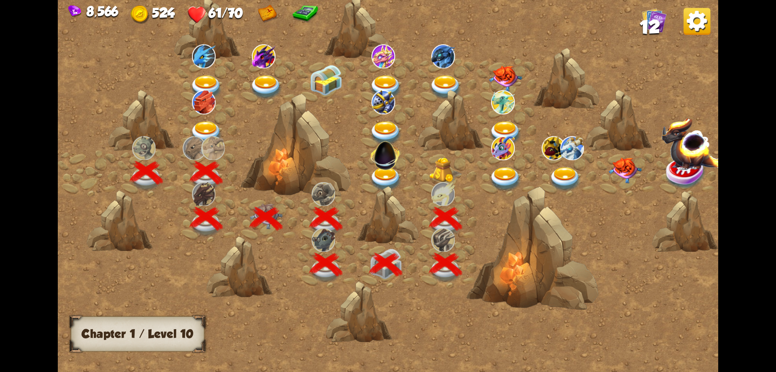
click at [450, 173] on img at bounding box center [445, 169] width 33 height 25
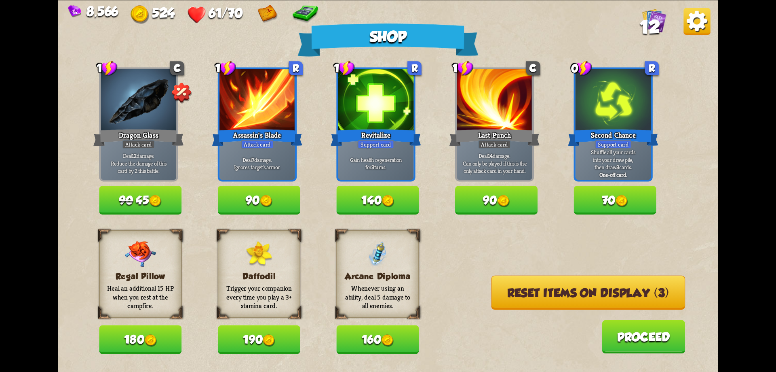
click at [530, 284] on button "Reset items on display (3)" at bounding box center [588, 292] width 194 height 34
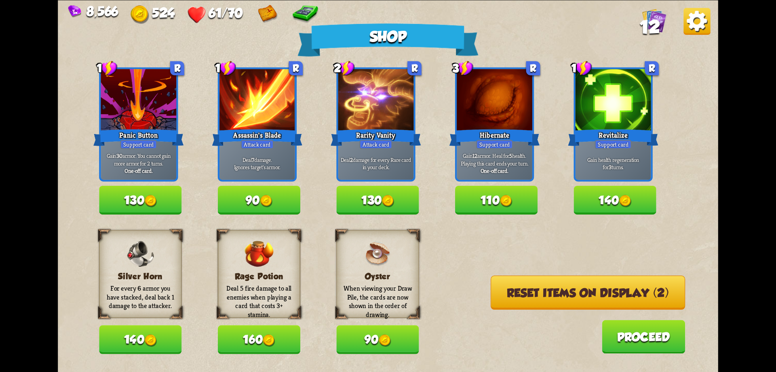
click at [528, 284] on button "Reset items on display (2)" at bounding box center [588, 292] width 195 height 34
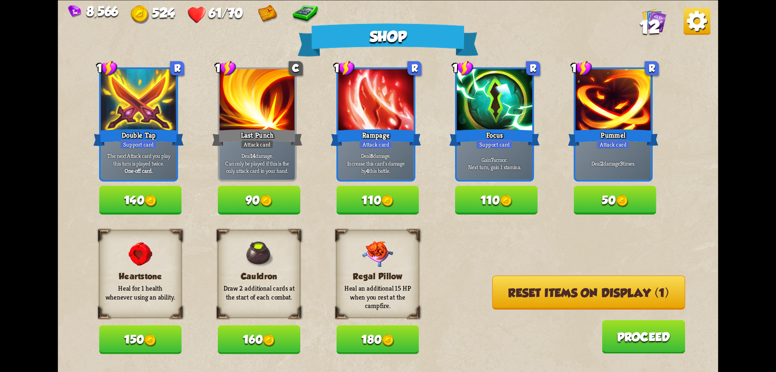
click at [527, 285] on button "Reset items on display (1)" at bounding box center [589, 292] width 193 height 34
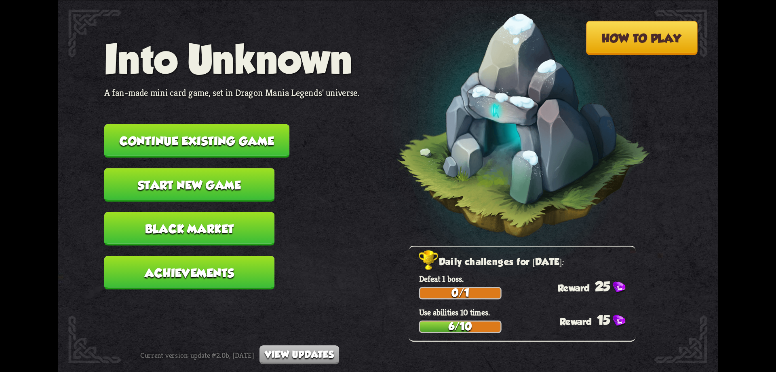
click at [197, 140] on button "Continue existing game" at bounding box center [196, 141] width 185 height 34
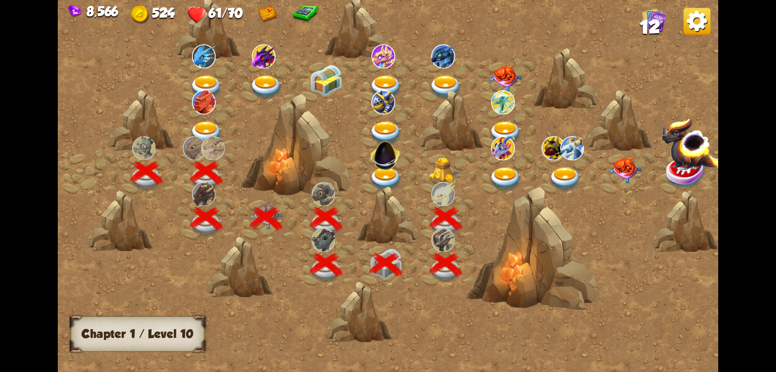
click at [438, 178] on img at bounding box center [445, 169] width 33 height 25
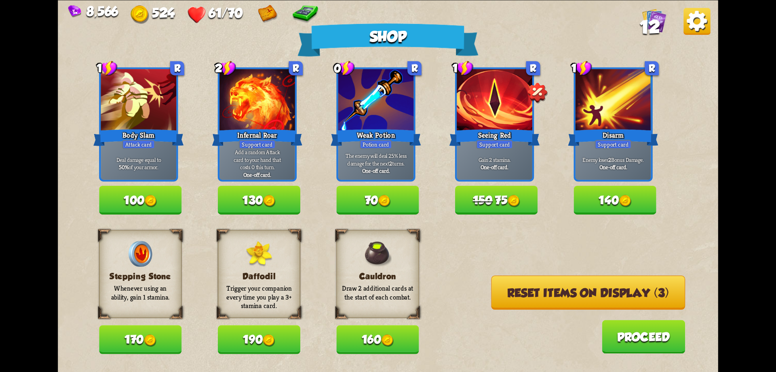
click at [537, 295] on button "Reset items on display (3)" at bounding box center [588, 292] width 194 height 34
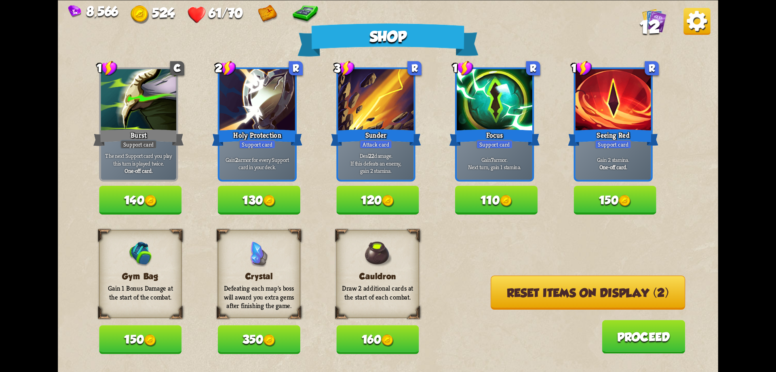
click at [538, 295] on button "Reset items on display (2)" at bounding box center [588, 292] width 195 height 34
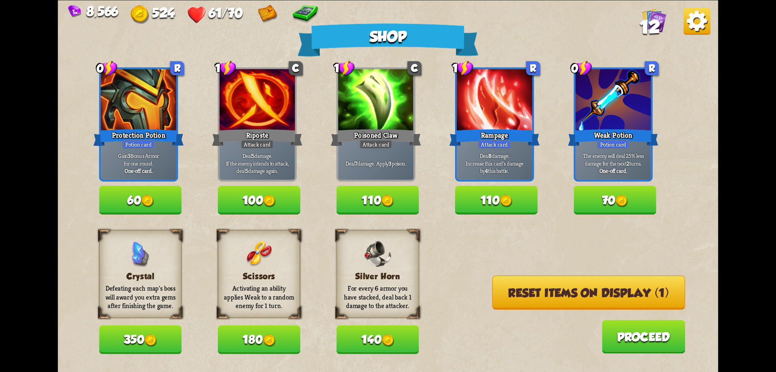
click at [537, 294] on button "Reset items on display (1)" at bounding box center [589, 292] width 193 height 34
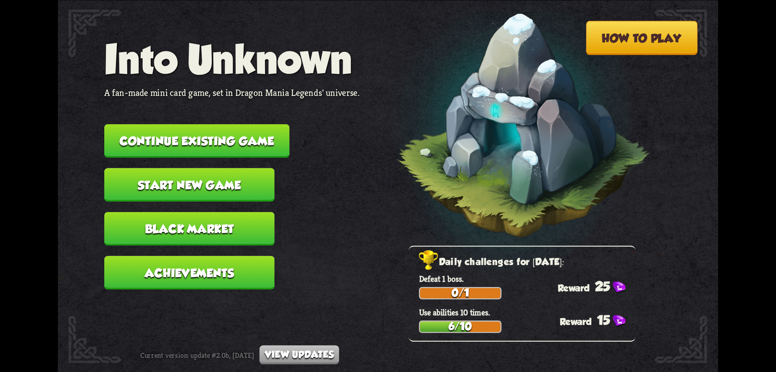
click at [276, 143] on button "Continue existing game" at bounding box center [196, 141] width 185 height 34
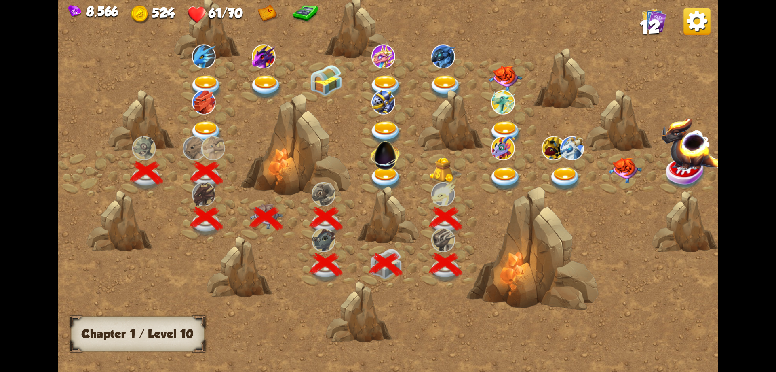
click at [443, 174] on img at bounding box center [445, 169] width 33 height 25
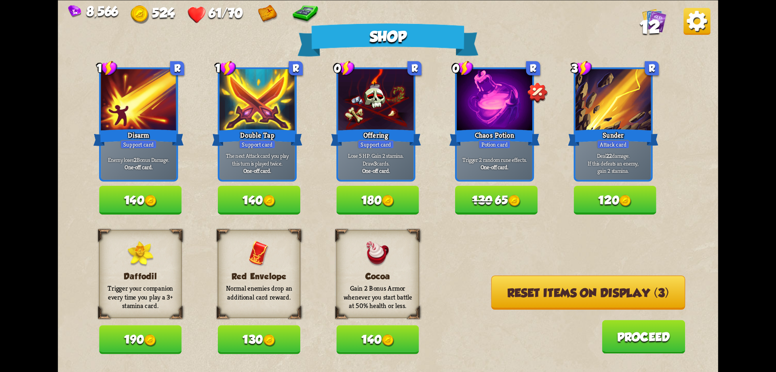
click at [538, 301] on button "Reset items on display (3)" at bounding box center [588, 292] width 194 height 34
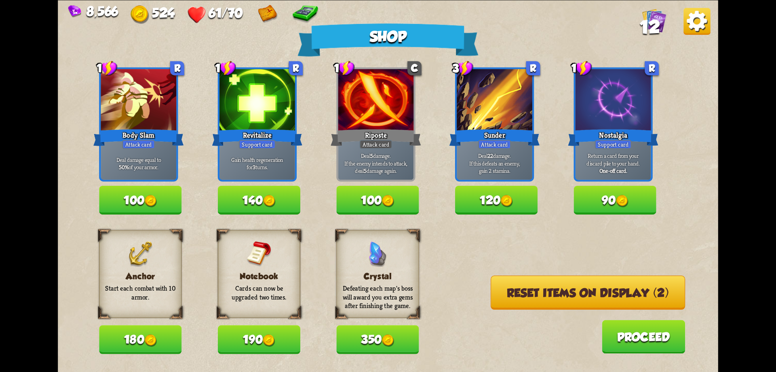
click at [537, 300] on button "Reset items on display (2)" at bounding box center [588, 292] width 195 height 34
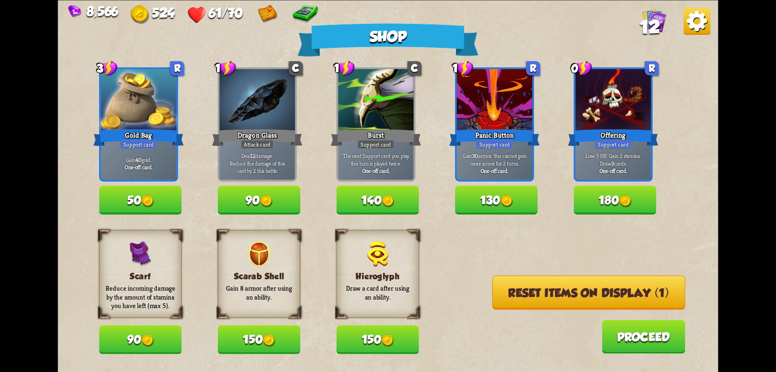
click at [537, 300] on button "Reset items on display (1)" at bounding box center [589, 292] width 193 height 34
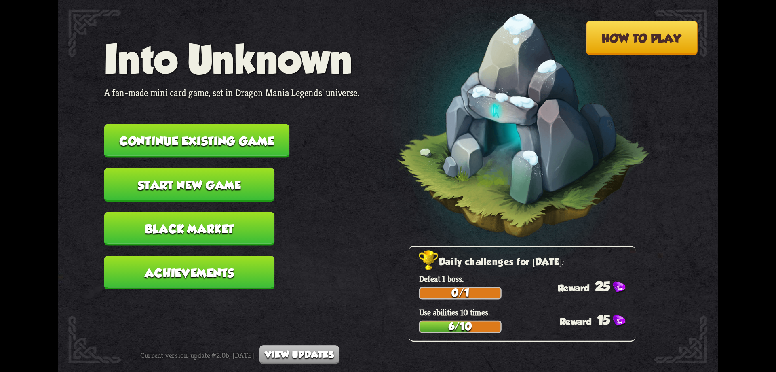
click at [226, 221] on button "Black Market" at bounding box center [189, 228] width 170 height 34
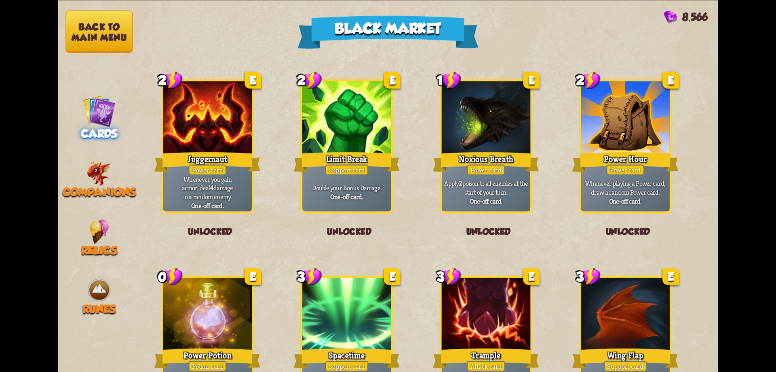
scroll to position [841, 0]
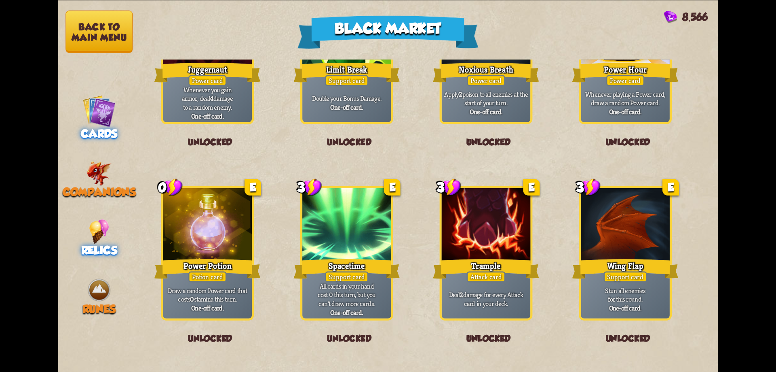
click at [114, 233] on div "Relics" at bounding box center [99, 238] width 82 height 38
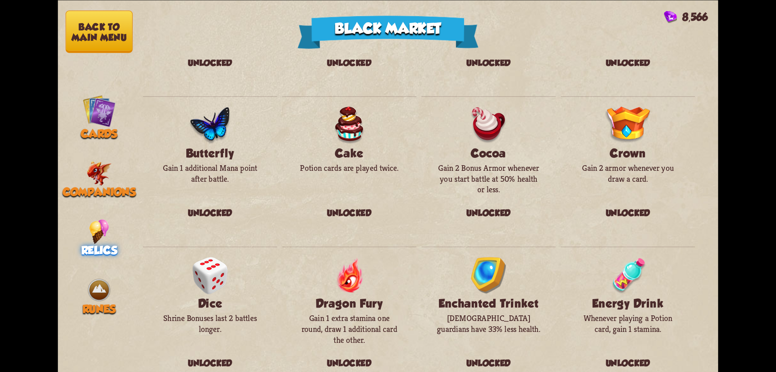
scroll to position [0, 0]
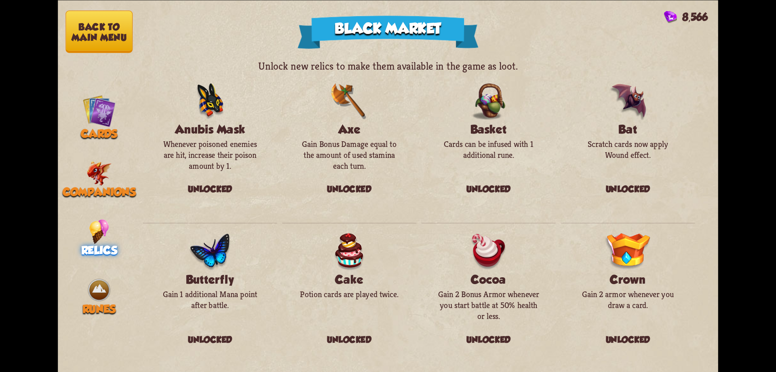
click at [100, 43] on button "Back to main menu" at bounding box center [99, 32] width 67 height 42
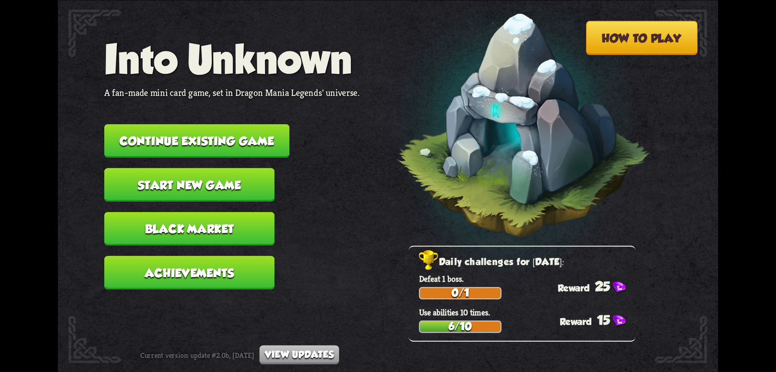
click at [223, 138] on button "Continue existing game" at bounding box center [196, 141] width 185 height 34
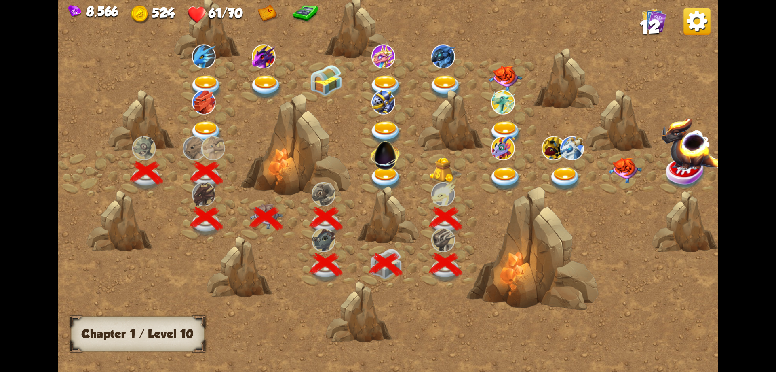
click at [440, 175] on img at bounding box center [445, 169] width 33 height 25
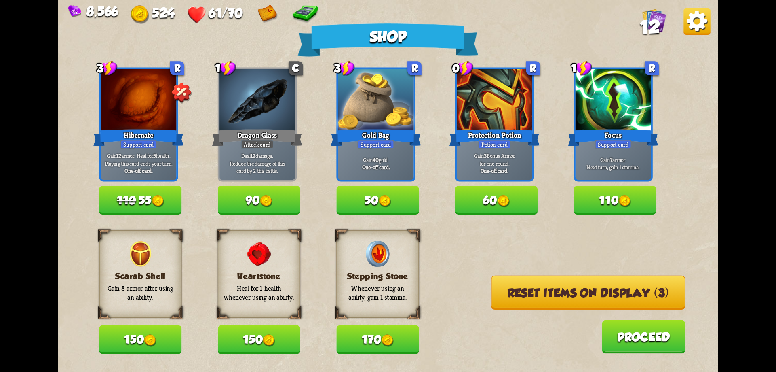
click at [526, 298] on button "Reset items on display (3)" at bounding box center [588, 292] width 194 height 34
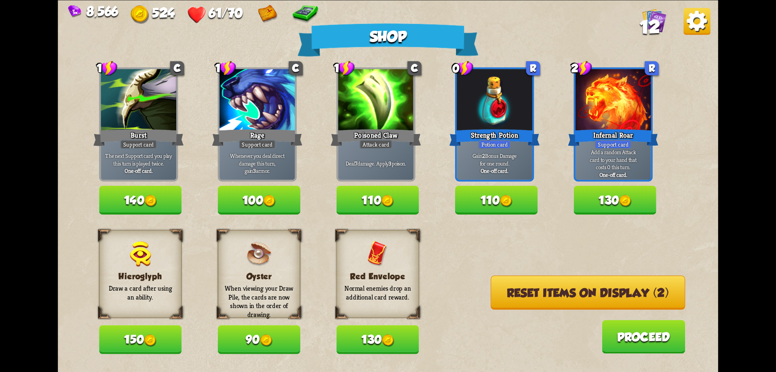
click at [526, 298] on button "Reset items on display (2)" at bounding box center [588, 292] width 195 height 34
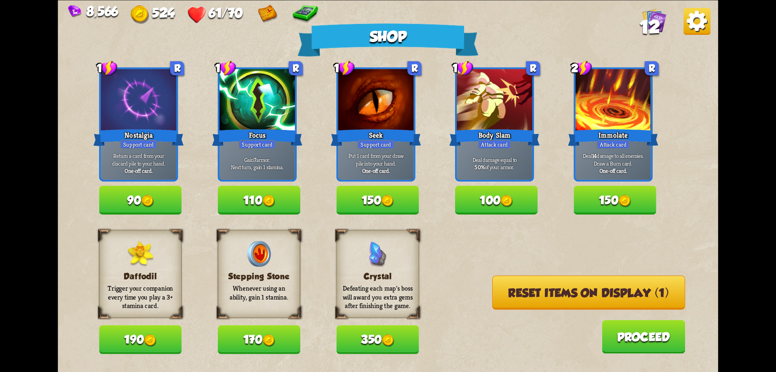
click at [526, 298] on button "Reset items on display (1)" at bounding box center [589, 292] width 193 height 34
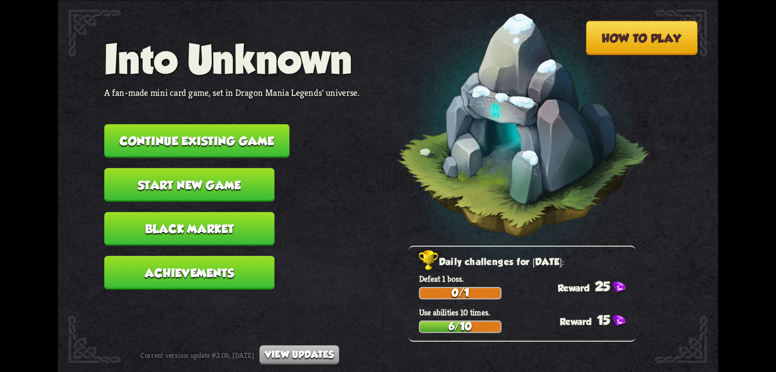
click at [185, 131] on button "Continue existing game" at bounding box center [196, 141] width 185 height 34
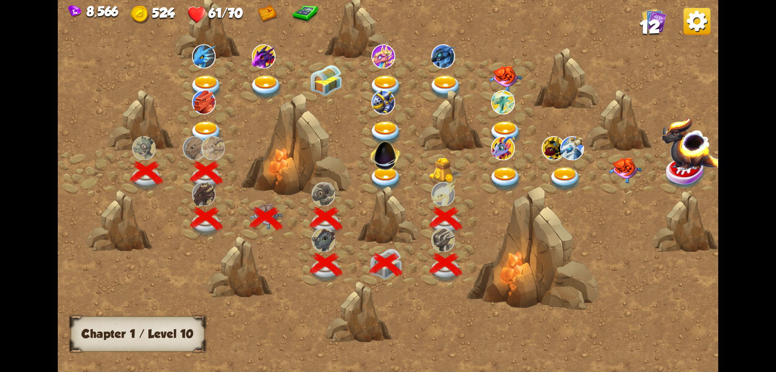
click at [442, 160] on img at bounding box center [445, 169] width 33 height 25
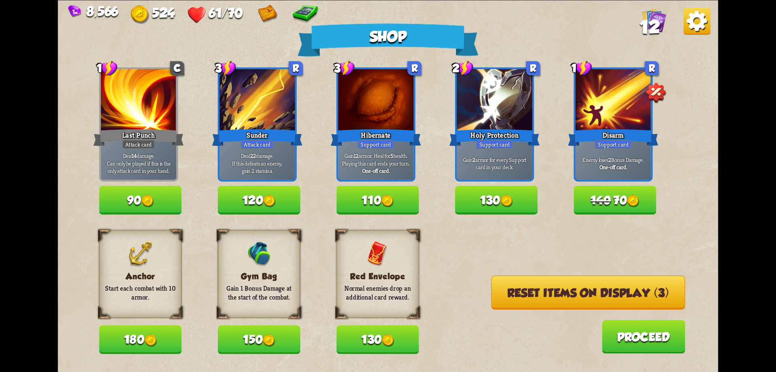
click at [551, 289] on button "Reset items on display (3)" at bounding box center [588, 292] width 194 height 34
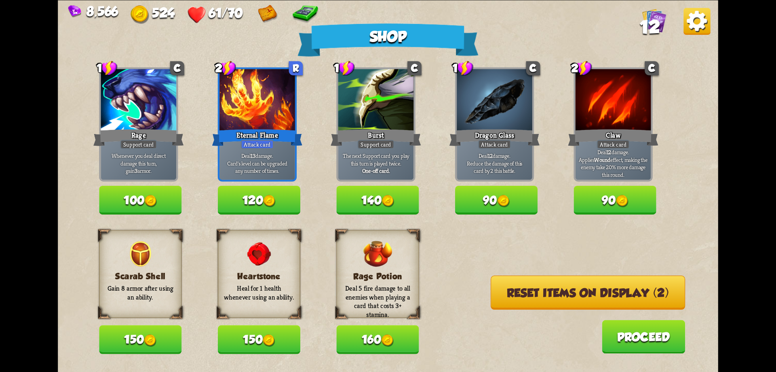
click at [551, 289] on button "Reset items on display (2)" at bounding box center [588, 292] width 195 height 34
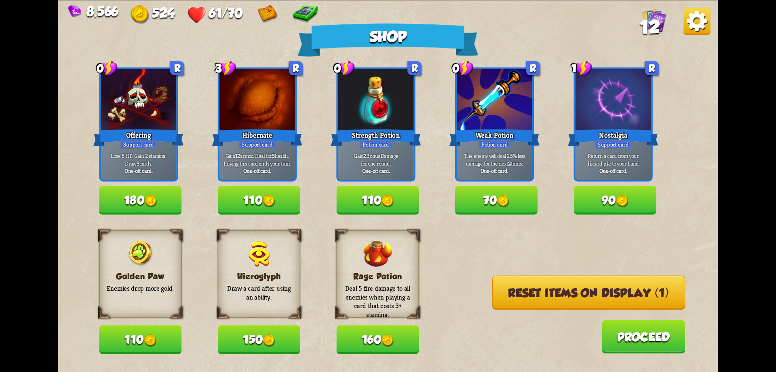
click at [551, 289] on button "Reset items on display (1)" at bounding box center [589, 292] width 193 height 34
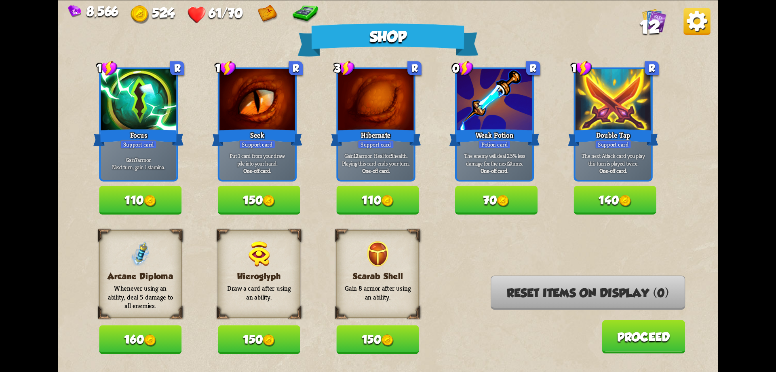
click at [684, 30] on img at bounding box center [697, 21] width 27 height 27
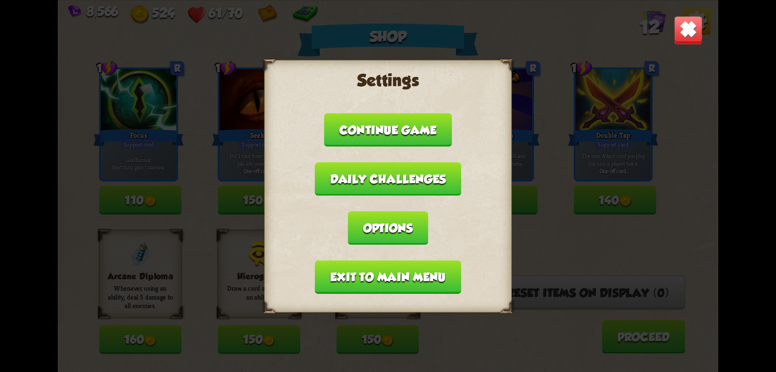
click at [697, 31] on img at bounding box center [688, 29] width 29 height 29
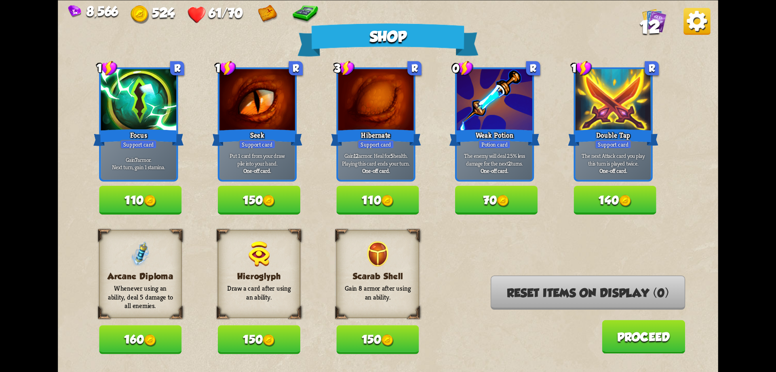
click at [705, 19] on img at bounding box center [697, 21] width 27 height 27
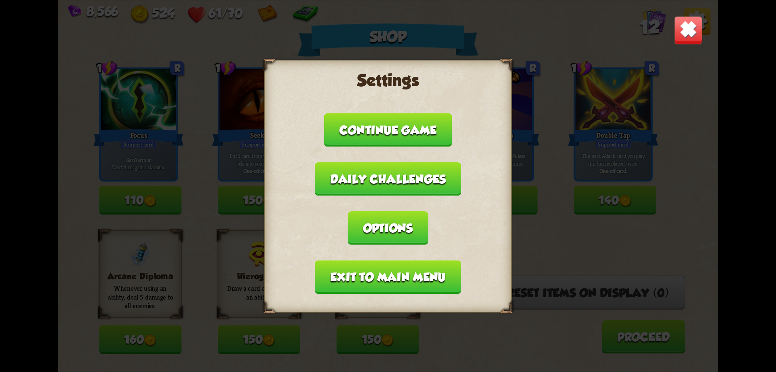
click at [387, 273] on button "Exit to main menu" at bounding box center [388, 277] width 146 height 34
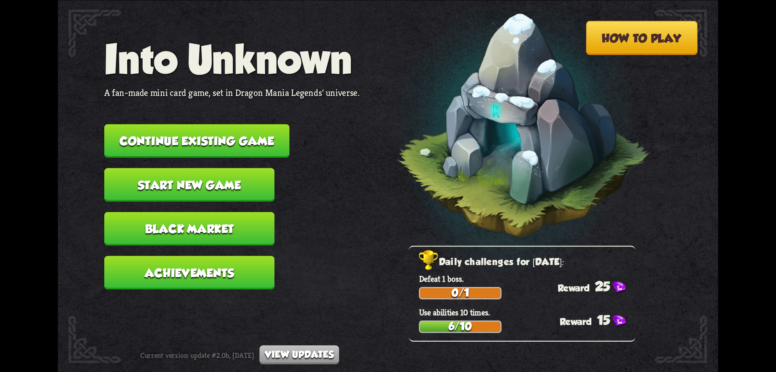
click at [305, 356] on button "View updates" at bounding box center [300, 354] width 80 height 19
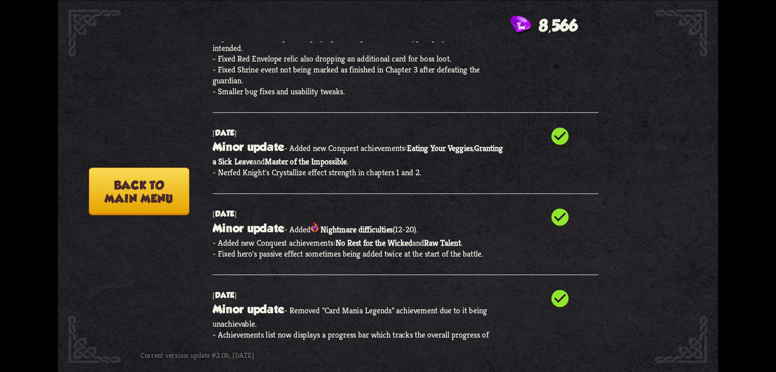
scroll to position [364, 0]
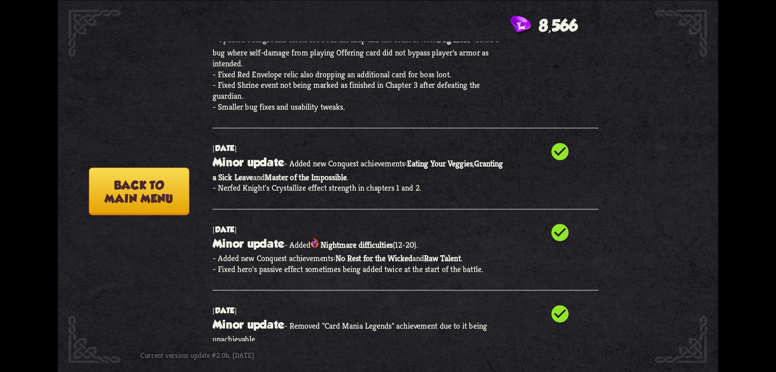
click at [143, 196] on button "Back to main menu" at bounding box center [139, 190] width 100 height 47
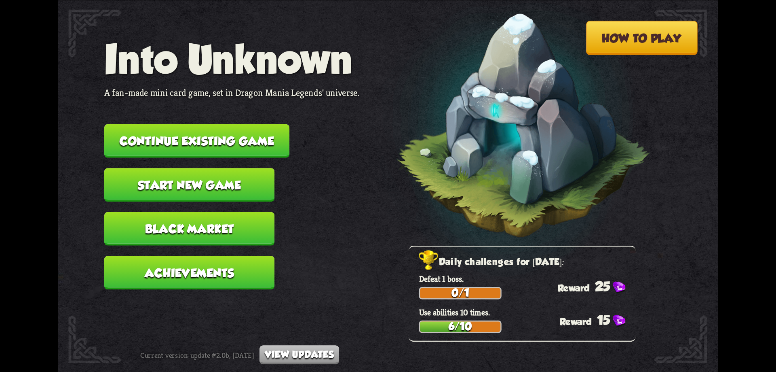
click at [239, 144] on button "Continue existing game" at bounding box center [196, 141] width 185 height 34
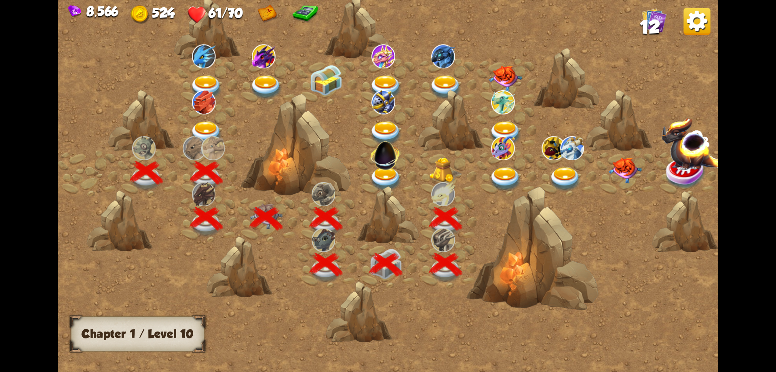
click at [451, 172] on img at bounding box center [445, 169] width 33 height 25
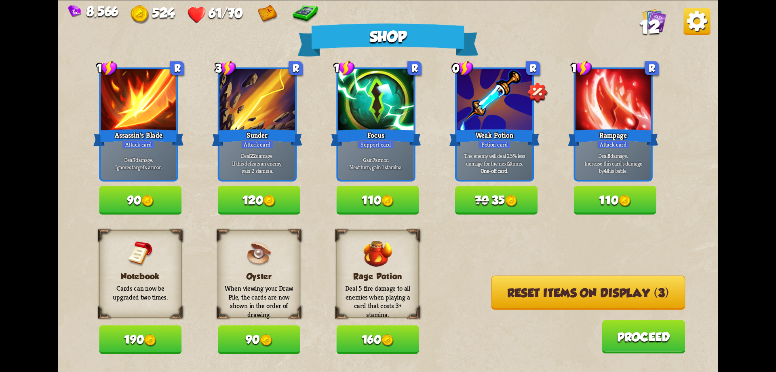
click at [504, 294] on button "Reset items on display (3)" at bounding box center [588, 292] width 194 height 34
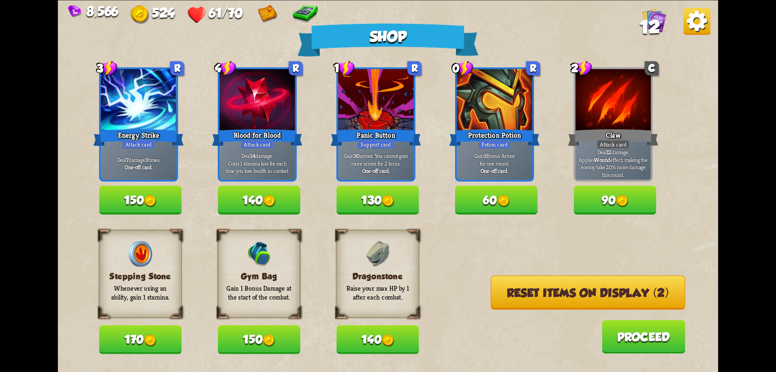
click at [504, 294] on button "Reset items on display (2)" at bounding box center [588, 292] width 195 height 34
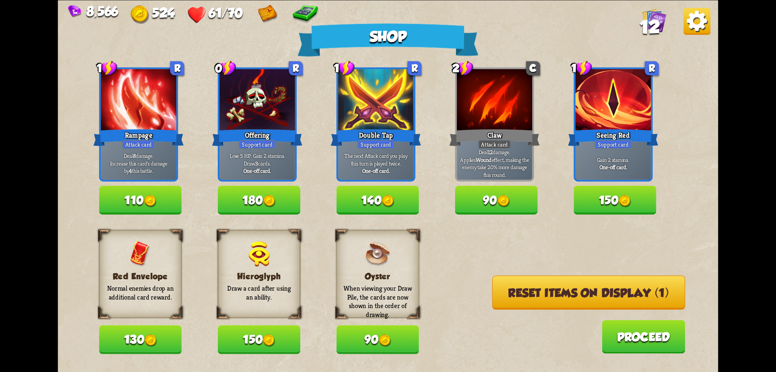
click at [504, 294] on button "Reset items on display (1)" at bounding box center [589, 292] width 193 height 34
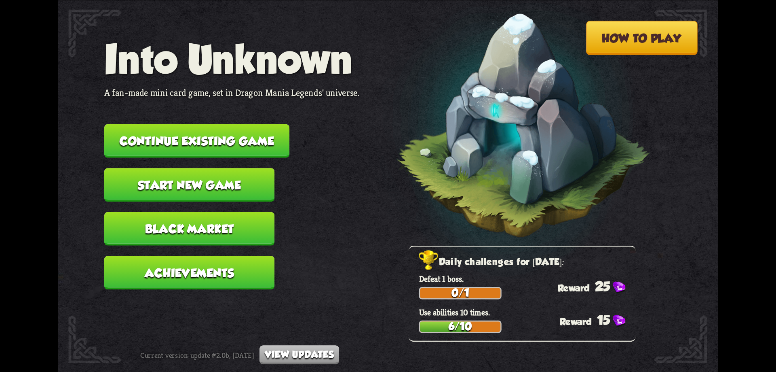
click at [218, 138] on button "Continue existing game" at bounding box center [196, 141] width 185 height 34
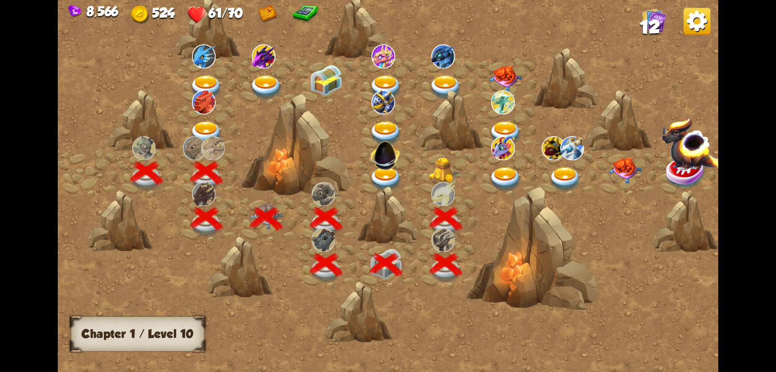
click at [696, 23] on img at bounding box center [697, 21] width 27 height 27
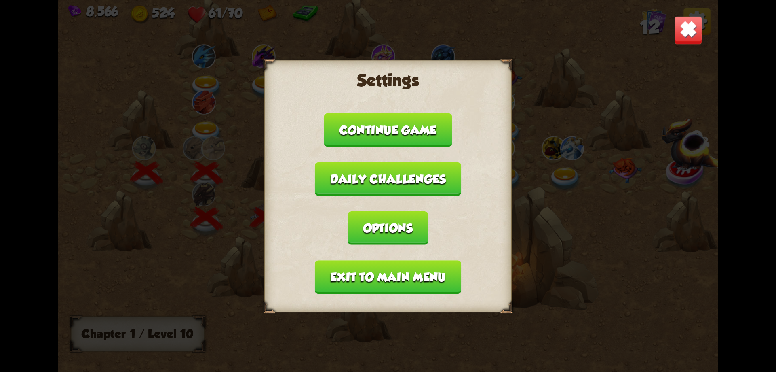
click at [385, 275] on button "Exit to main menu" at bounding box center [388, 277] width 146 height 34
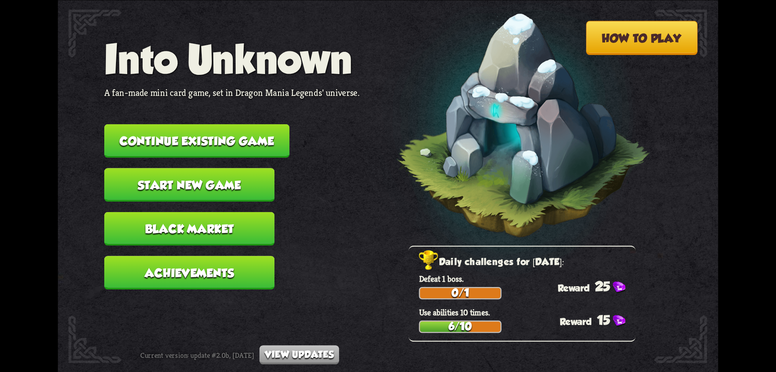
click at [229, 266] on button "Achievements" at bounding box center [189, 273] width 170 height 34
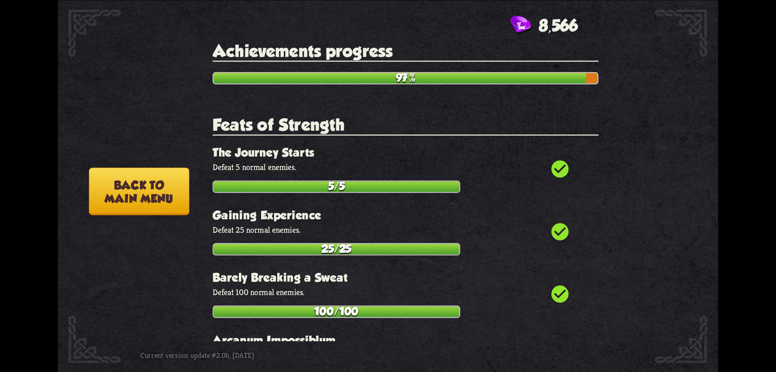
click at [133, 192] on button "Back to main menu" at bounding box center [139, 190] width 100 height 47
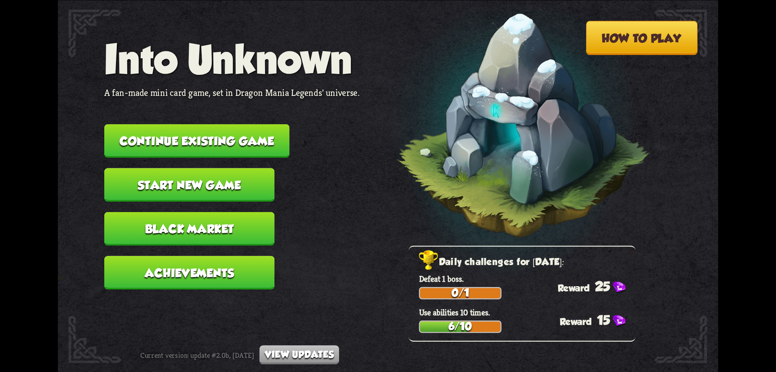
click at [309, 351] on button "View updates" at bounding box center [300, 354] width 80 height 19
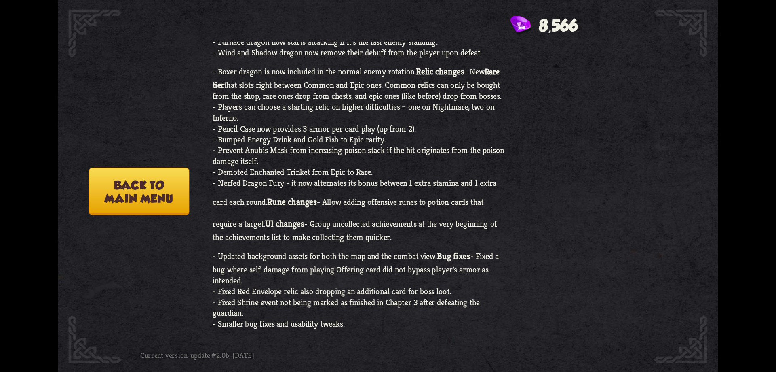
scroll to position [202, 0]
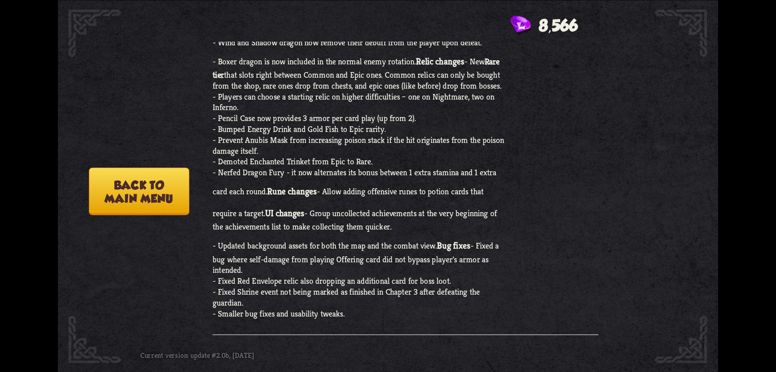
click at [142, 207] on button "Back to main menu" at bounding box center [139, 190] width 100 height 47
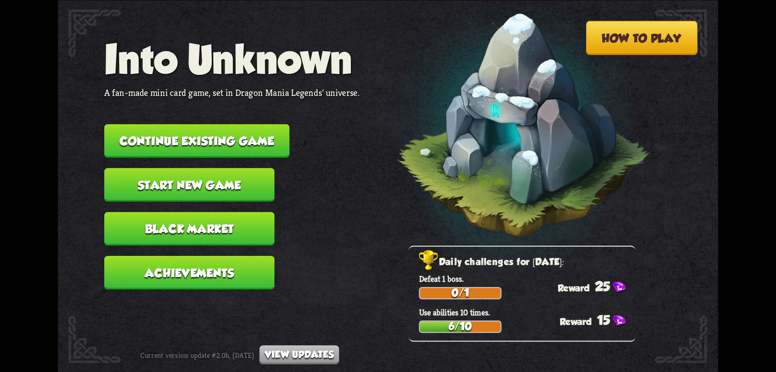
click at [256, 140] on button "Continue existing game" at bounding box center [196, 141] width 185 height 34
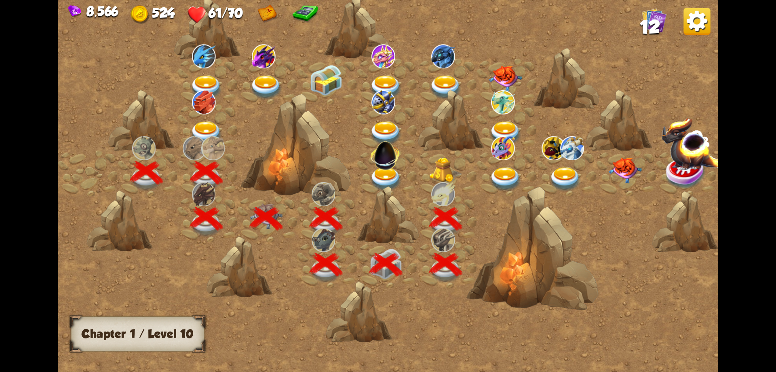
click at [441, 177] on img at bounding box center [445, 169] width 33 height 25
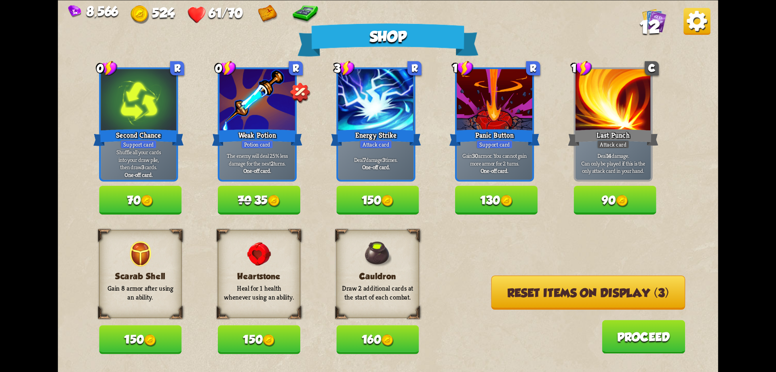
click at [276, 196] on img at bounding box center [274, 201] width 13 height 13
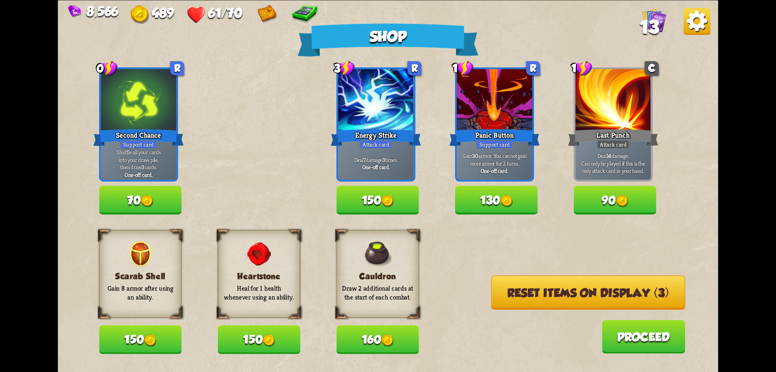
click at [569, 298] on button "Reset items on display (3)" at bounding box center [588, 292] width 194 height 34
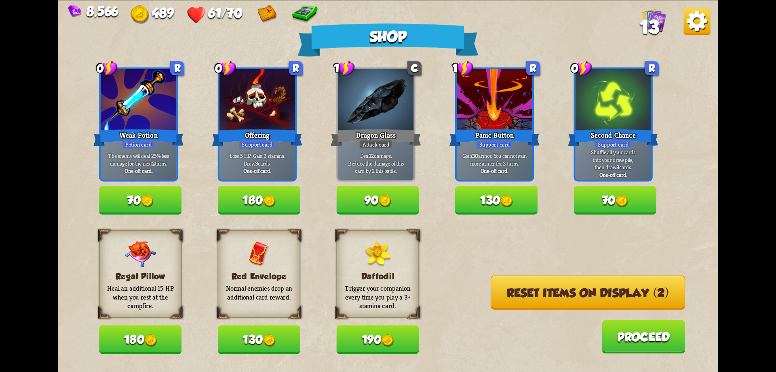
click at [276, 341] on img at bounding box center [269, 340] width 13 height 13
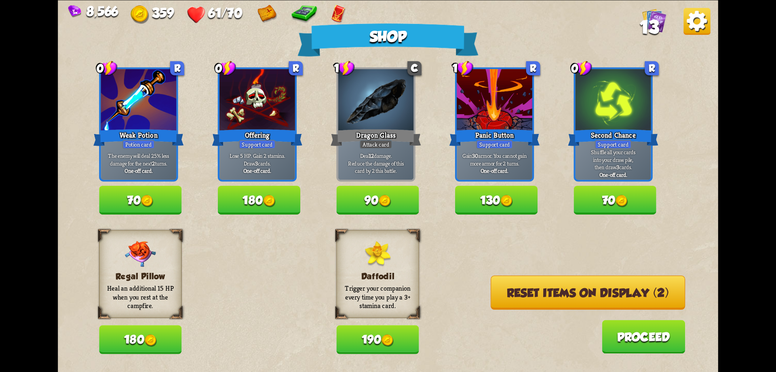
click at [551, 305] on button "Reset items on display (2)" at bounding box center [588, 292] width 195 height 34
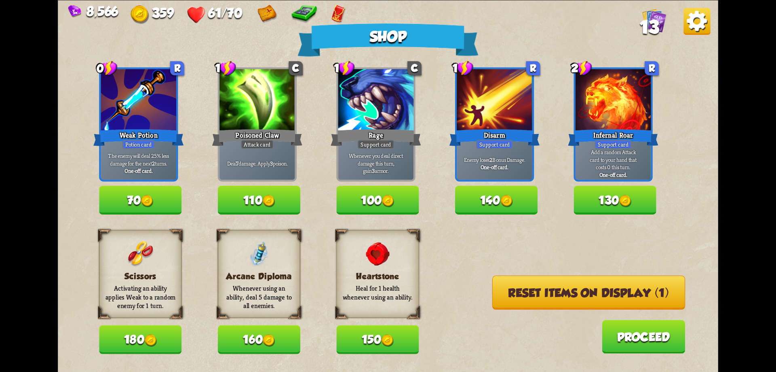
click at [508, 206] on img at bounding box center [507, 201] width 13 height 13
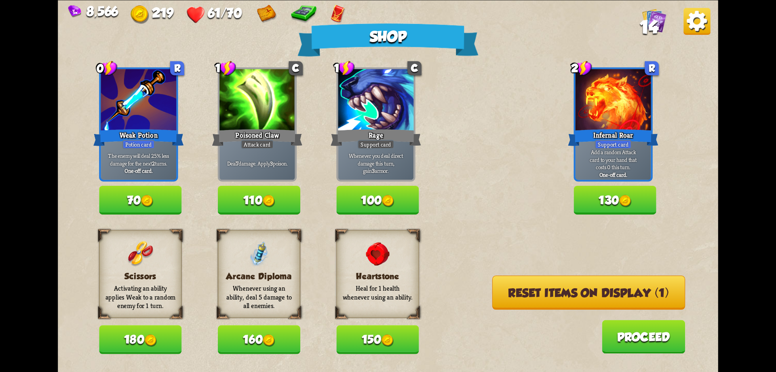
click at [540, 300] on button "Reset items on display (1)" at bounding box center [589, 292] width 193 height 34
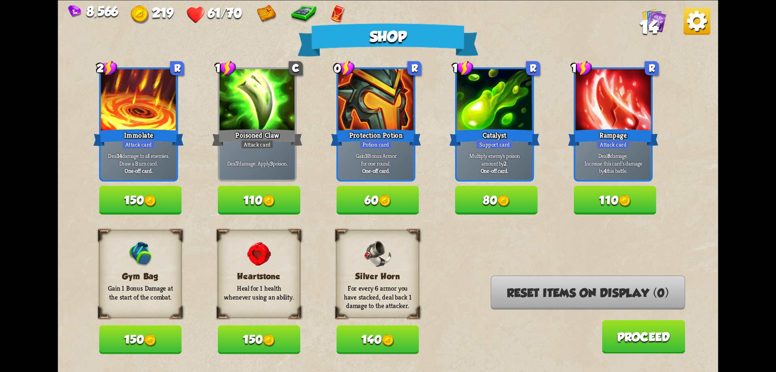
click at [172, 339] on button "150" at bounding box center [140, 339] width 82 height 29
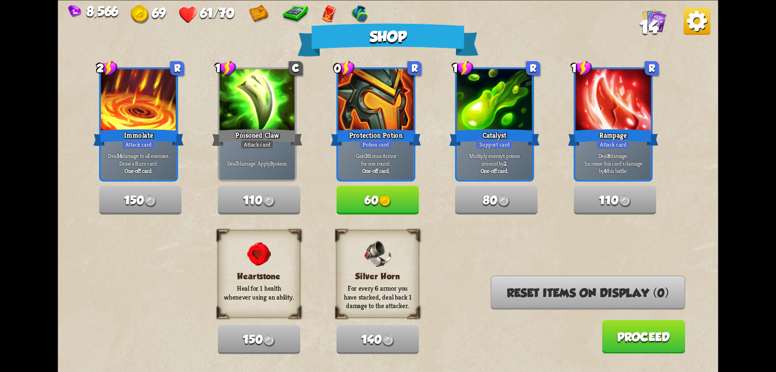
click at [372, 197] on button "60" at bounding box center [377, 200] width 82 height 29
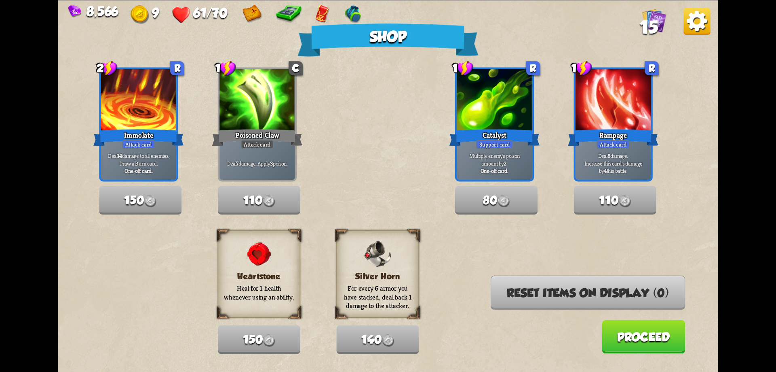
click at [644, 327] on button "Proceed" at bounding box center [643, 336] width 83 height 34
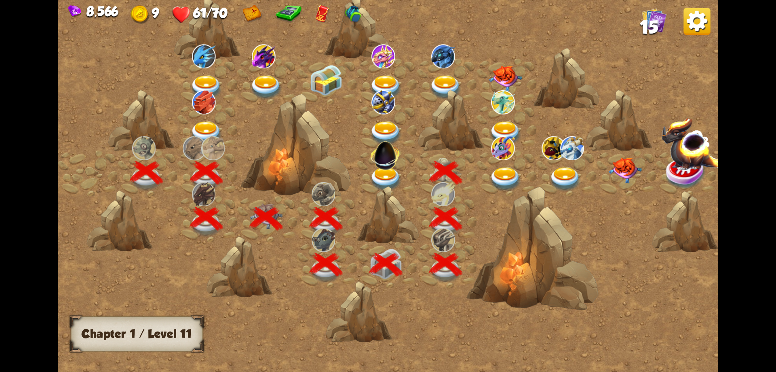
scroll to position [0, 123]
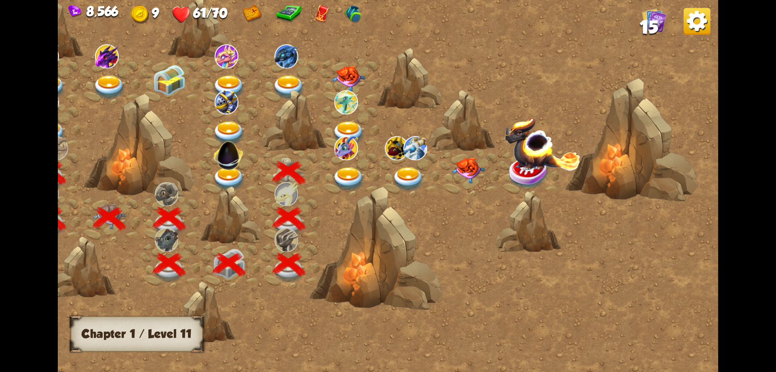
click at [352, 171] on img at bounding box center [348, 179] width 33 height 24
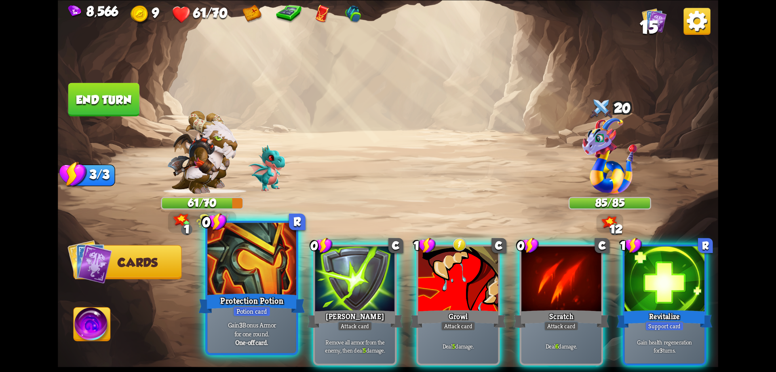
click at [264, 299] on div "Protection Potion" at bounding box center [252, 303] width 106 height 24
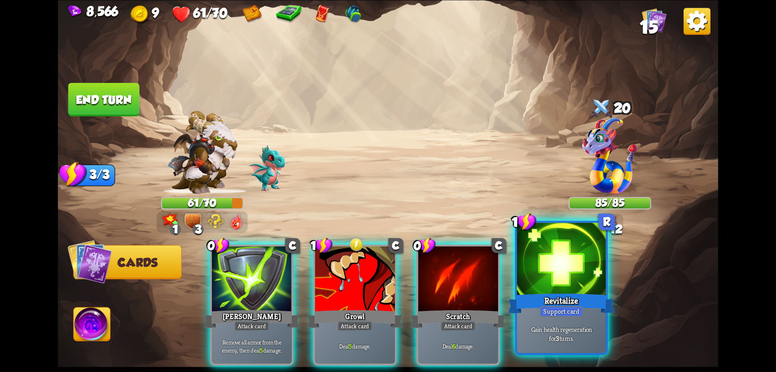
click at [539, 295] on div "Revitalize" at bounding box center [561, 303] width 106 height 24
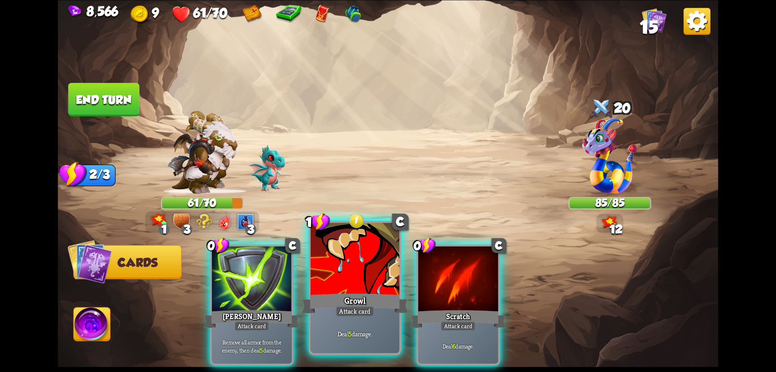
click at [353, 292] on div "Growl" at bounding box center [355, 303] width 106 height 24
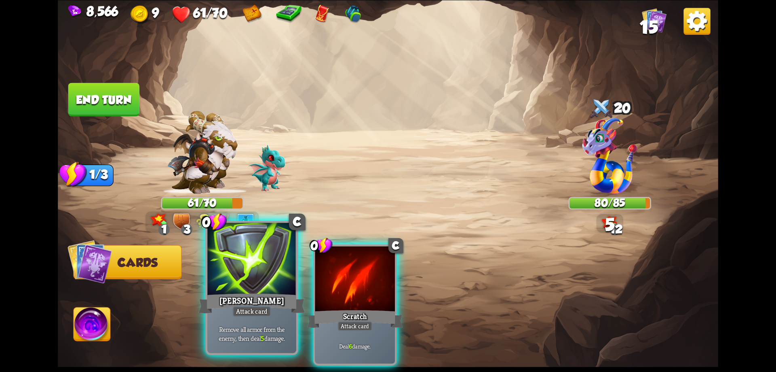
click at [252, 291] on div at bounding box center [251, 259] width 89 height 75
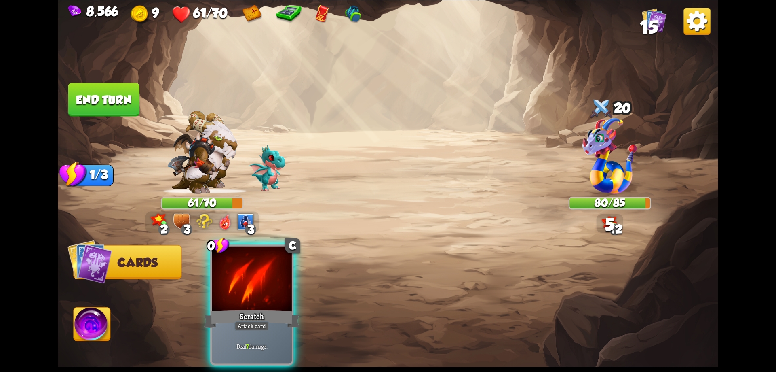
click at [252, 291] on div at bounding box center [252, 280] width 80 height 68
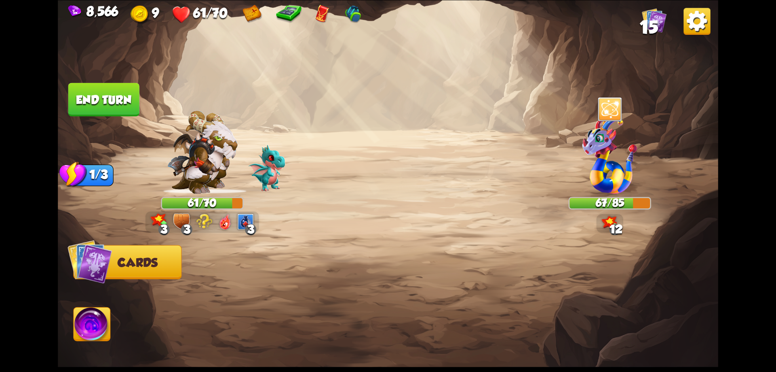
click at [123, 97] on button "End turn" at bounding box center [103, 99] width 71 height 34
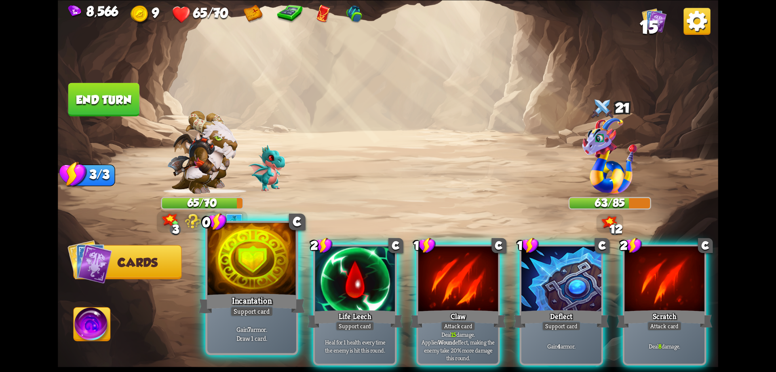
click at [236, 292] on div "Incantation" at bounding box center [252, 303] width 106 height 24
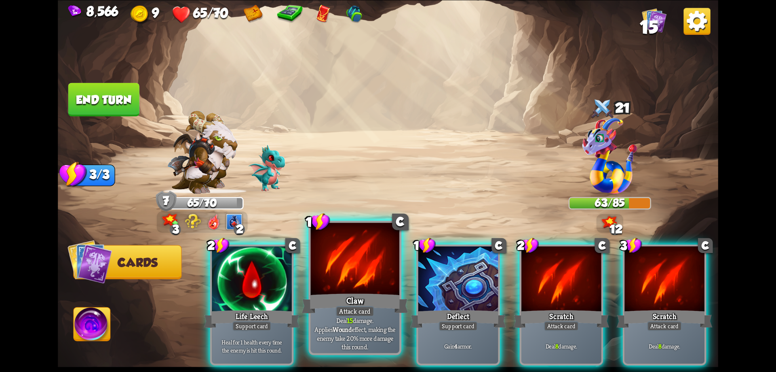
click at [340, 295] on div "Claw" at bounding box center [355, 303] width 106 height 24
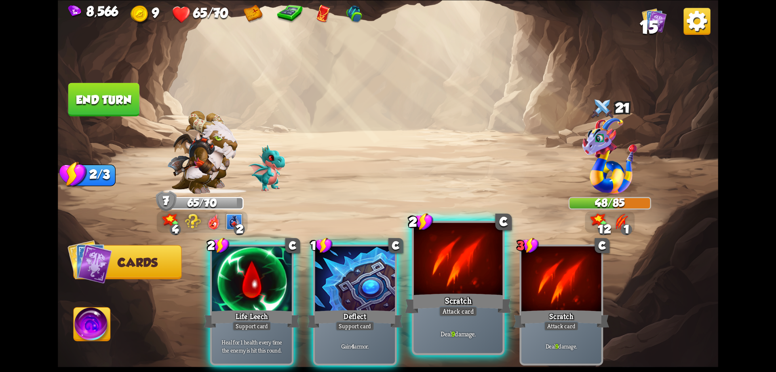
click at [453, 285] on div at bounding box center [458, 259] width 89 height 75
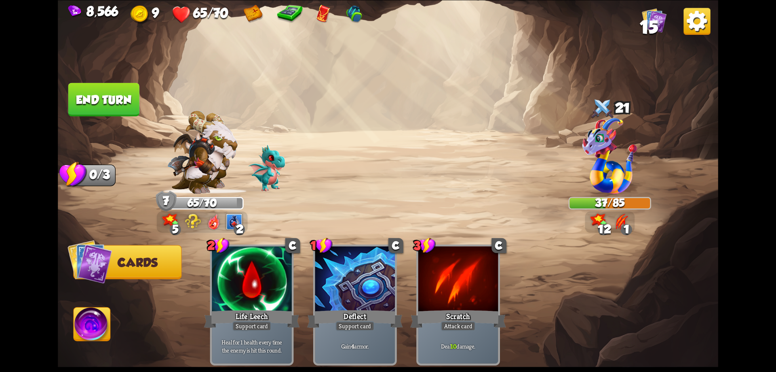
click at [113, 102] on button "End turn" at bounding box center [103, 99] width 73 height 34
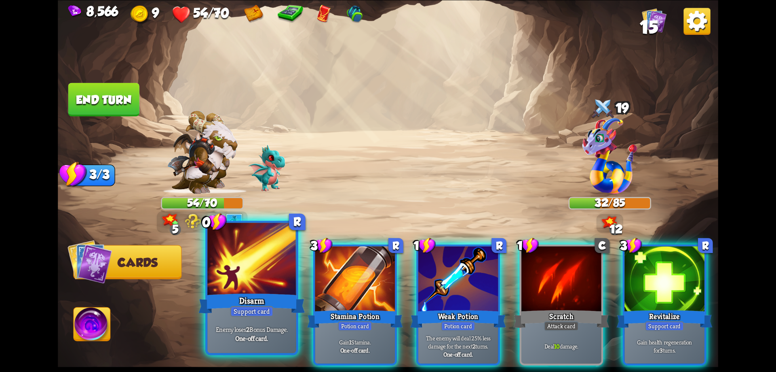
click at [271, 292] on div "Disarm" at bounding box center [252, 303] width 106 height 24
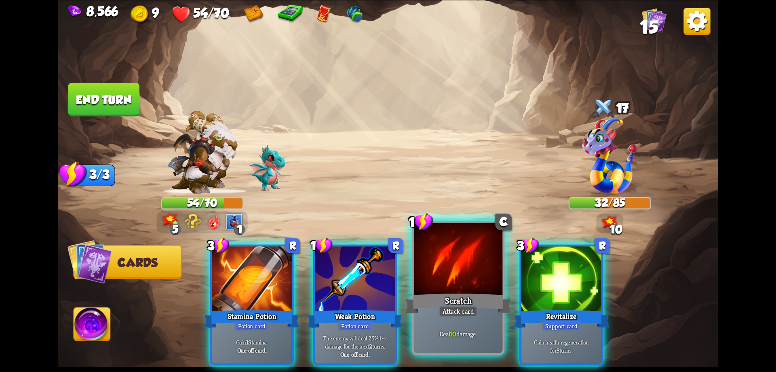
click at [457, 290] on div at bounding box center [458, 259] width 89 height 75
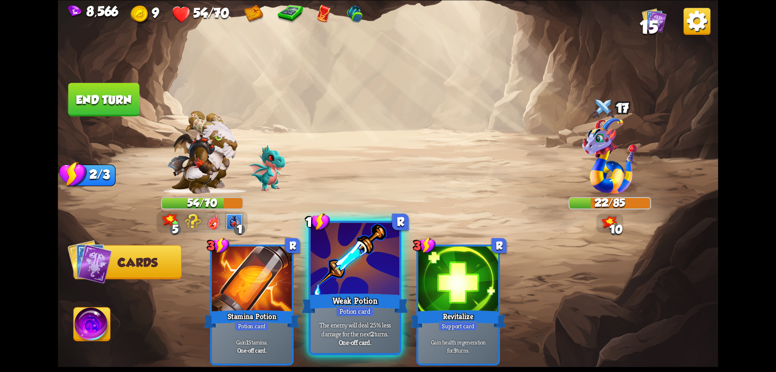
click at [385, 288] on div at bounding box center [355, 259] width 89 height 75
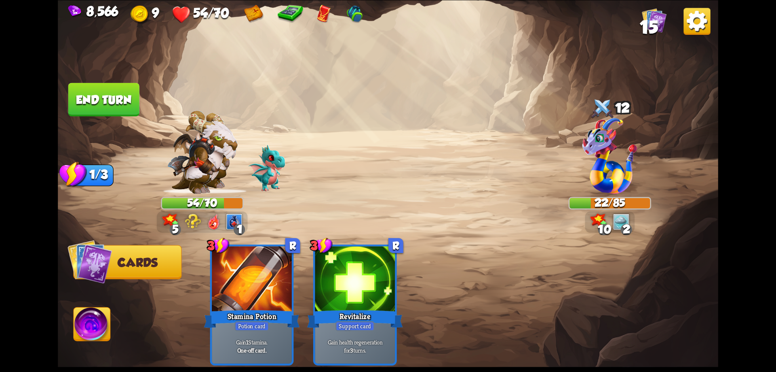
click at [118, 104] on button "End turn" at bounding box center [104, 99] width 73 height 34
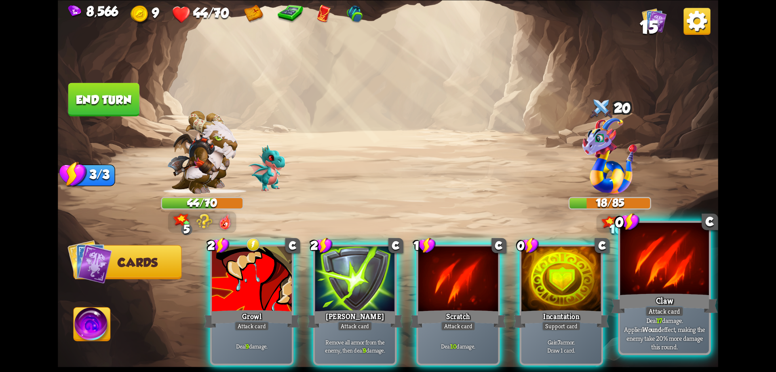
click at [660, 293] on div "Claw" at bounding box center [664, 303] width 106 height 24
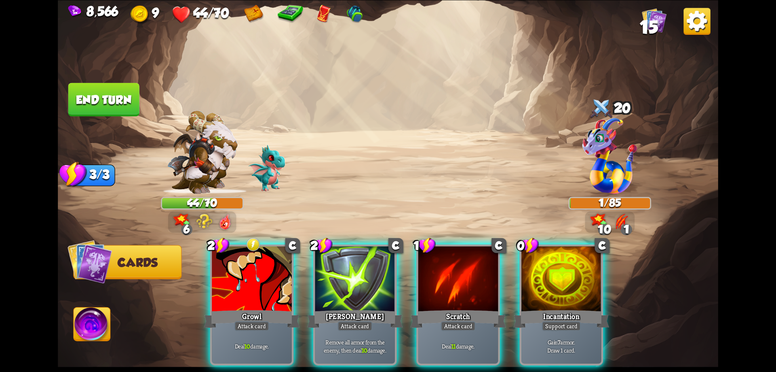
click at [99, 330] on img at bounding box center [92, 325] width 37 height 37
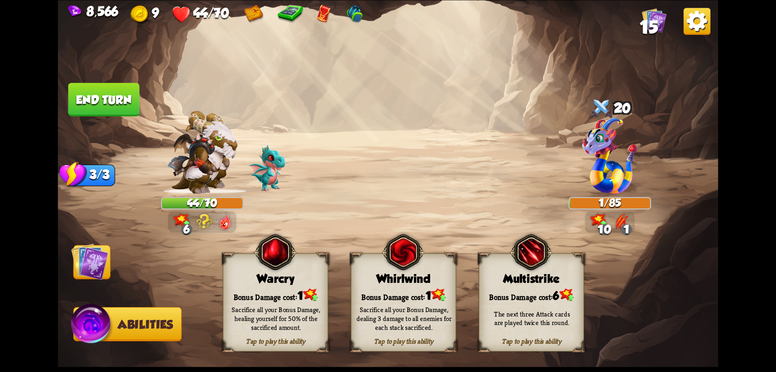
click at [288, 294] on div "Bonus Damage cost: 1" at bounding box center [276, 294] width 104 height 15
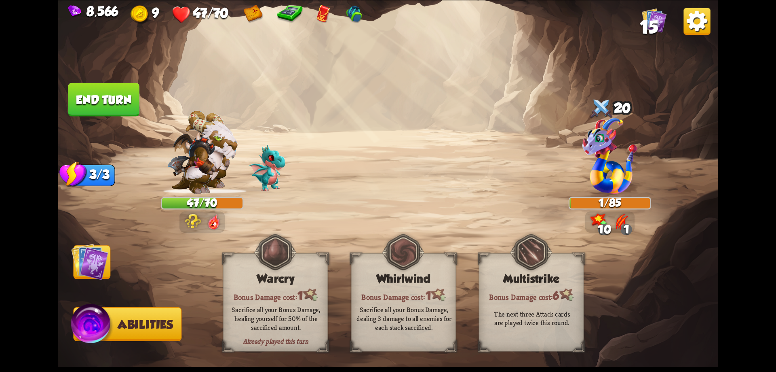
click at [109, 102] on button "End turn" at bounding box center [103, 99] width 71 height 34
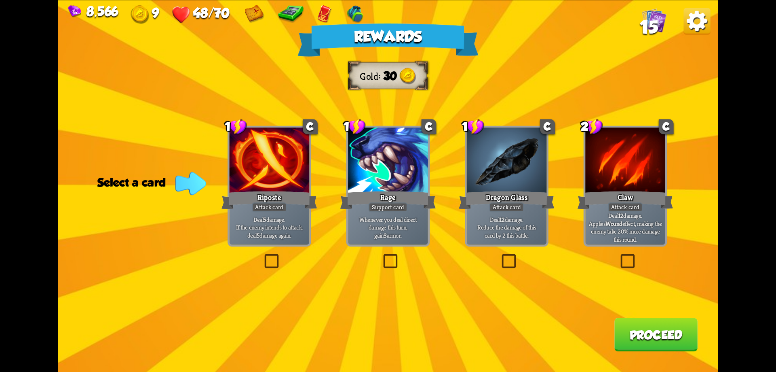
click at [647, 334] on button "Proceed" at bounding box center [656, 334] width 83 height 34
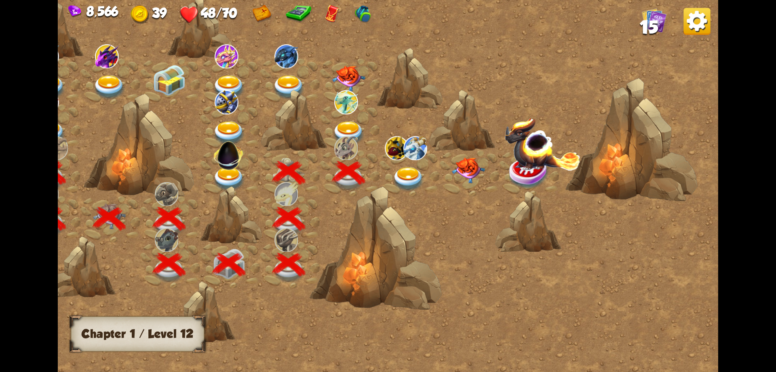
click at [409, 174] on img at bounding box center [408, 179] width 33 height 24
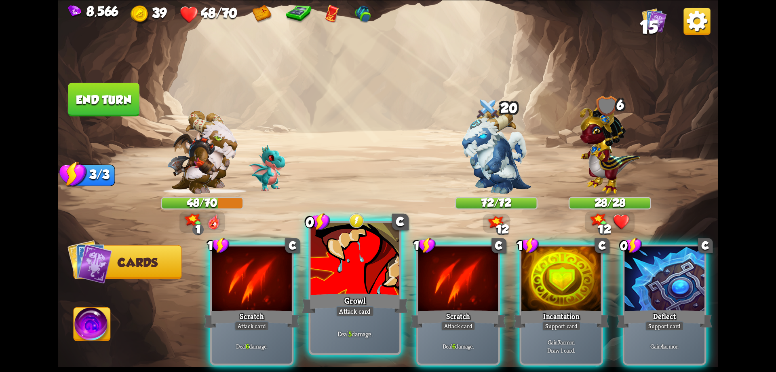
click at [369, 294] on div "Growl" at bounding box center [355, 303] width 106 height 24
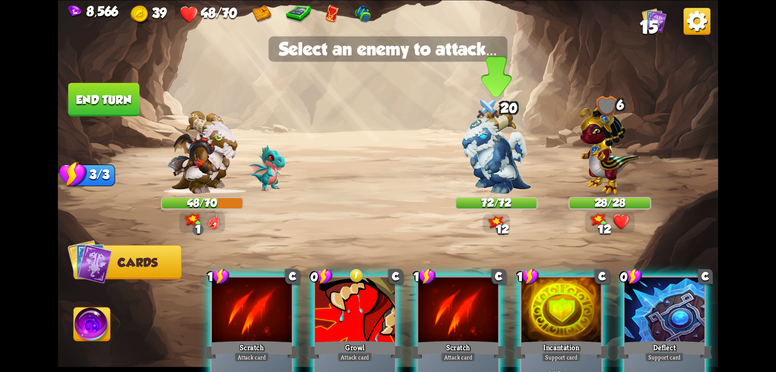
click at [484, 152] on img at bounding box center [496, 150] width 69 height 87
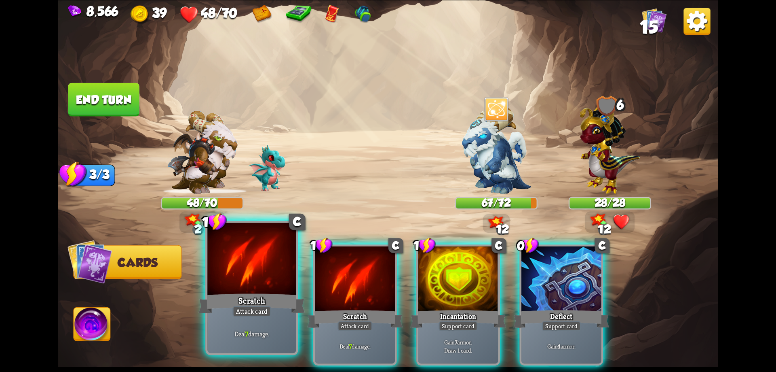
click at [242, 277] on div at bounding box center [251, 259] width 89 height 75
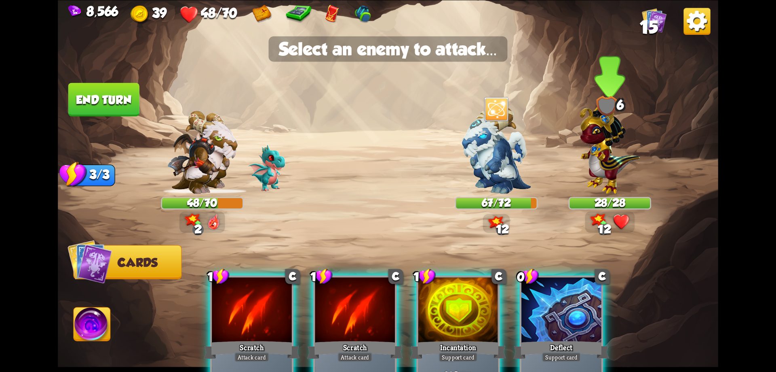
click at [607, 152] on img at bounding box center [610, 146] width 60 height 94
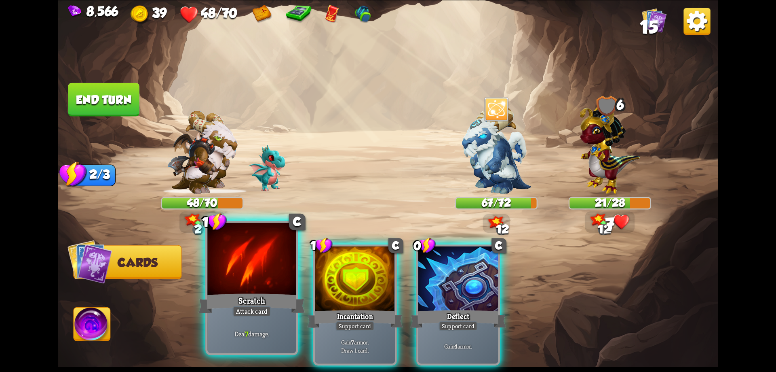
click at [245, 278] on div at bounding box center [251, 259] width 89 height 75
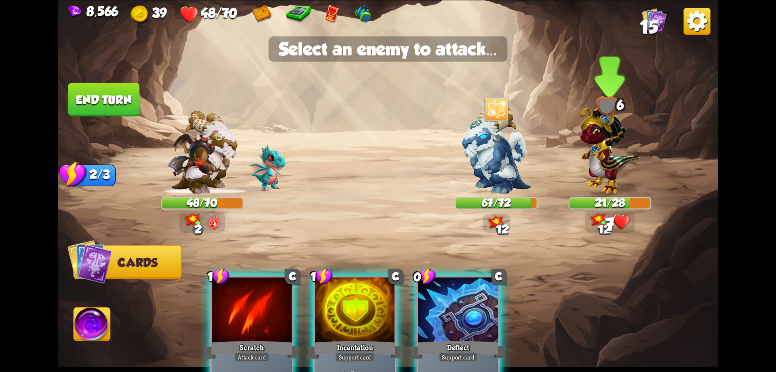
click at [603, 152] on img at bounding box center [610, 146] width 60 height 94
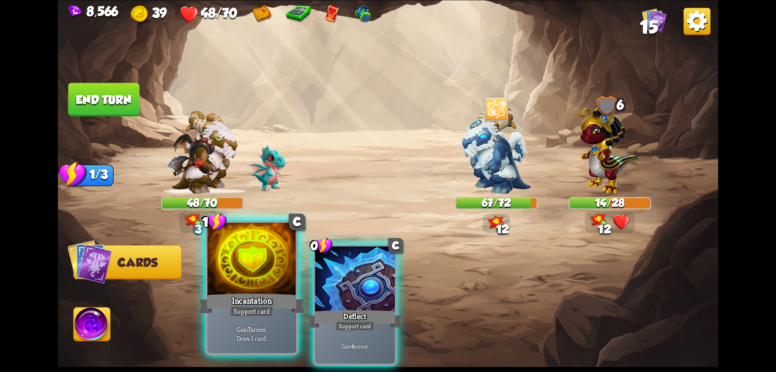
click at [256, 279] on div at bounding box center [251, 259] width 89 height 75
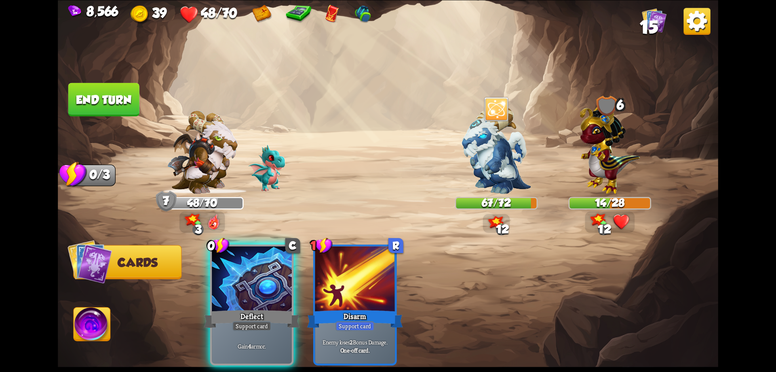
click at [123, 103] on button "End turn" at bounding box center [103, 99] width 73 height 34
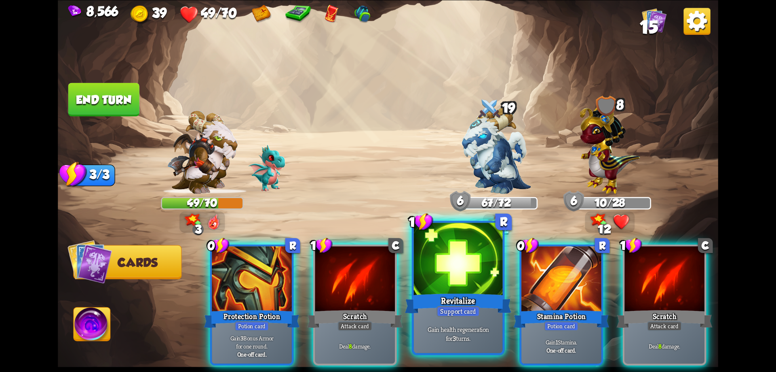
click at [468, 283] on div at bounding box center [458, 259] width 89 height 75
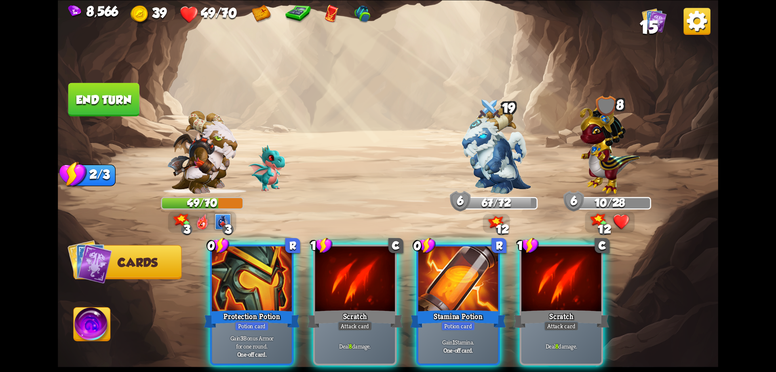
click at [468, 283] on div at bounding box center [459, 280] width 80 height 68
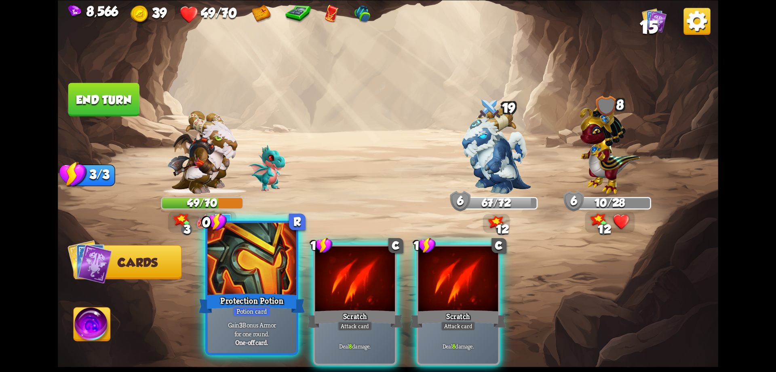
click at [256, 276] on div at bounding box center [251, 259] width 89 height 75
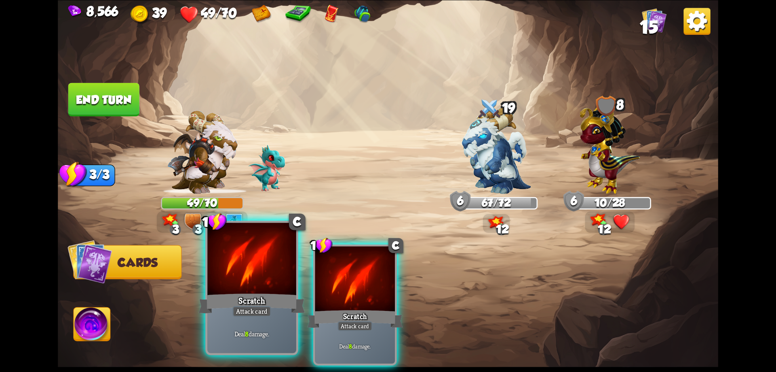
click at [262, 276] on div at bounding box center [251, 259] width 89 height 75
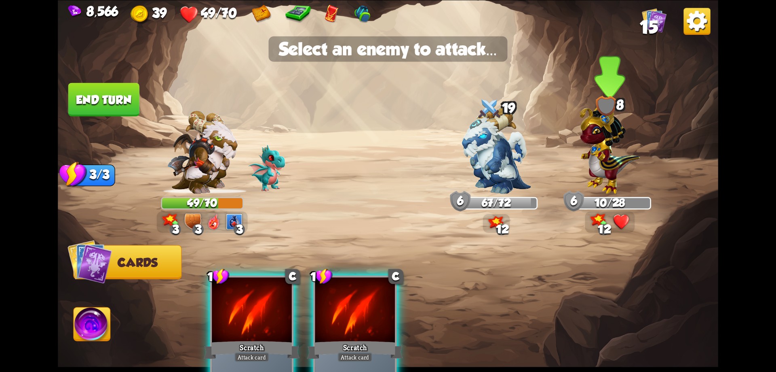
click at [606, 158] on img at bounding box center [610, 146] width 60 height 94
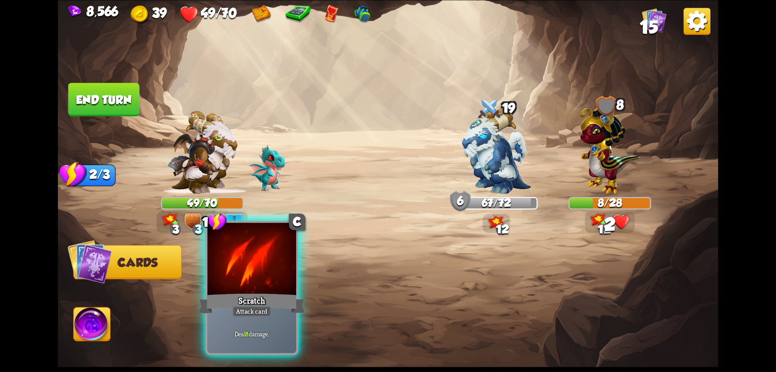
click at [265, 311] on div "Attack card" at bounding box center [252, 311] width 39 height 11
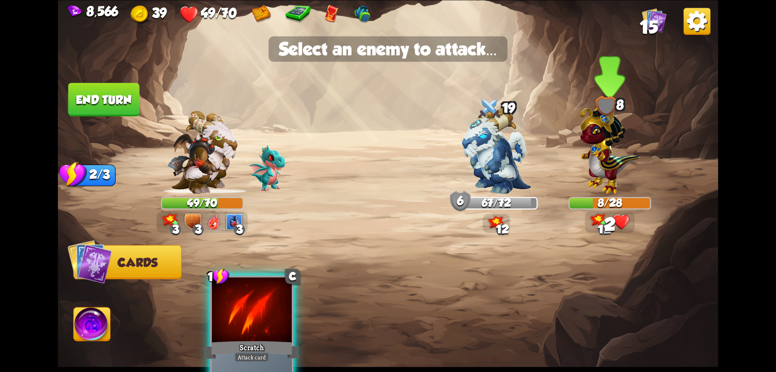
click at [606, 176] on img at bounding box center [610, 146] width 60 height 94
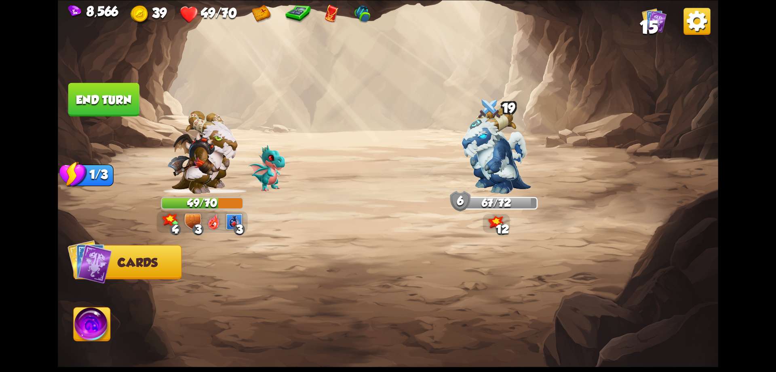
click at [106, 106] on button "End turn" at bounding box center [103, 99] width 73 height 34
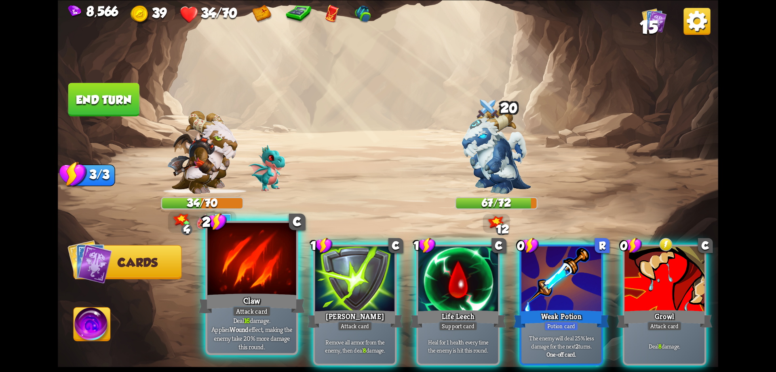
click at [271, 285] on div at bounding box center [251, 259] width 89 height 75
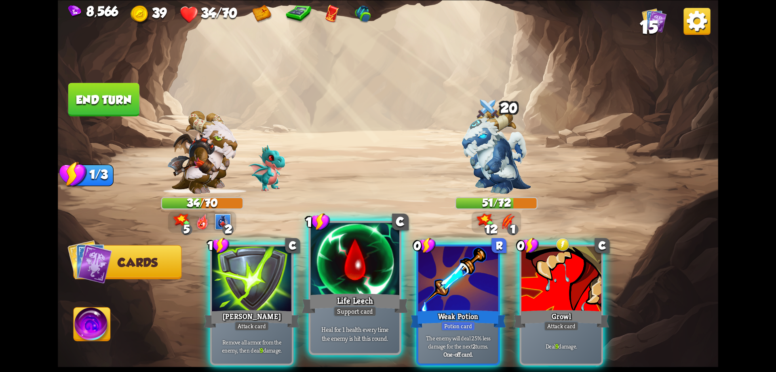
click at [374, 288] on div at bounding box center [355, 259] width 89 height 75
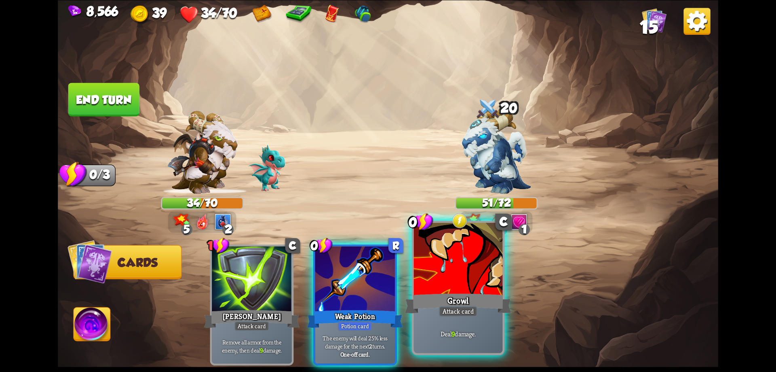
click at [437, 288] on div at bounding box center [458, 259] width 89 height 75
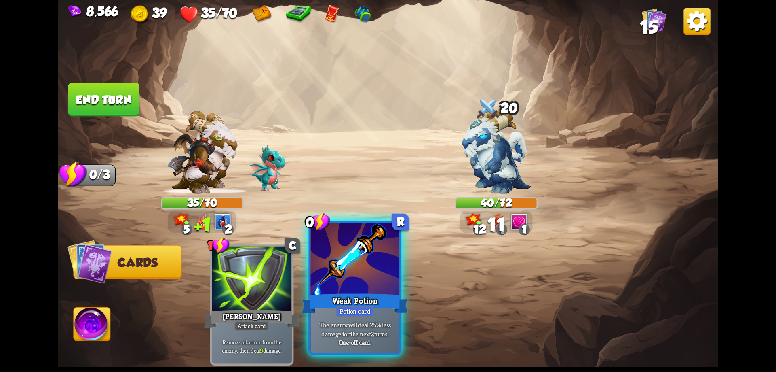
click at [358, 291] on div at bounding box center [355, 259] width 89 height 75
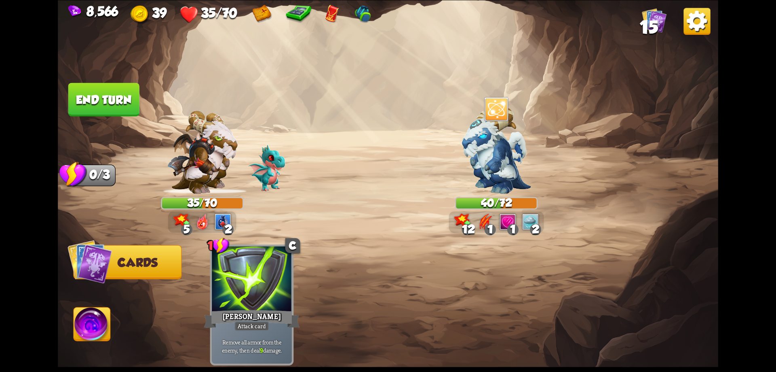
click at [107, 99] on button "End turn" at bounding box center [104, 99] width 73 height 34
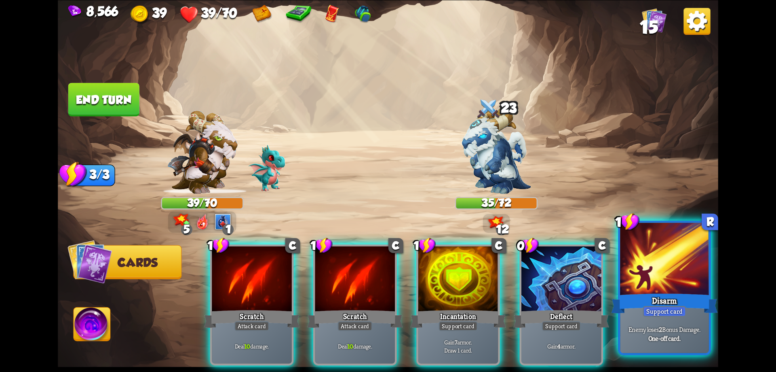
click at [654, 304] on div "Disarm" at bounding box center [664, 303] width 106 height 24
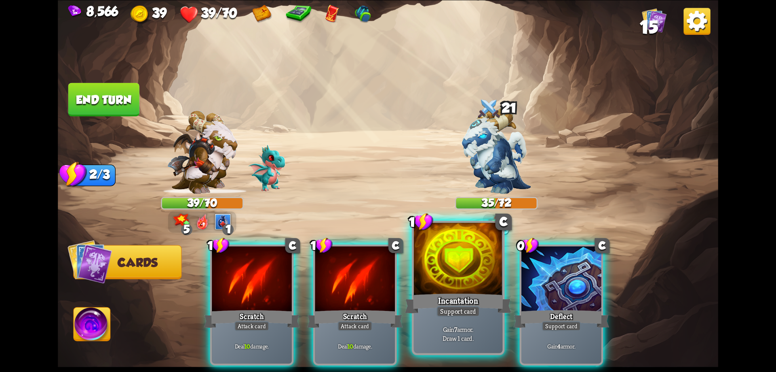
click at [461, 280] on div at bounding box center [458, 259] width 89 height 75
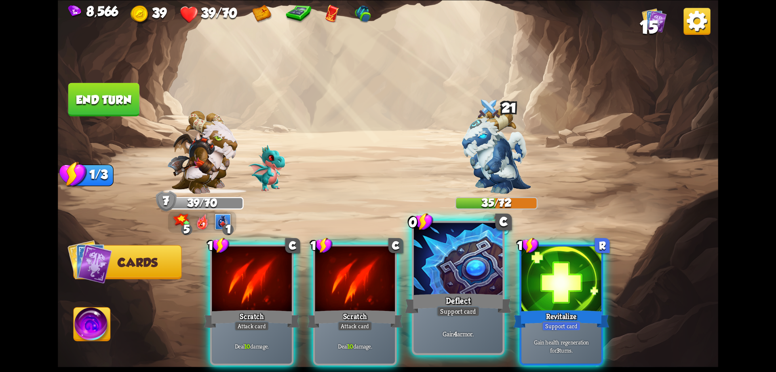
click at [442, 279] on div at bounding box center [458, 259] width 89 height 75
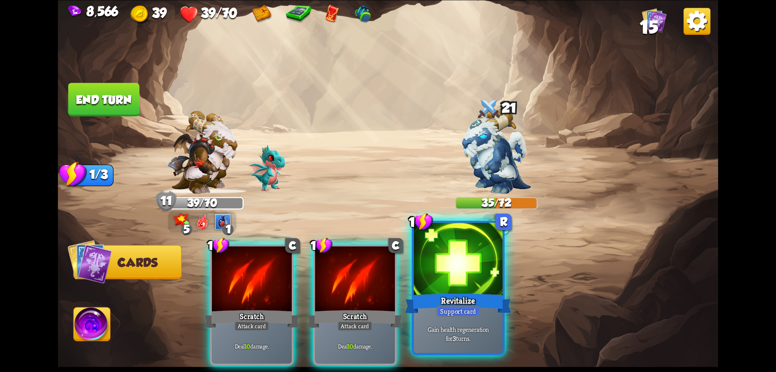
click at [438, 279] on div at bounding box center [458, 259] width 89 height 75
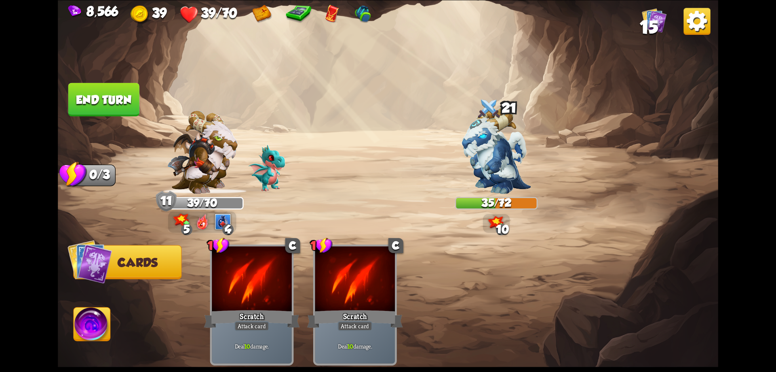
click at [99, 95] on button "End turn" at bounding box center [103, 99] width 71 height 34
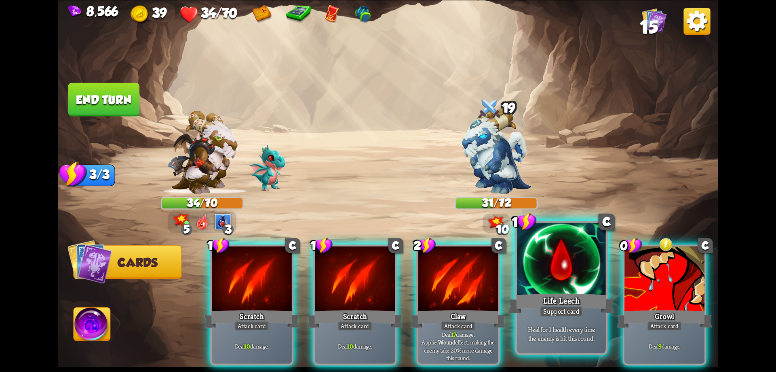
click at [546, 288] on div at bounding box center [561, 259] width 89 height 75
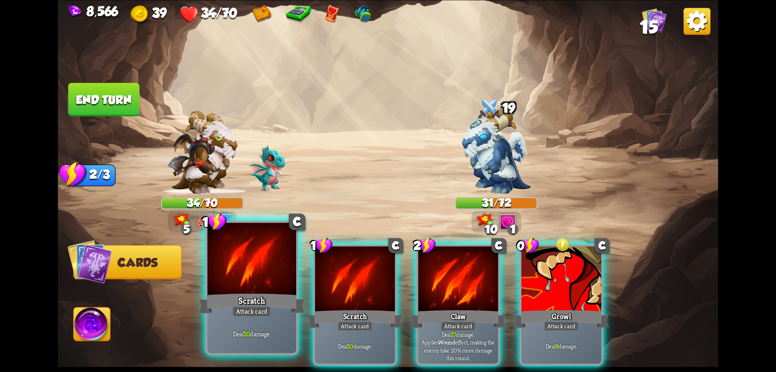
click at [275, 306] on div "Scratch" at bounding box center [252, 303] width 106 height 24
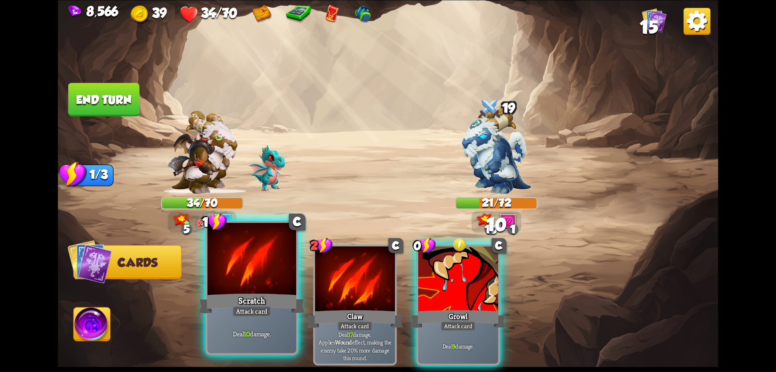
click at [270, 304] on div "Scratch" at bounding box center [252, 303] width 106 height 24
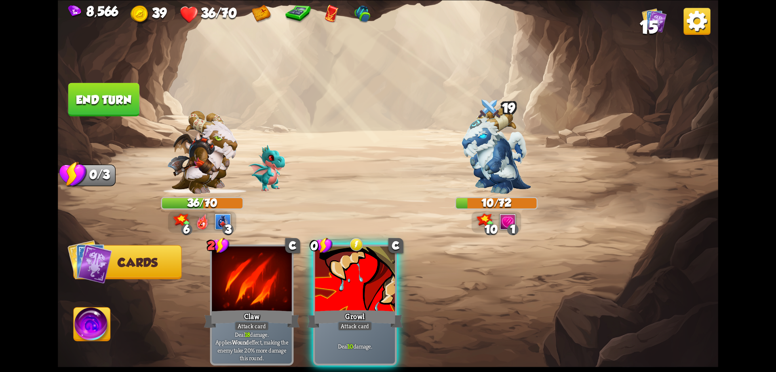
click at [93, 326] on img at bounding box center [92, 325] width 37 height 37
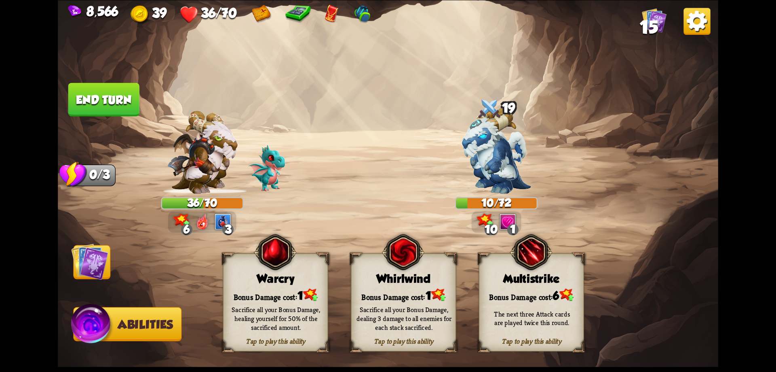
click at [306, 305] on div "Sacrifice all your Bonus Damage, healing yourself for 50% of the sacrificed amo…" at bounding box center [276, 318] width 95 height 26
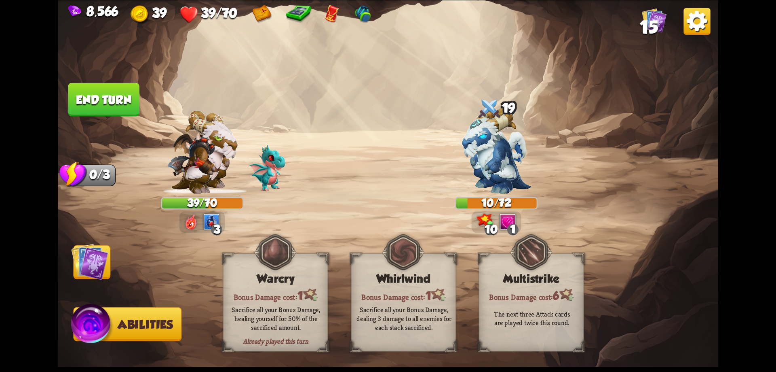
click at [99, 260] on img at bounding box center [89, 261] width 37 height 37
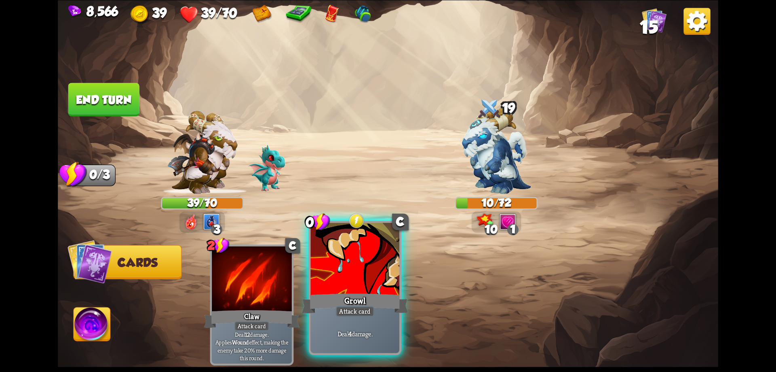
click at [366, 279] on div at bounding box center [355, 259] width 89 height 75
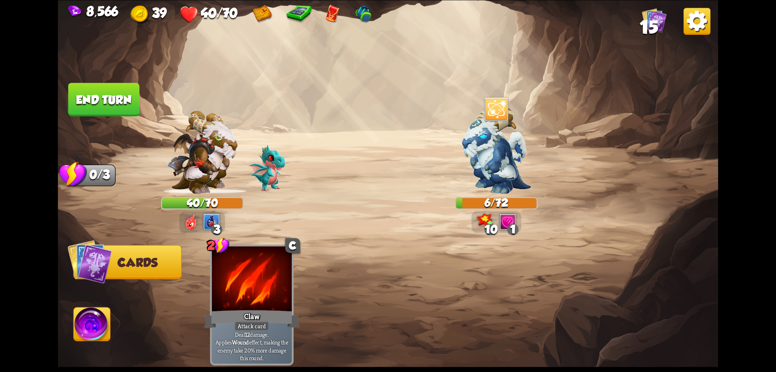
click at [119, 97] on button "End turn" at bounding box center [104, 99] width 72 height 34
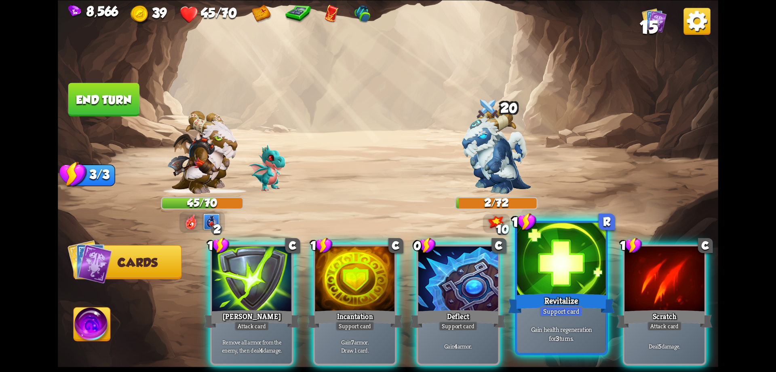
click at [552, 278] on div at bounding box center [561, 259] width 89 height 75
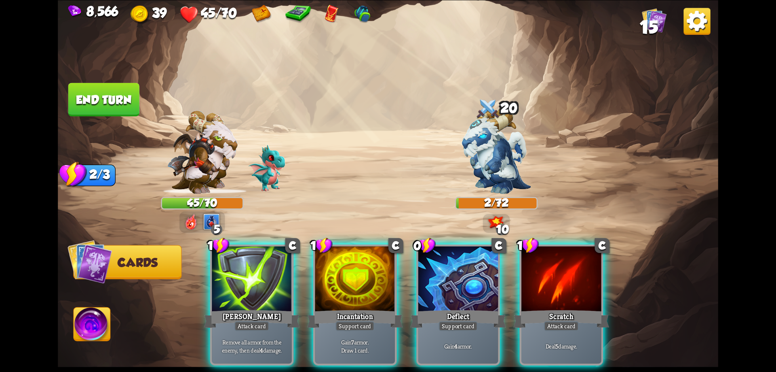
click at [112, 98] on button "End turn" at bounding box center [103, 99] width 73 height 34
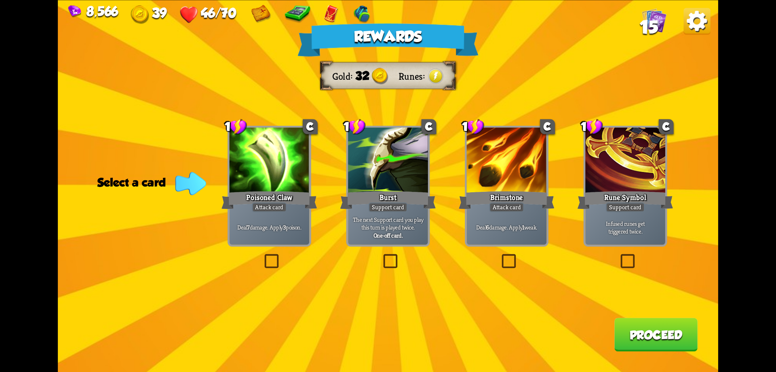
click at [279, 212] on div "Attack card" at bounding box center [269, 207] width 35 height 10
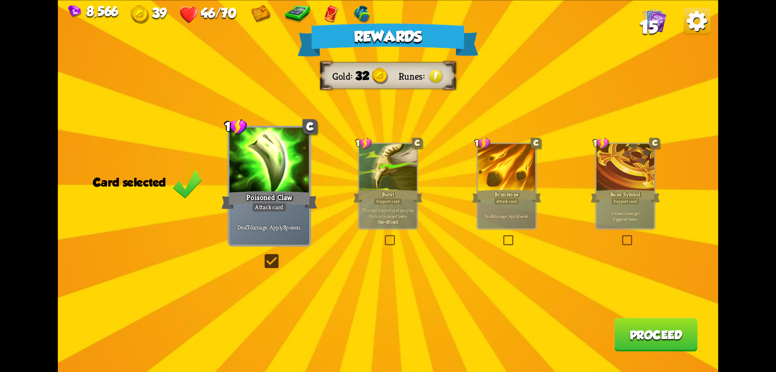
click at [628, 330] on button "Proceed" at bounding box center [656, 334] width 83 height 34
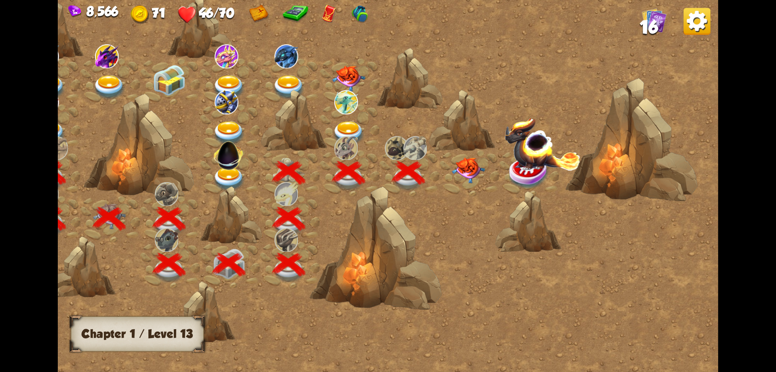
click at [471, 176] on img at bounding box center [468, 170] width 33 height 26
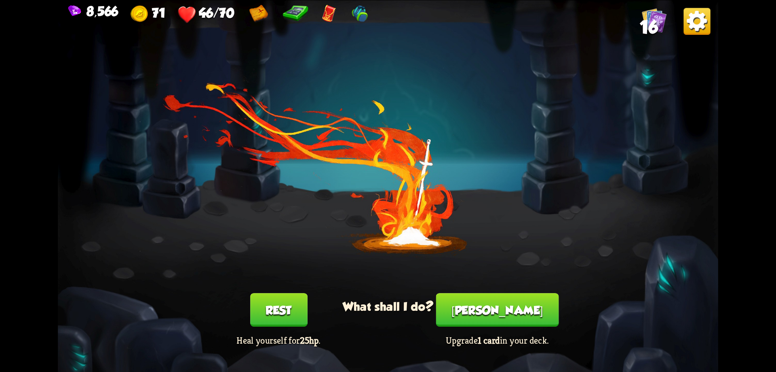
click at [494, 304] on button "Smith" at bounding box center [497, 310] width 123 height 34
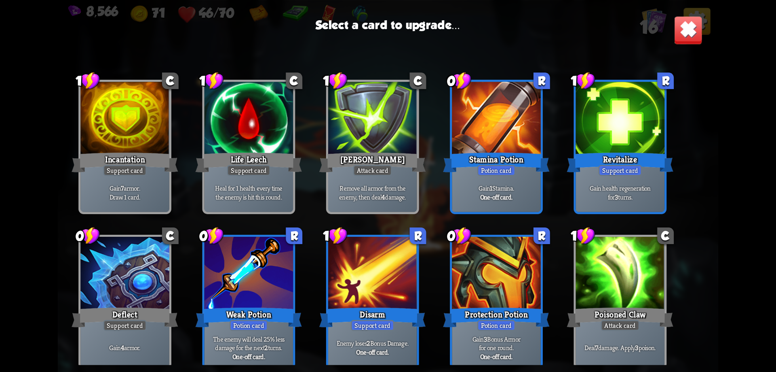
scroll to position [133, 0]
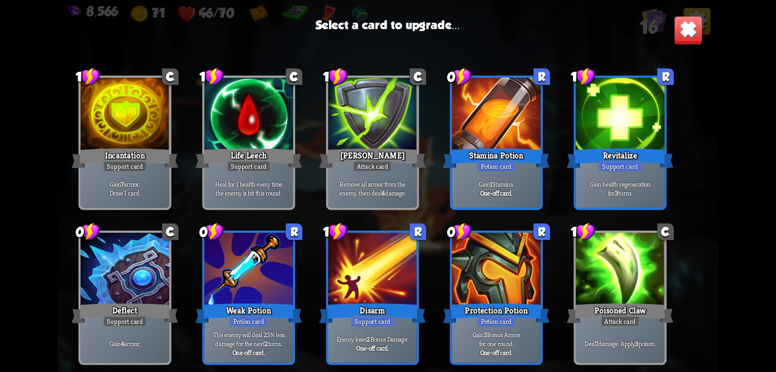
click at [616, 258] on div at bounding box center [620, 270] width 89 height 75
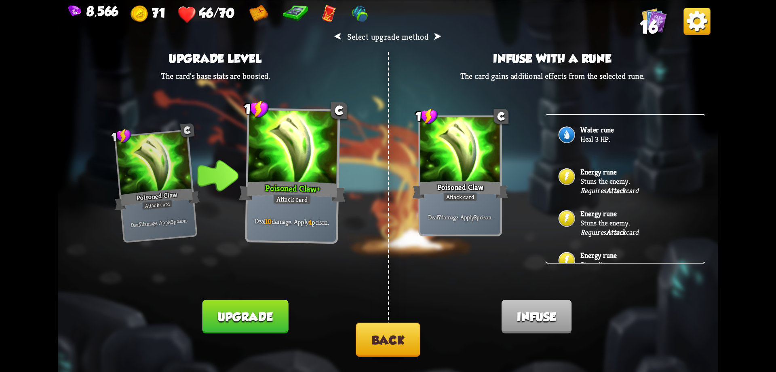
click at [582, 181] on p "Stuns the enemy." at bounding box center [637, 180] width 112 height 9
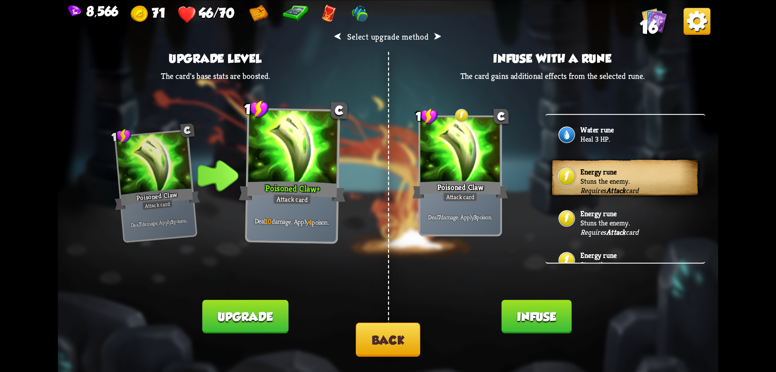
click at [548, 315] on button "Infuse" at bounding box center [537, 316] width 70 height 34
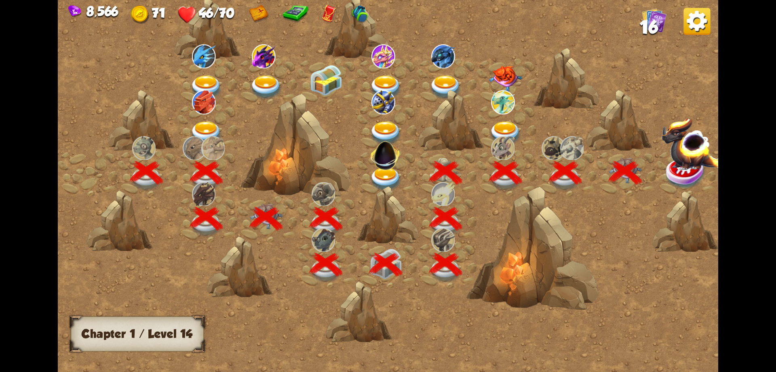
scroll to position [0, 123]
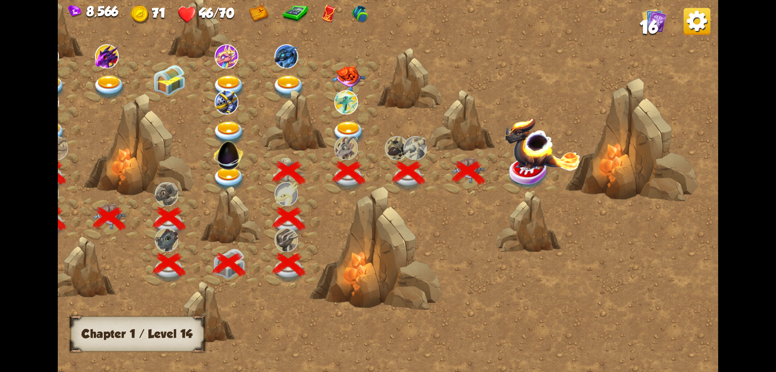
click at [532, 158] on img at bounding box center [543, 143] width 76 height 53
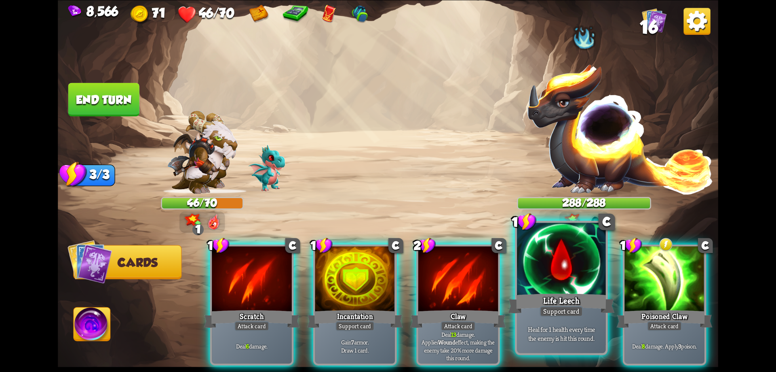
click at [582, 288] on div at bounding box center [561, 259] width 89 height 75
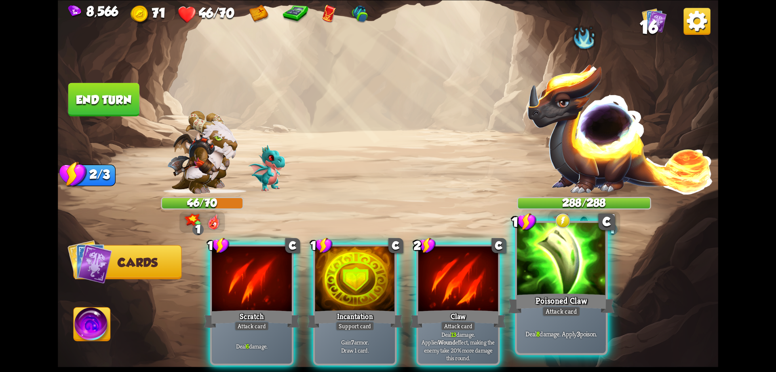
click at [566, 286] on div at bounding box center [561, 259] width 89 height 75
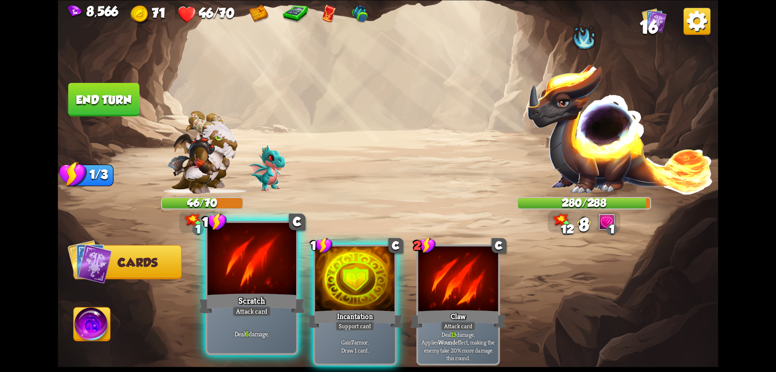
click at [263, 294] on div "Scratch" at bounding box center [252, 303] width 106 height 24
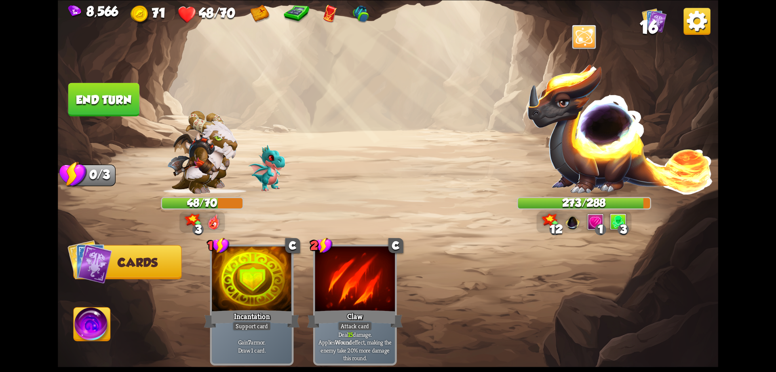
click at [121, 95] on button "End turn" at bounding box center [104, 99] width 72 height 34
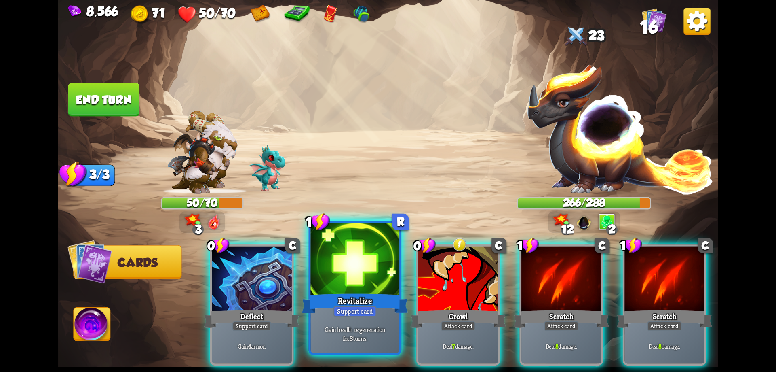
click at [372, 285] on div at bounding box center [355, 259] width 89 height 75
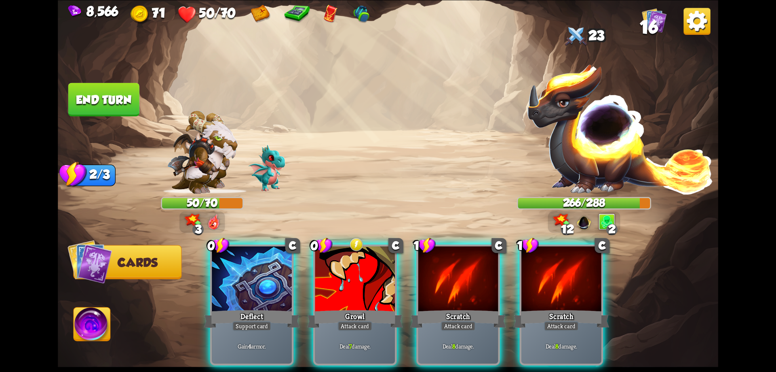
click at [372, 285] on div at bounding box center [355, 280] width 80 height 68
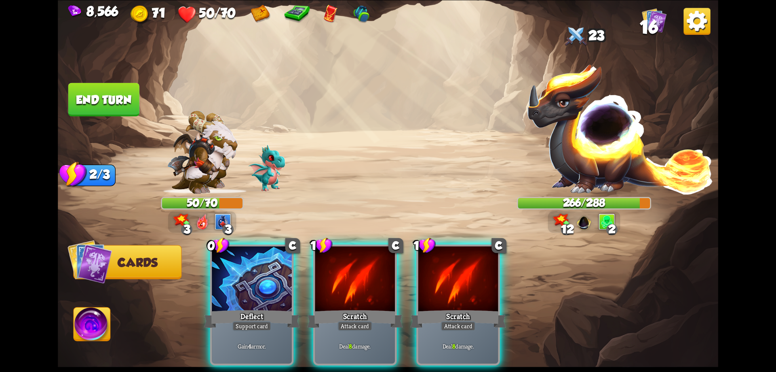
click at [372, 285] on div at bounding box center [355, 280] width 80 height 68
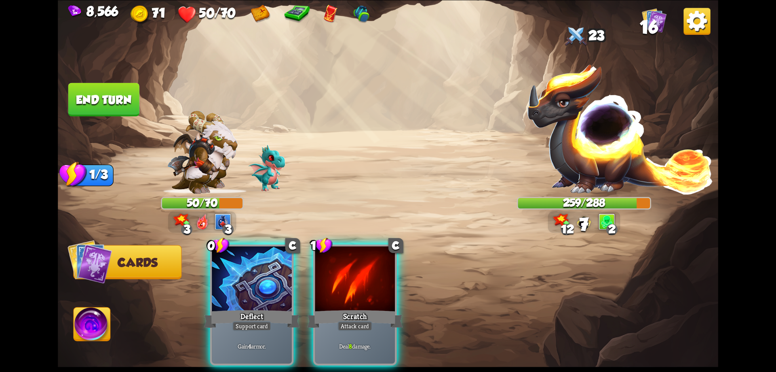
click at [372, 285] on div at bounding box center [355, 280] width 80 height 68
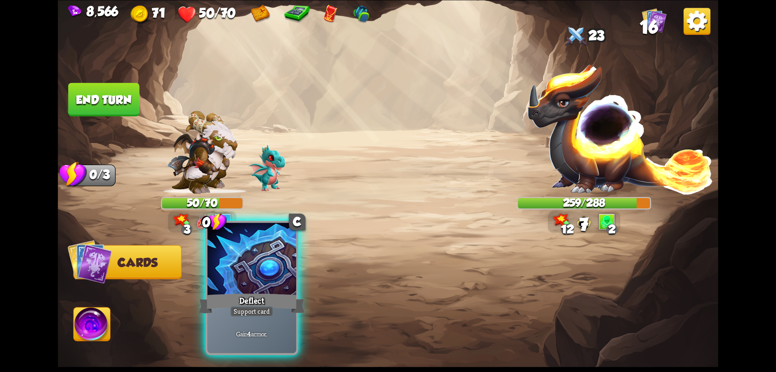
click at [275, 287] on div at bounding box center [251, 259] width 89 height 75
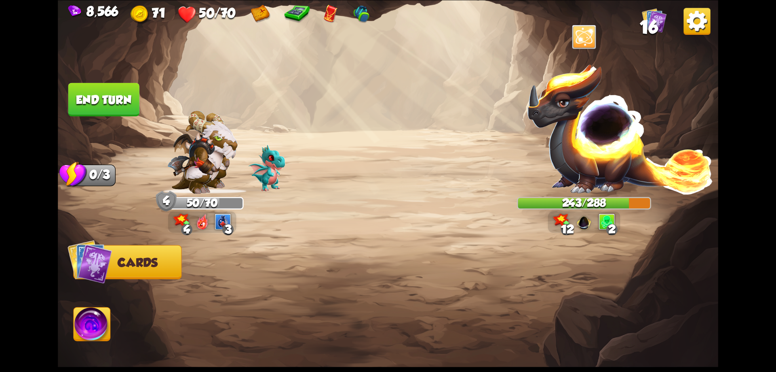
click at [126, 103] on button "End turn" at bounding box center [104, 99] width 73 height 34
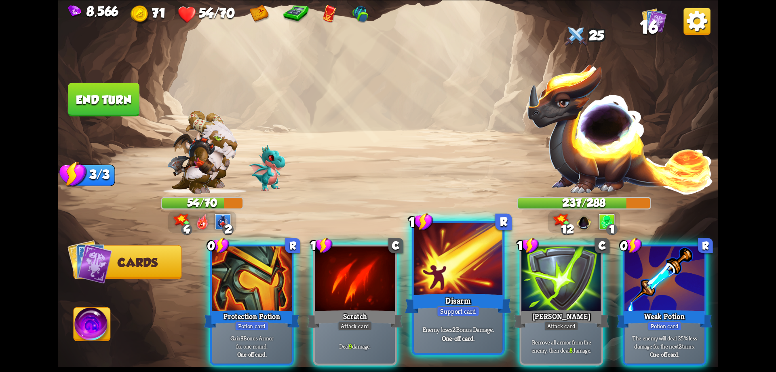
click at [459, 317] on div "Enemy loses 2 Bonus Damage. One-off card." at bounding box center [458, 333] width 89 height 39
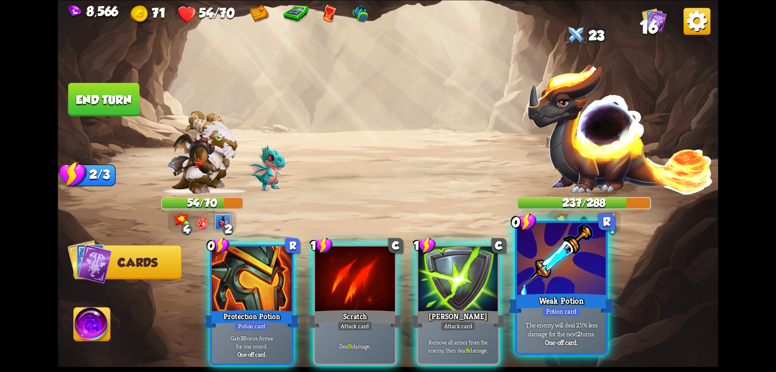
click at [555, 298] on div "Weak Potion" at bounding box center [561, 303] width 106 height 24
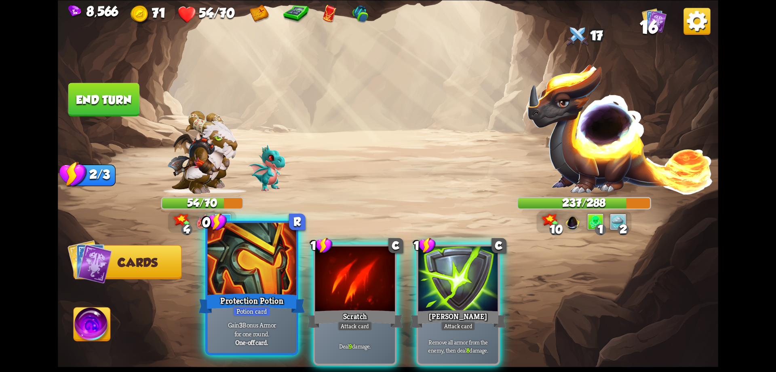
click at [279, 300] on div "Protection Potion" at bounding box center [252, 303] width 106 height 24
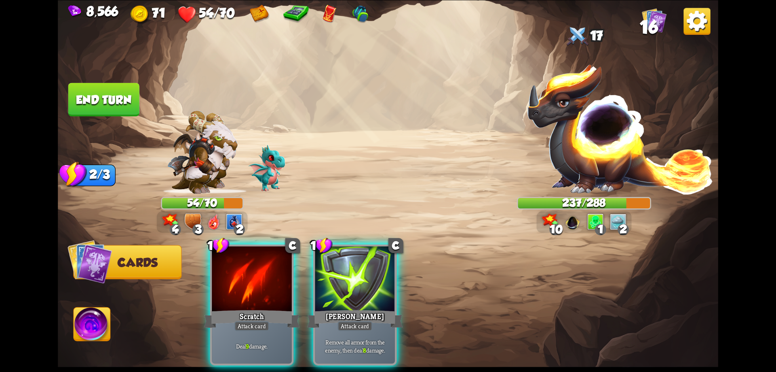
click at [279, 308] on div "Scratch" at bounding box center [252, 318] width 96 height 21
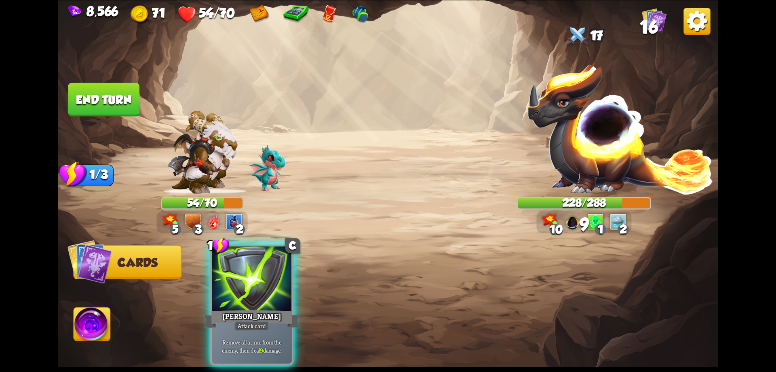
click at [279, 308] on div "Pierce" at bounding box center [252, 318] width 96 height 21
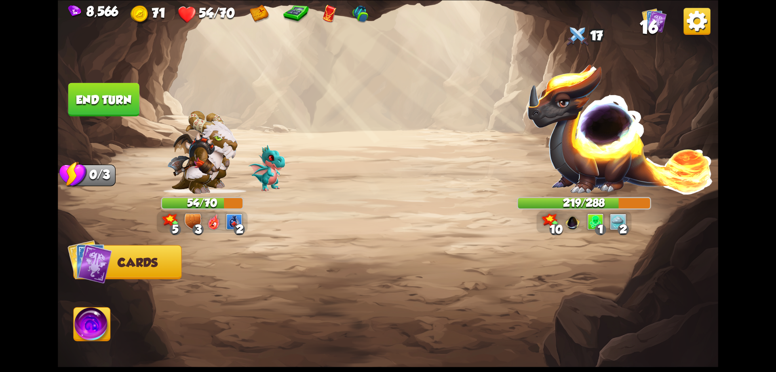
click at [120, 99] on button "End turn" at bounding box center [103, 99] width 73 height 34
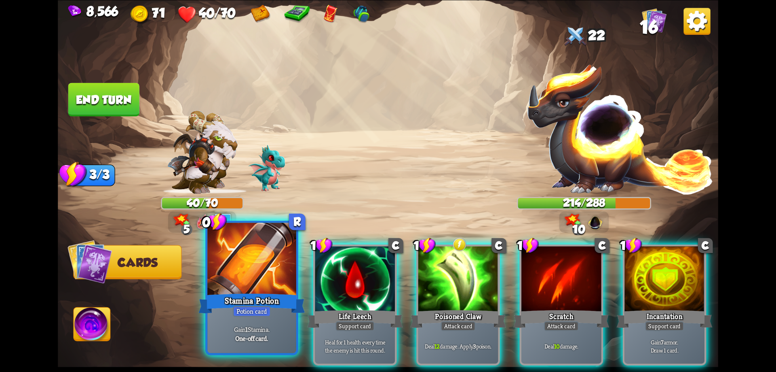
click at [276, 298] on div "Stamina Potion" at bounding box center [252, 303] width 106 height 24
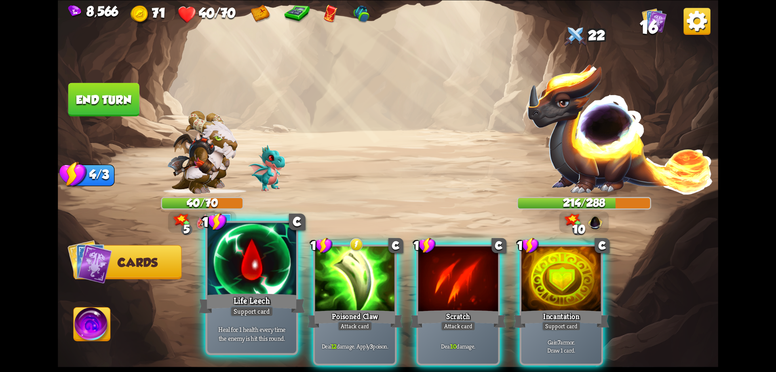
click at [271, 298] on div "Life Leech" at bounding box center [252, 303] width 106 height 24
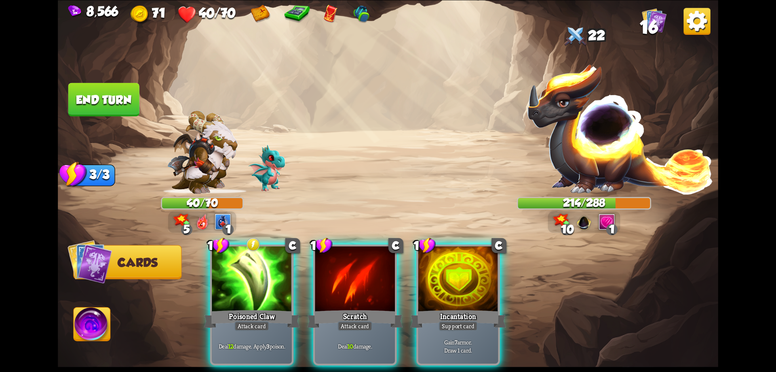
click at [271, 308] on div "Poisoned Claw" at bounding box center [252, 318] width 96 height 21
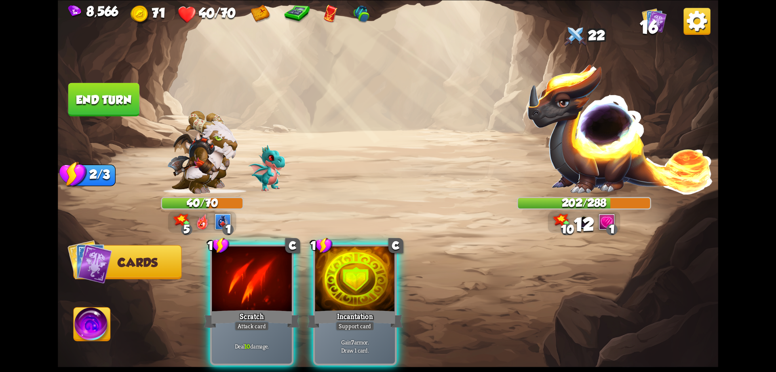
click at [271, 308] on div "Scratch" at bounding box center [252, 318] width 96 height 21
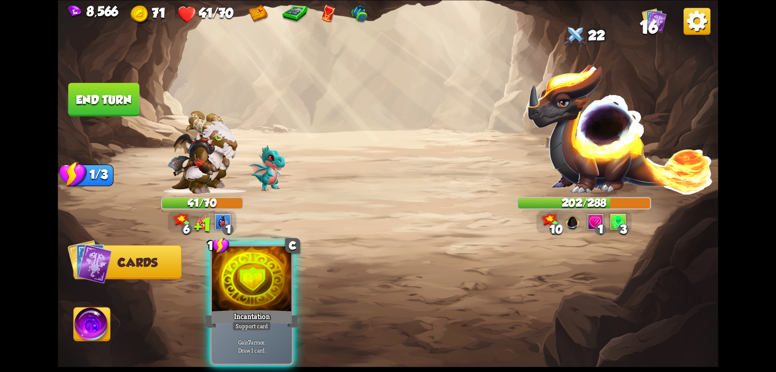
click at [271, 308] on div "Incantation" at bounding box center [252, 318] width 96 height 21
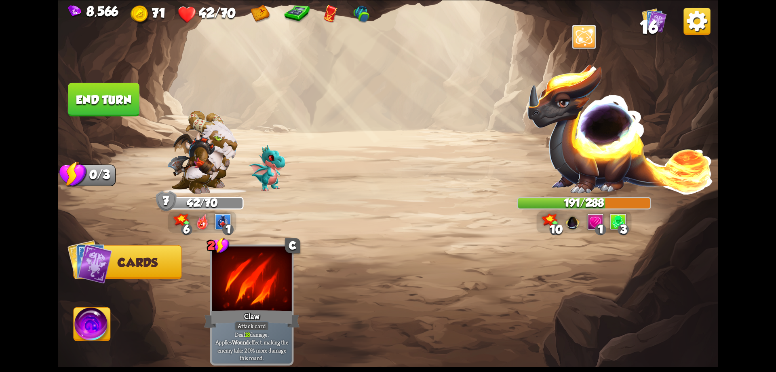
click at [124, 99] on button "End turn" at bounding box center [104, 99] width 73 height 34
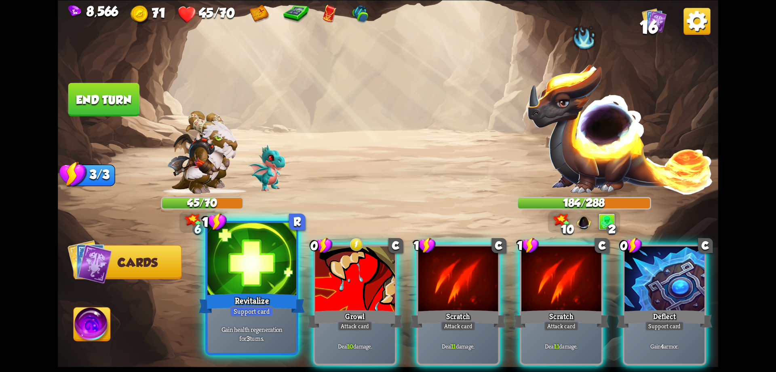
click at [263, 295] on div "Revitalize" at bounding box center [252, 303] width 106 height 24
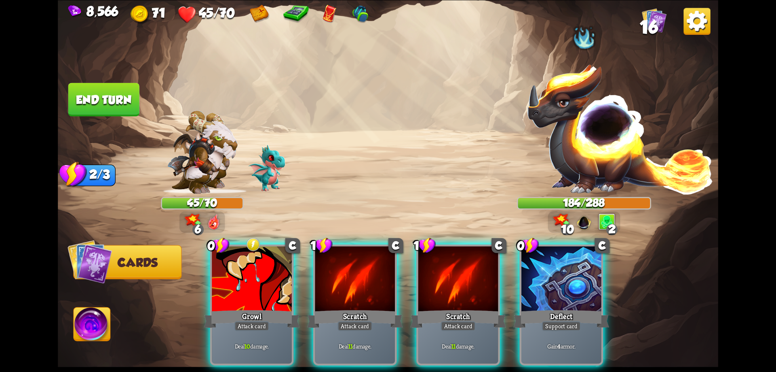
click at [263, 308] on div "Growl" at bounding box center [252, 318] width 96 height 21
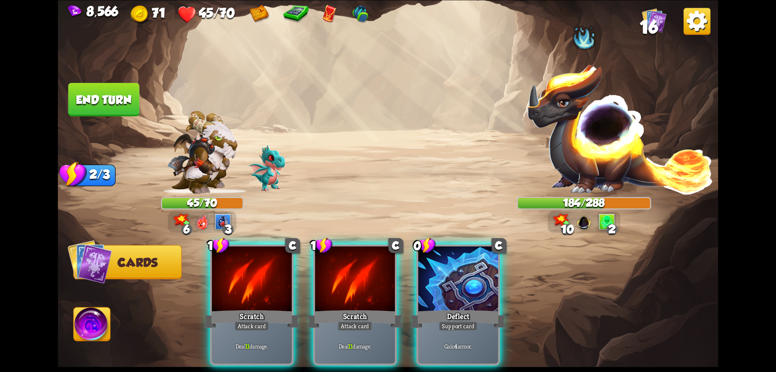
click at [263, 295] on div "1 C Scratch Attack card Deal 11 damage. 1 C Scratch Attack card Deal 11 damage.…" at bounding box center [454, 289] width 529 height 165
click at [263, 308] on div "Scratch" at bounding box center [252, 318] width 96 height 21
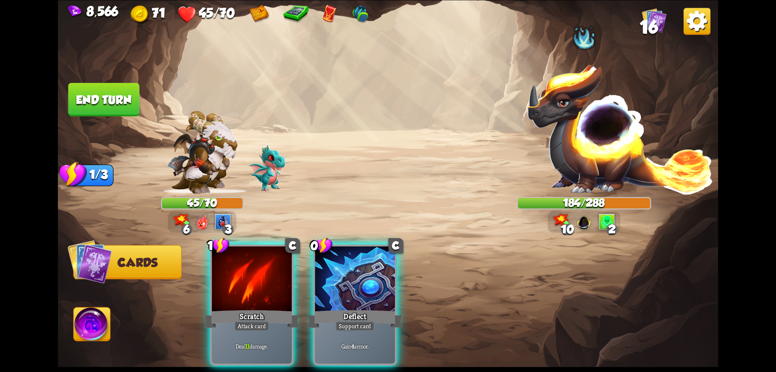
click at [263, 295] on div "1 C Scratch Attack card Deal 11 damage. 0 C Deflect Support card Gain 4 armor." at bounding box center [454, 289] width 529 height 165
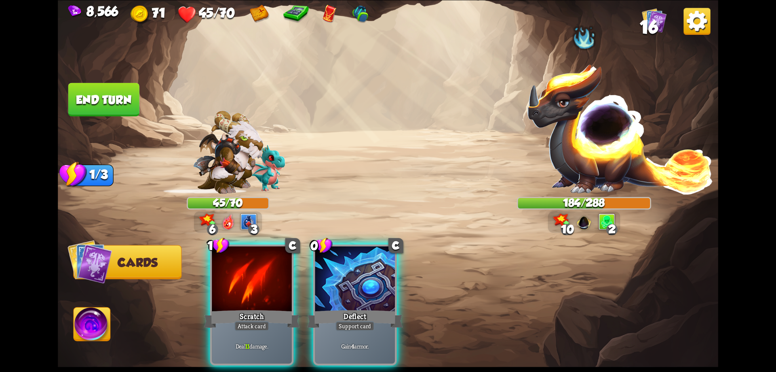
click at [263, 308] on div "Scratch" at bounding box center [252, 318] width 96 height 21
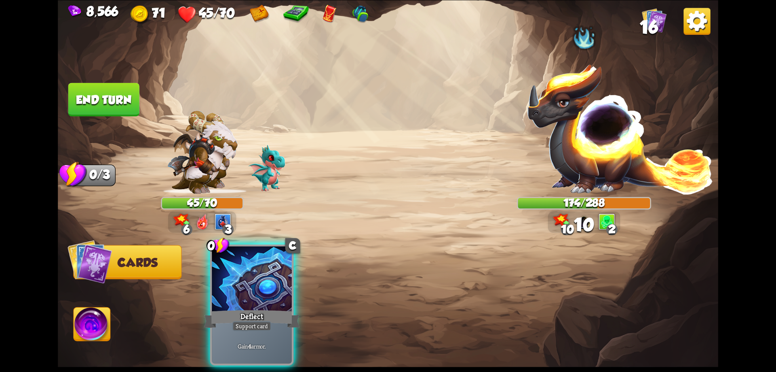
click at [263, 295] on div "0 C Deflect Support card Gain 4 armor." at bounding box center [454, 289] width 529 height 165
click at [263, 308] on div "Deflect" at bounding box center [252, 318] width 96 height 21
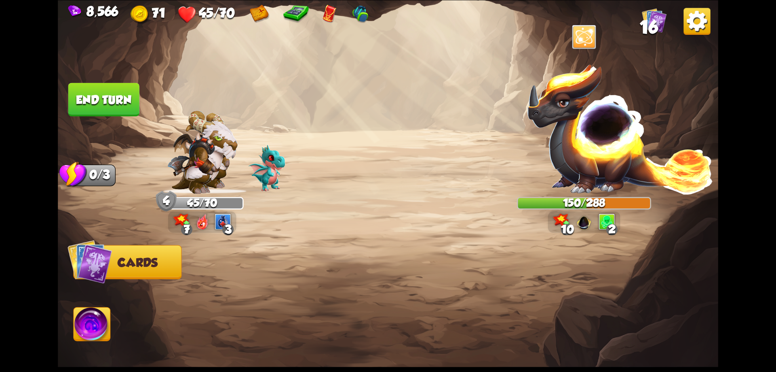
click at [119, 102] on button "End turn" at bounding box center [104, 99] width 72 height 34
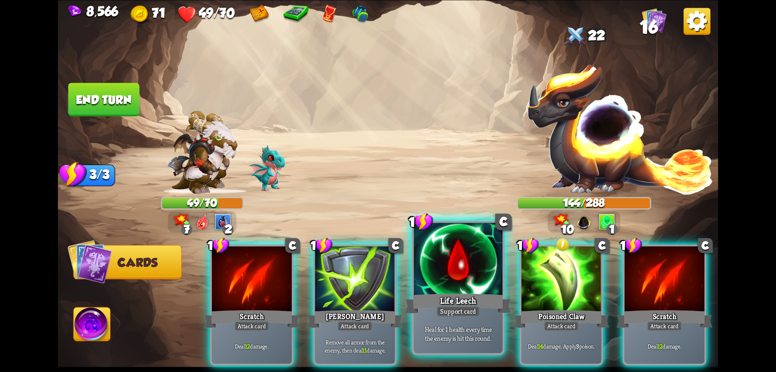
click at [450, 309] on div "Support card" at bounding box center [458, 311] width 43 height 11
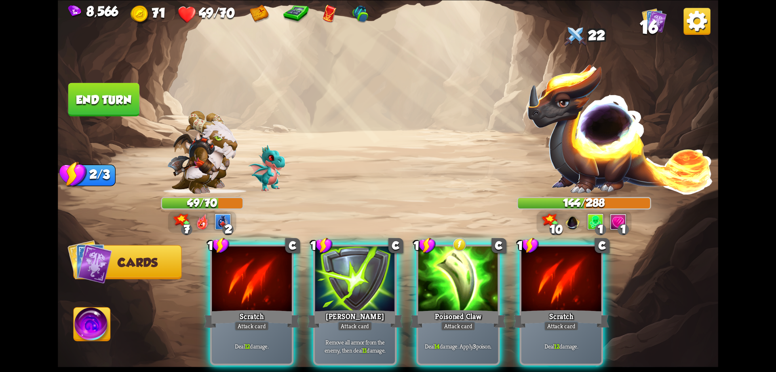
click at [450, 321] on div "Attack card" at bounding box center [458, 326] width 35 height 10
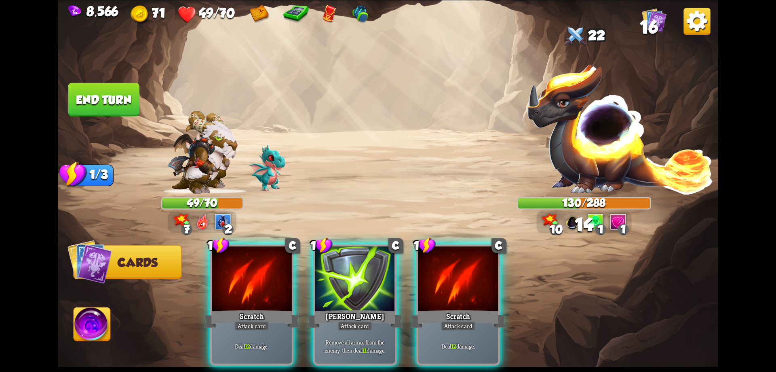
click at [450, 321] on div "Attack card" at bounding box center [458, 326] width 35 height 10
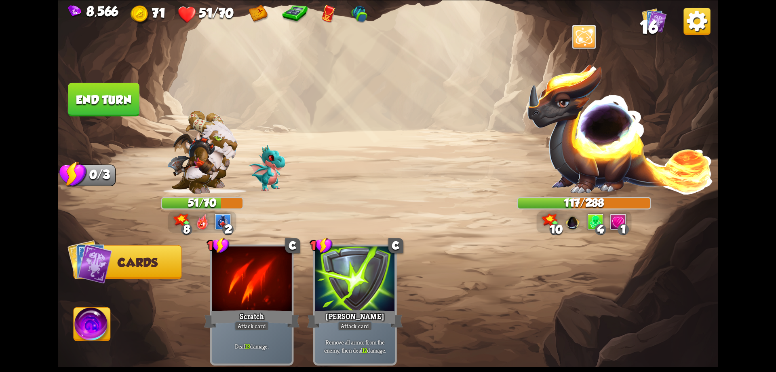
click at [113, 111] on button "End turn" at bounding box center [104, 99] width 72 height 34
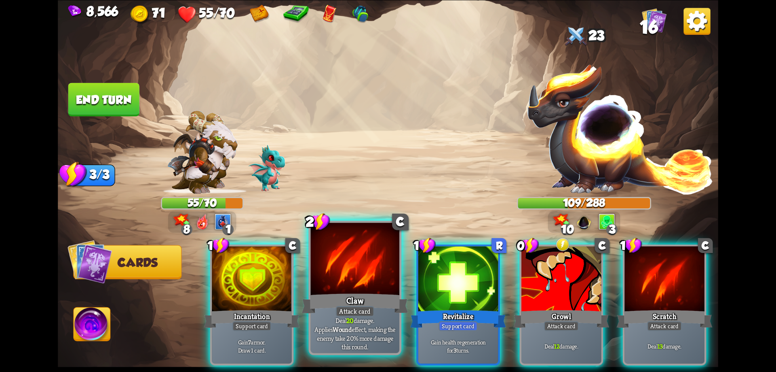
click at [363, 289] on div at bounding box center [355, 259] width 89 height 75
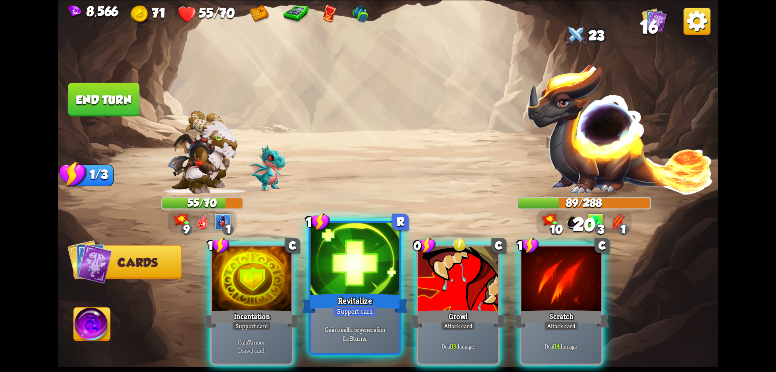
click at [372, 287] on div at bounding box center [355, 259] width 89 height 75
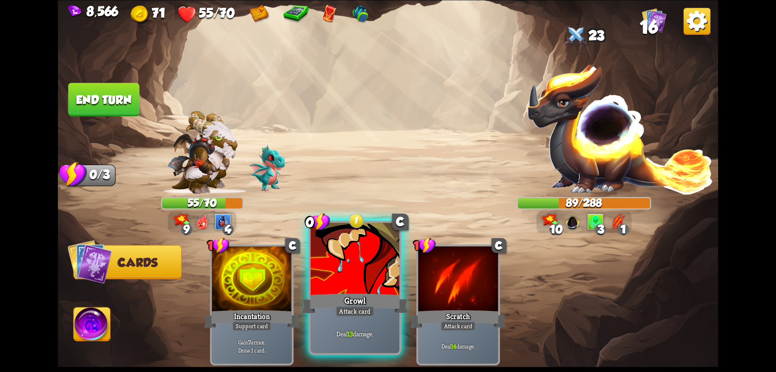
click at [367, 287] on div at bounding box center [355, 259] width 89 height 75
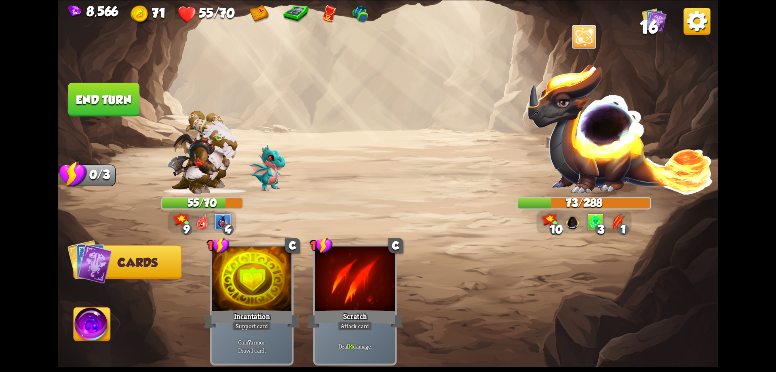
click at [108, 100] on button "End turn" at bounding box center [104, 99] width 72 height 34
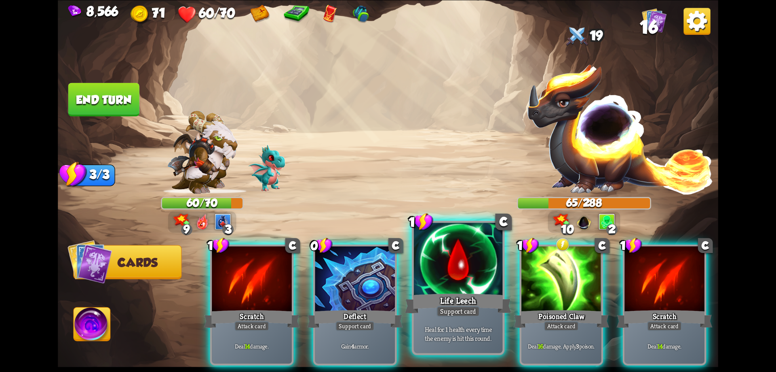
click at [493, 285] on div at bounding box center [458, 259] width 89 height 75
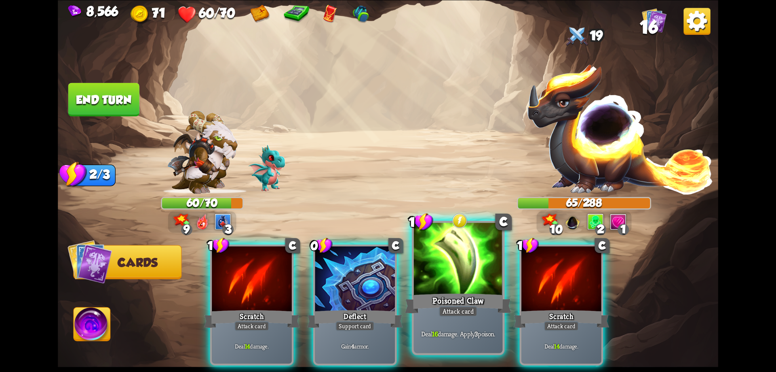
click at [491, 282] on div at bounding box center [458, 259] width 89 height 75
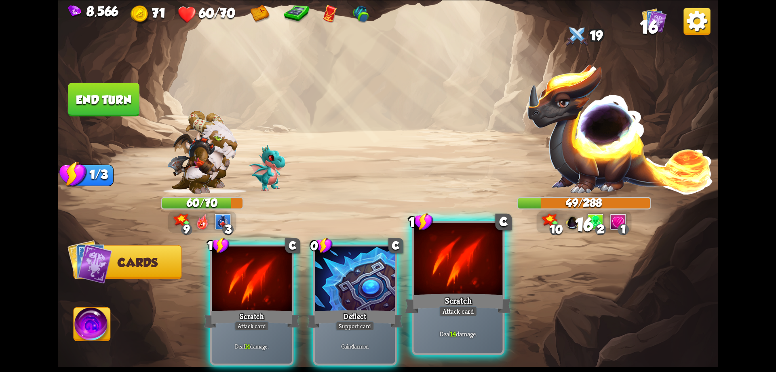
click at [488, 281] on div at bounding box center [458, 259] width 89 height 75
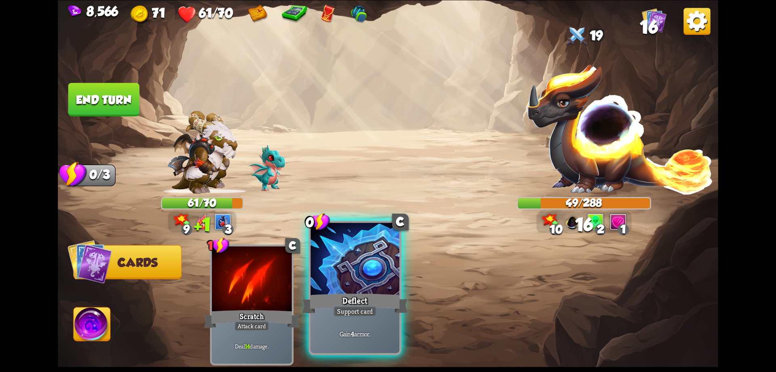
click at [365, 272] on div at bounding box center [355, 259] width 89 height 75
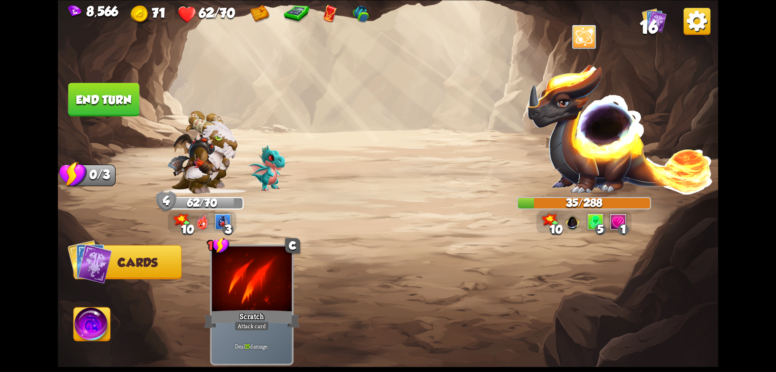
click at [121, 100] on button "End turn" at bounding box center [103, 99] width 71 height 34
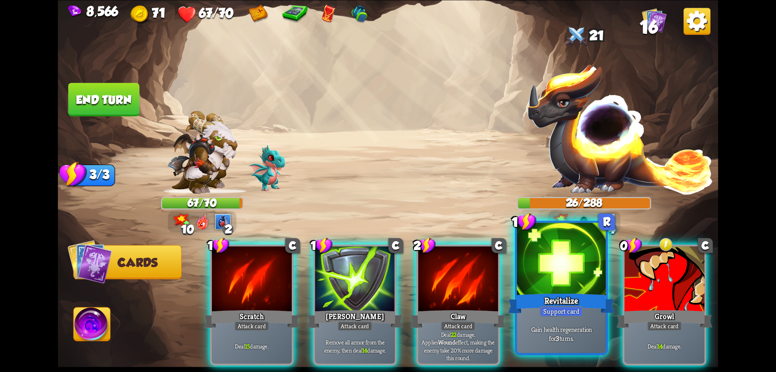
click at [556, 287] on div at bounding box center [561, 259] width 89 height 75
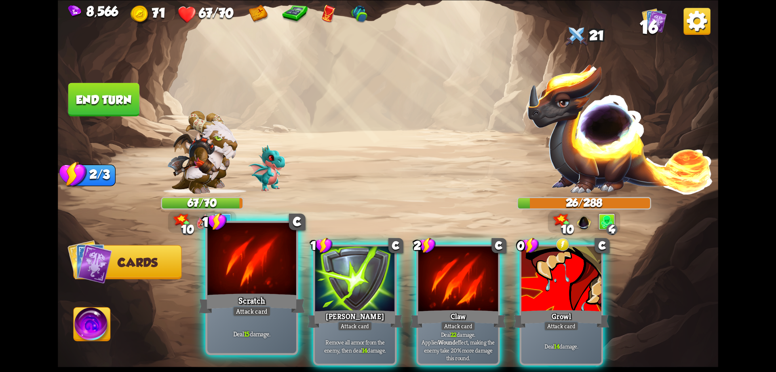
click at [270, 279] on div at bounding box center [251, 259] width 89 height 75
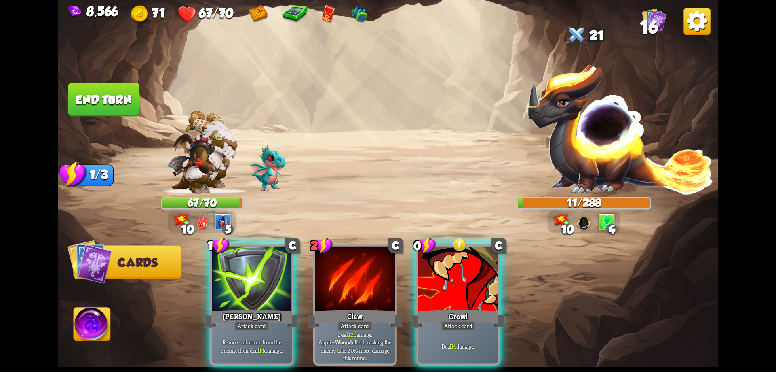
click at [89, 320] on img at bounding box center [92, 325] width 37 height 37
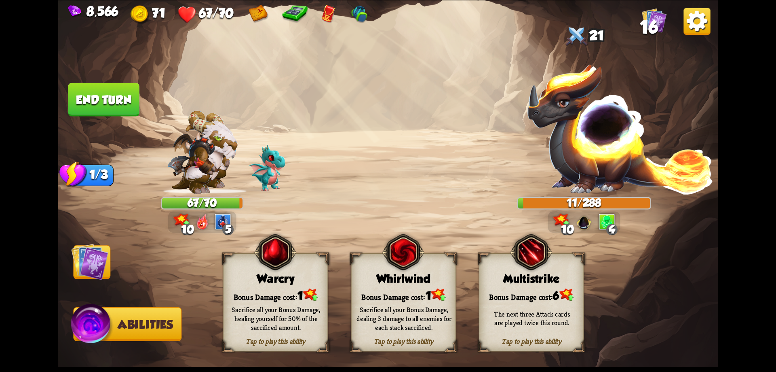
click at [287, 292] on div "Bonus Damage cost: 1" at bounding box center [276, 294] width 104 height 15
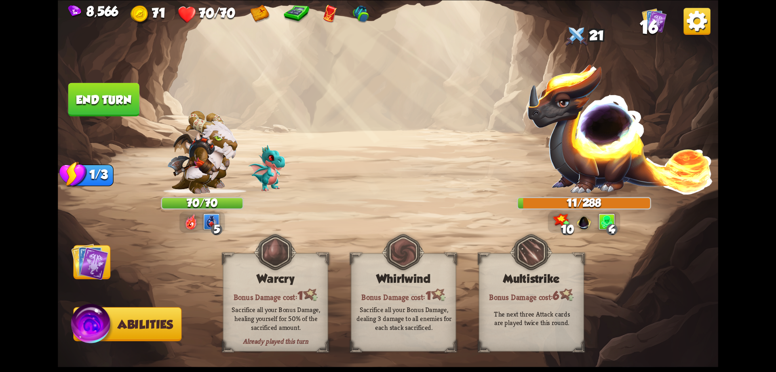
click at [98, 262] on img at bounding box center [89, 261] width 37 height 37
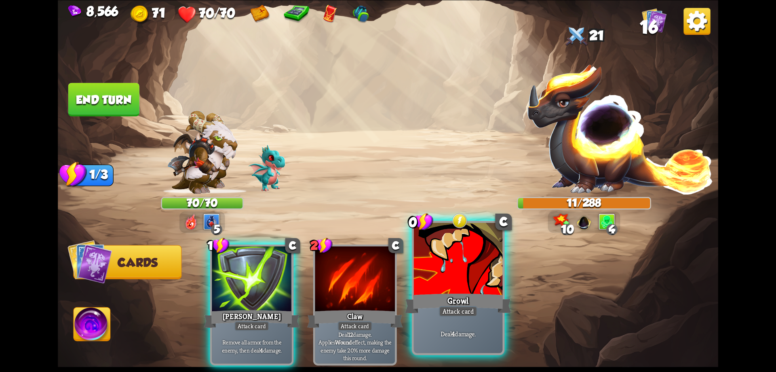
click at [442, 278] on div at bounding box center [458, 259] width 89 height 75
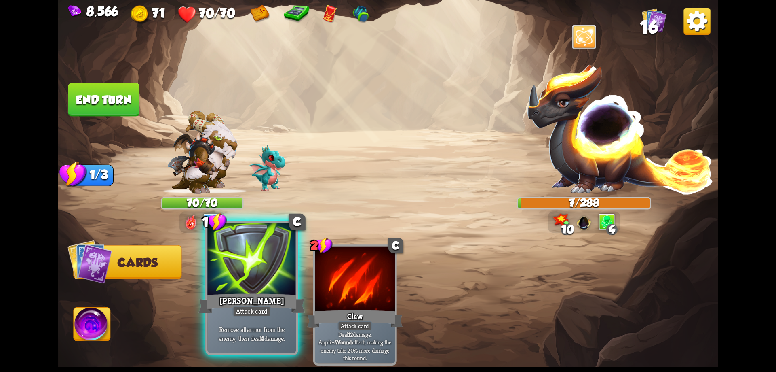
click at [250, 275] on div at bounding box center [251, 259] width 89 height 75
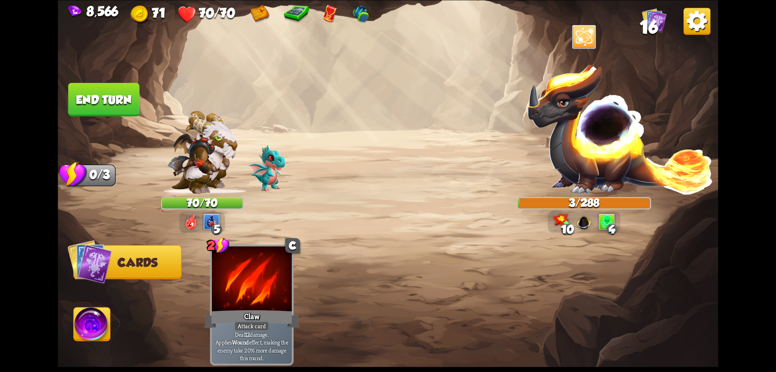
click at [89, 109] on button "End turn" at bounding box center [104, 99] width 72 height 34
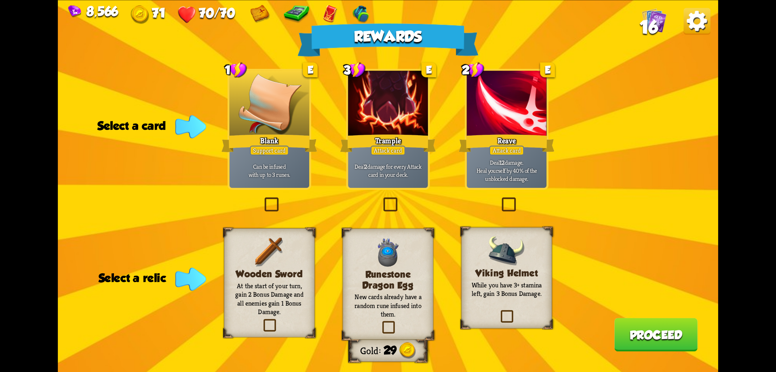
click at [520, 173] on p "Deal 12 damage. Heal yourself by 40% of the unblocked damage." at bounding box center [507, 170] width 76 height 24
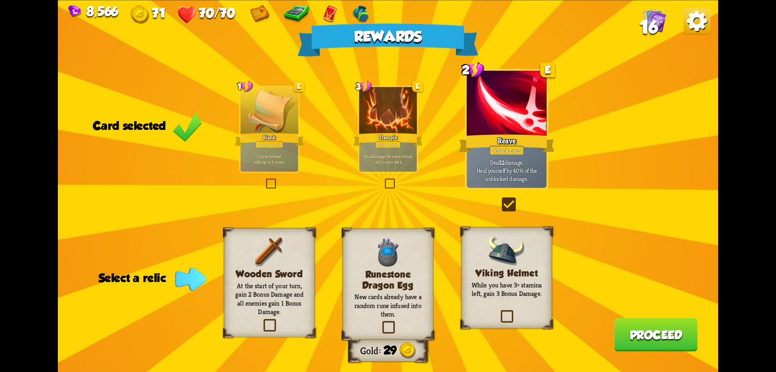
click at [394, 306] on p "New cards already have a random rune infused into them." at bounding box center [388, 305] width 74 height 26
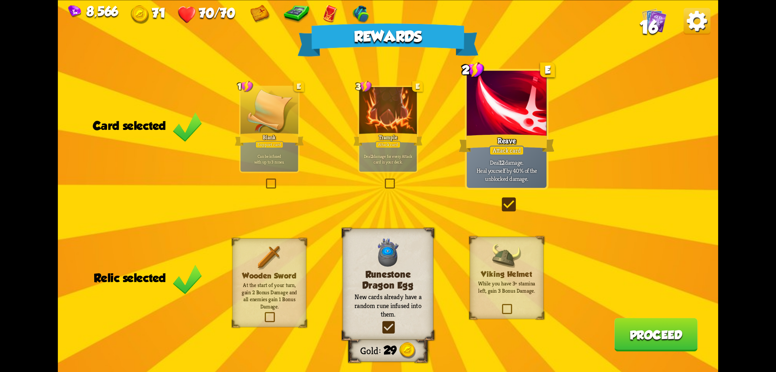
click at [650, 337] on button "Proceed" at bounding box center [656, 334] width 83 height 34
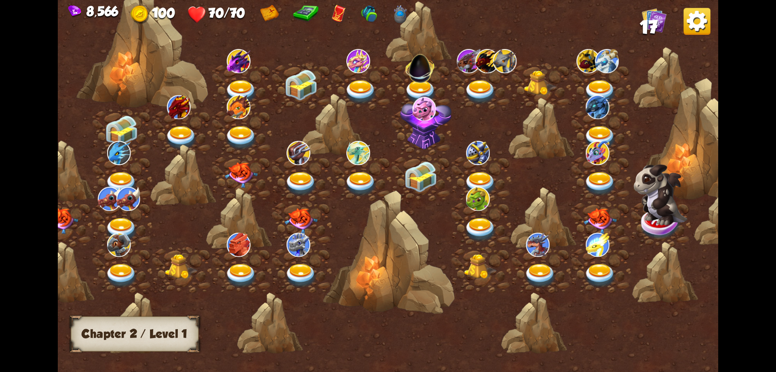
scroll to position [0, 65]
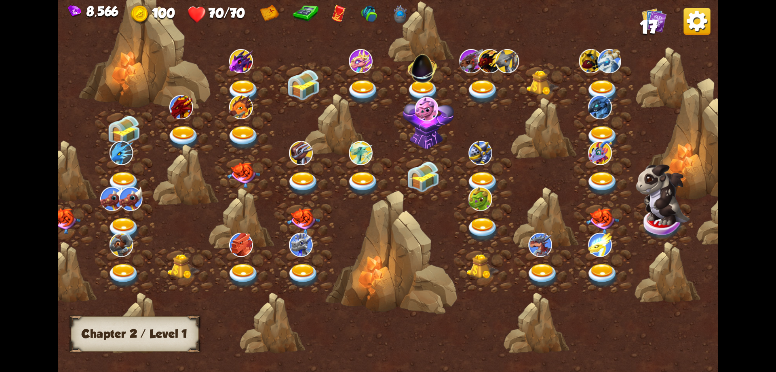
click at [423, 99] on img at bounding box center [427, 109] width 24 height 24
click at [61, 216] on img at bounding box center [64, 221] width 33 height 26
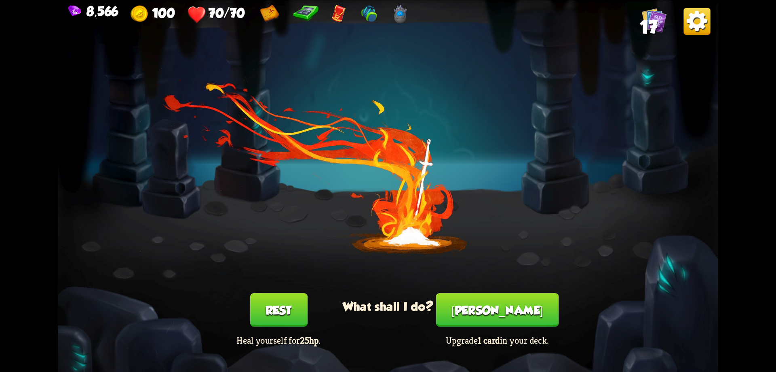
click at [499, 321] on button "Smith" at bounding box center [497, 310] width 123 height 34
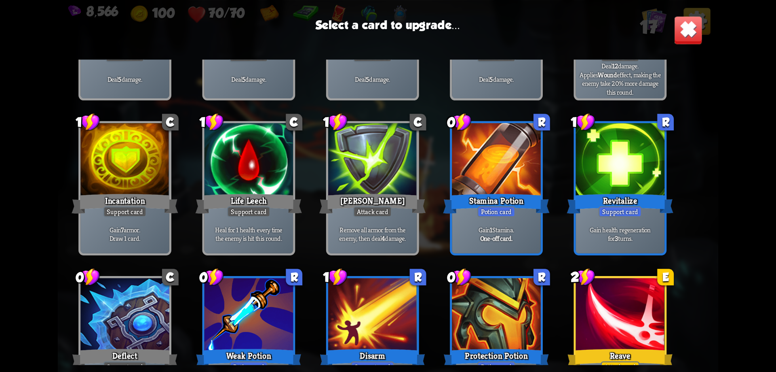
scroll to position [133, 0]
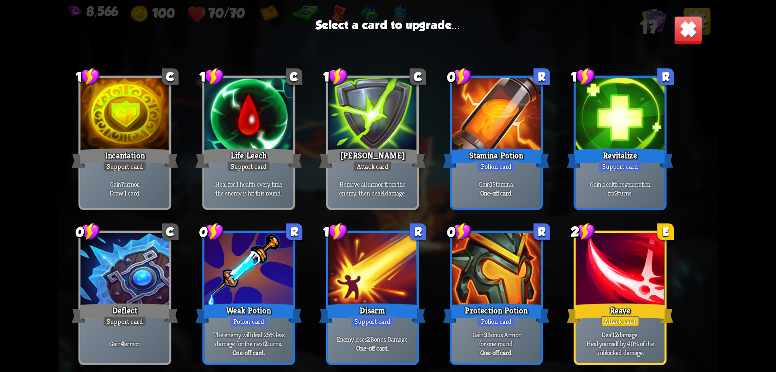
click at [601, 265] on div at bounding box center [620, 270] width 89 height 75
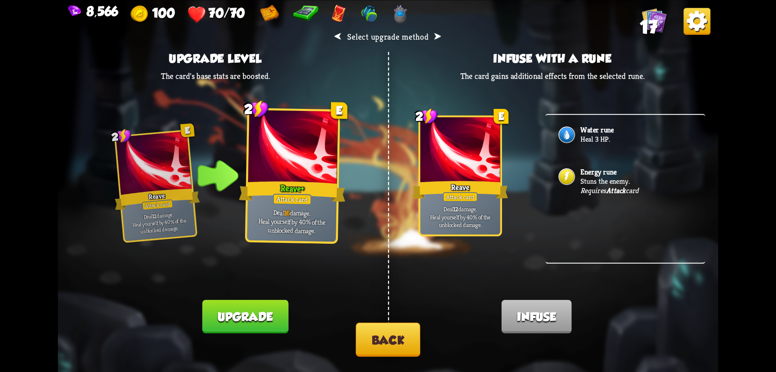
click button "Back"
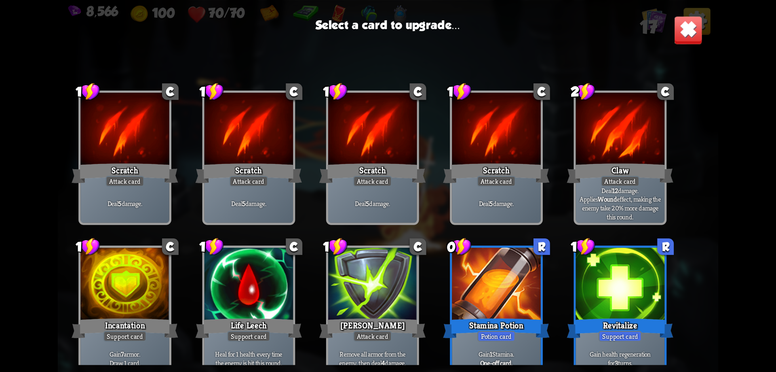
click div "Scratch"
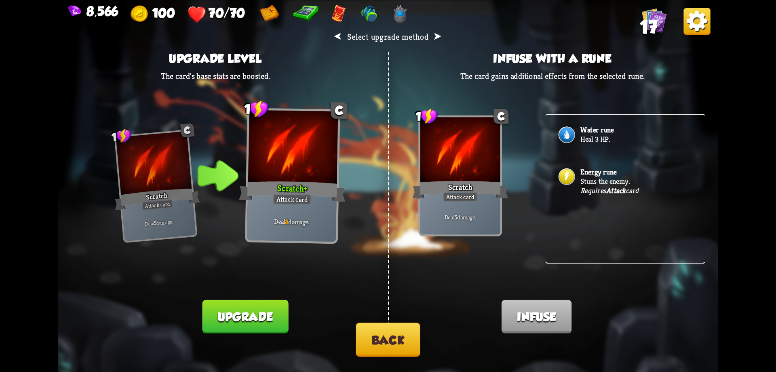
click img
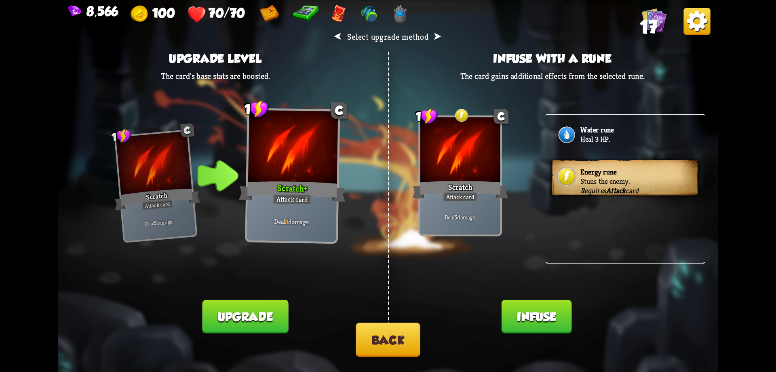
click button "Infuse"
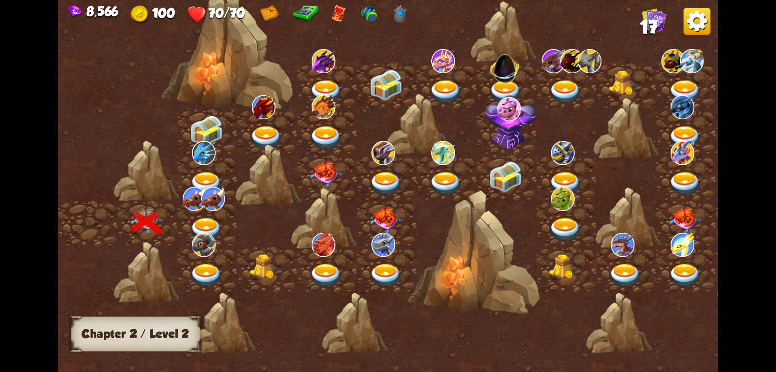
click div
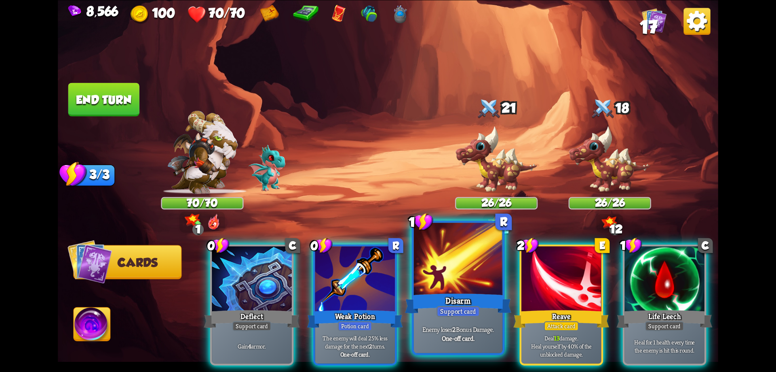
click div "Disarm"
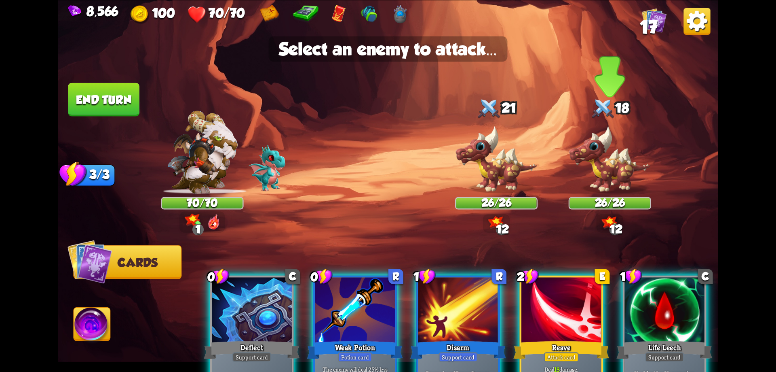
click img
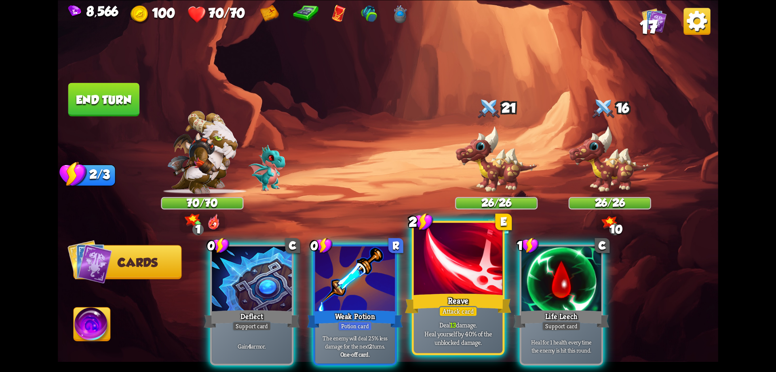
click div
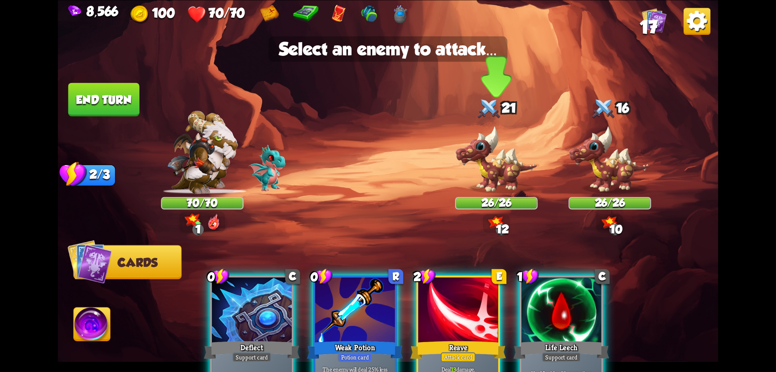
click img
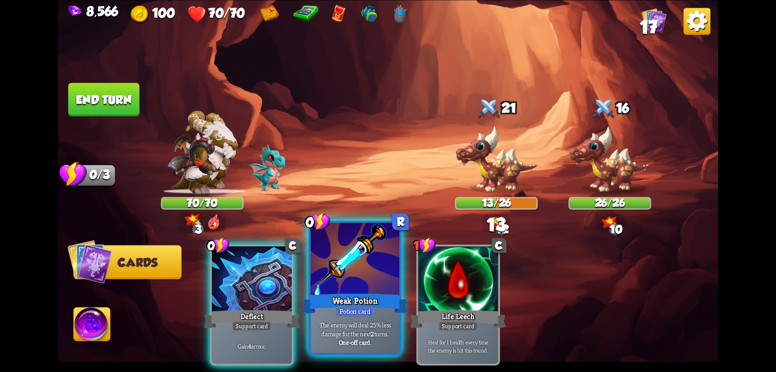
click div
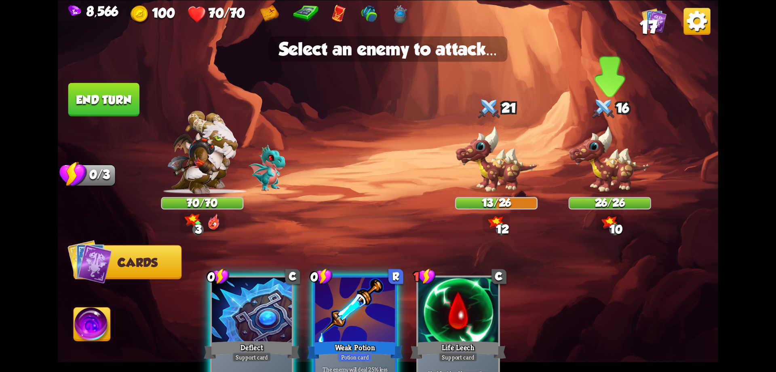
click img
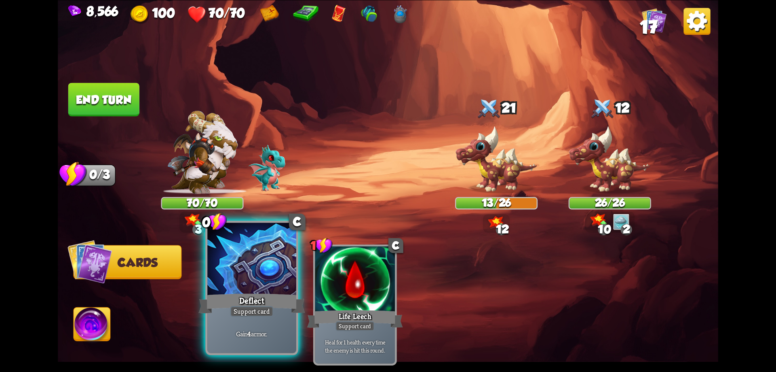
click div
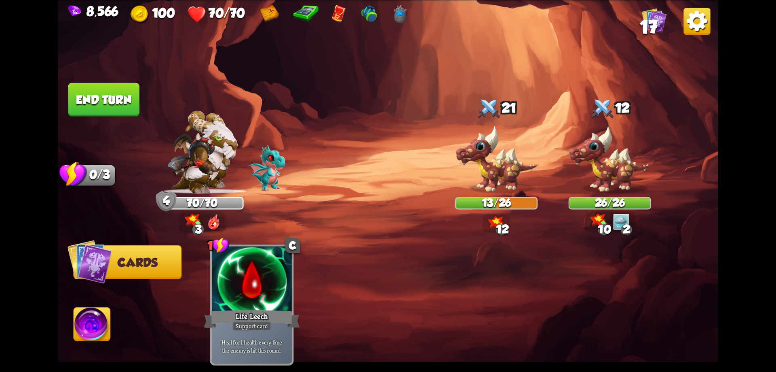
click img
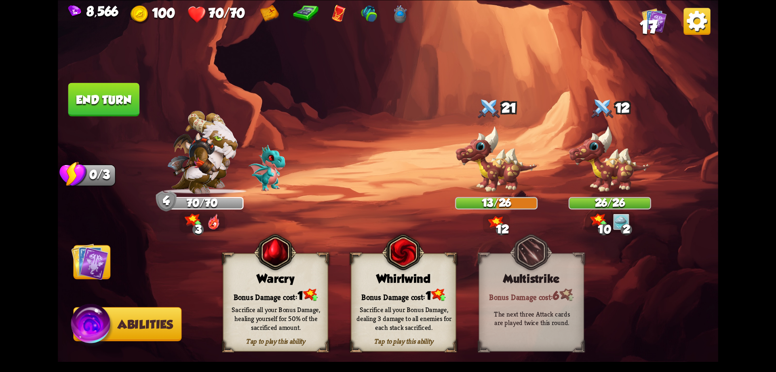
click div "Tap to play this ability Whirlwind Bonus Damage cost: 1 Sacrifice all your Bonu…"
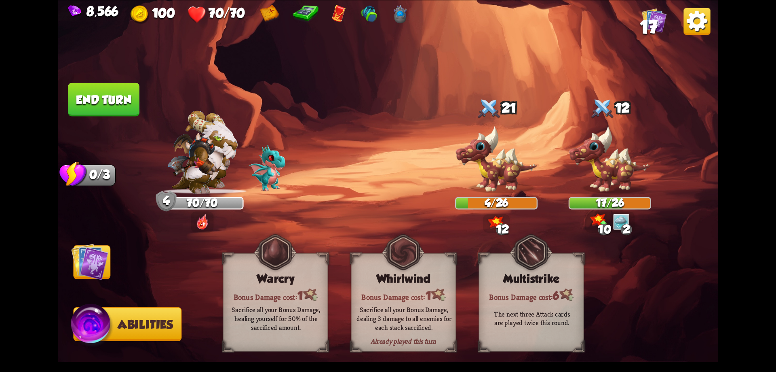
click button "End turn"
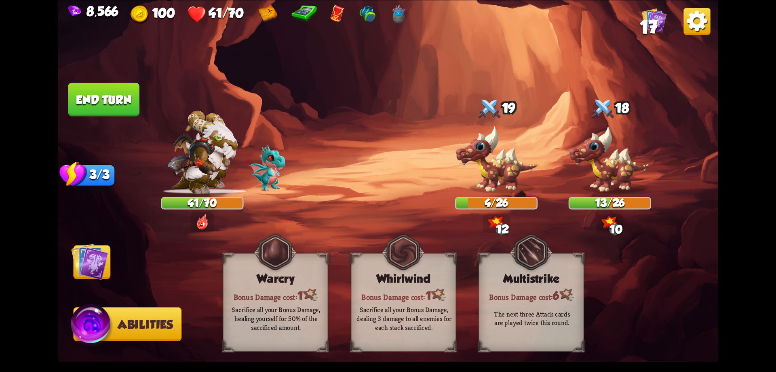
click img
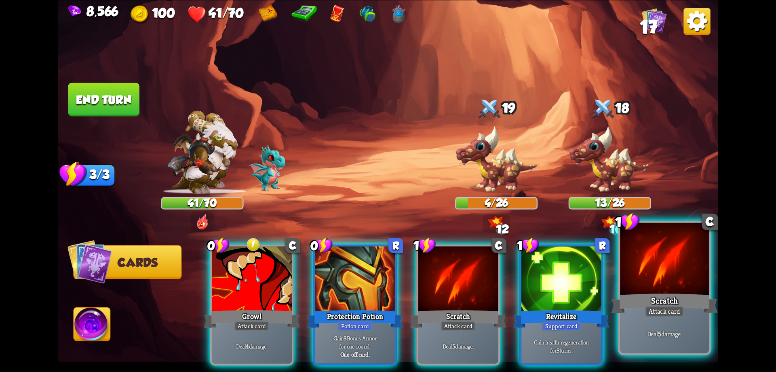
click div "Scratch"
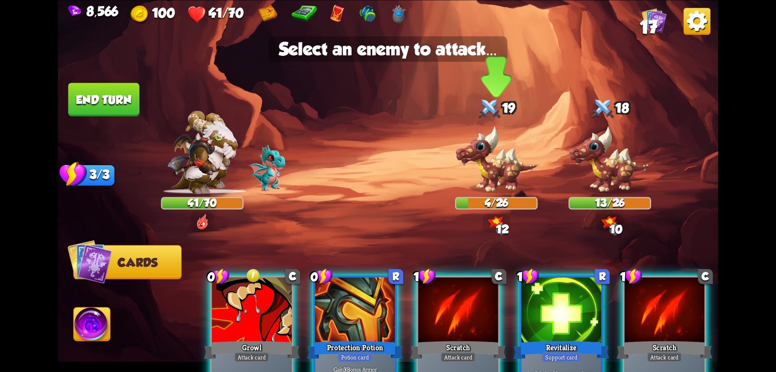
click img
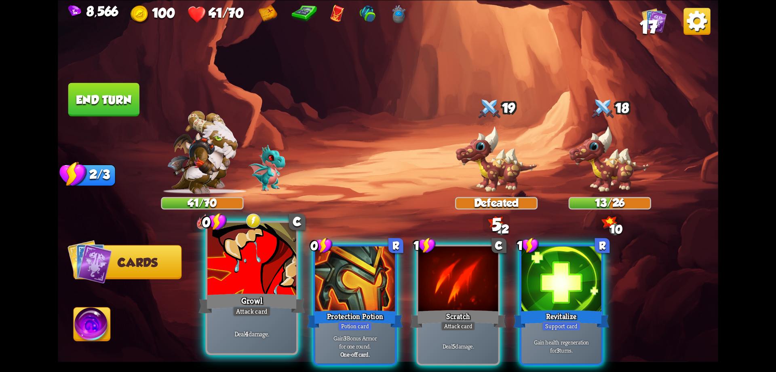
click div "Growl"
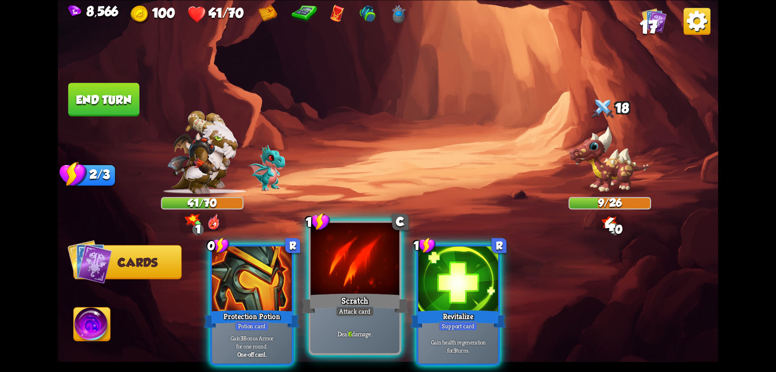
click div
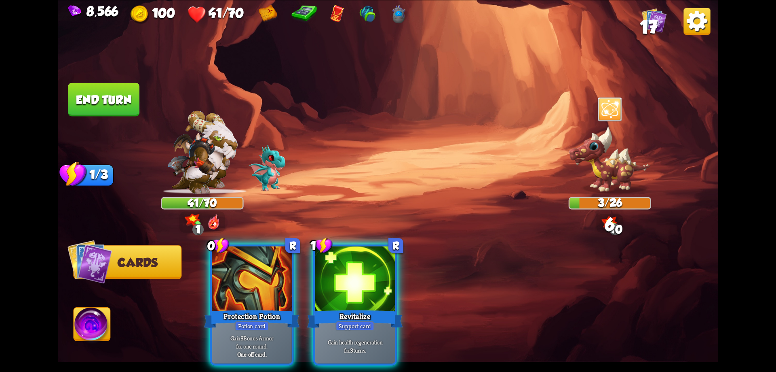
click div
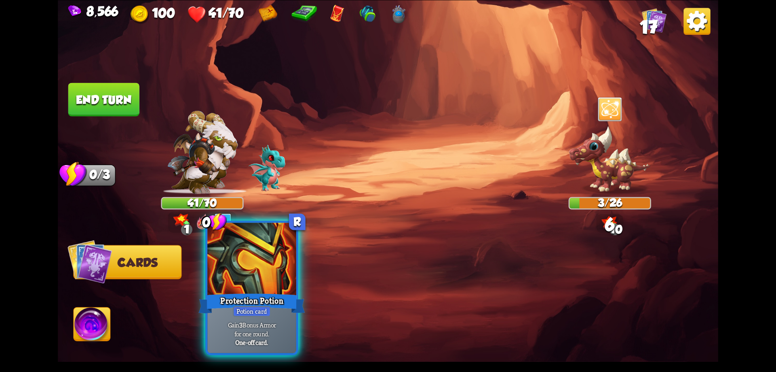
click div "Protection Potion"
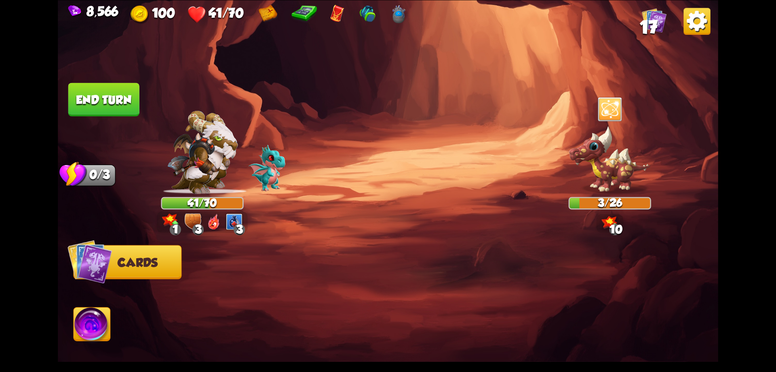
click button "End turn"
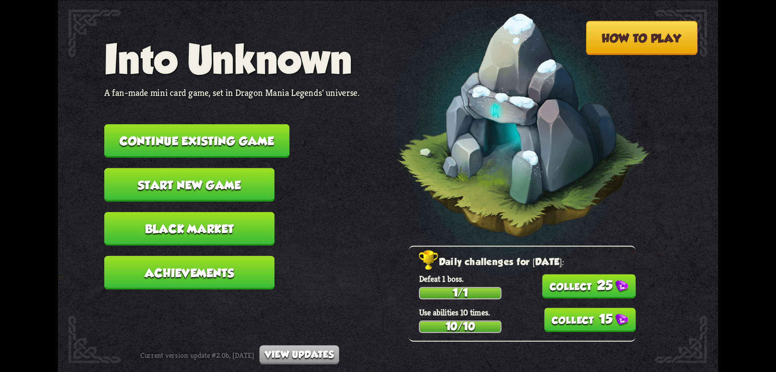
click at [590, 290] on button "25" at bounding box center [589, 286] width 94 height 24
click at [586, 312] on button "15" at bounding box center [590, 319] width 92 height 24
